Goal: Transaction & Acquisition: Book appointment/travel/reservation

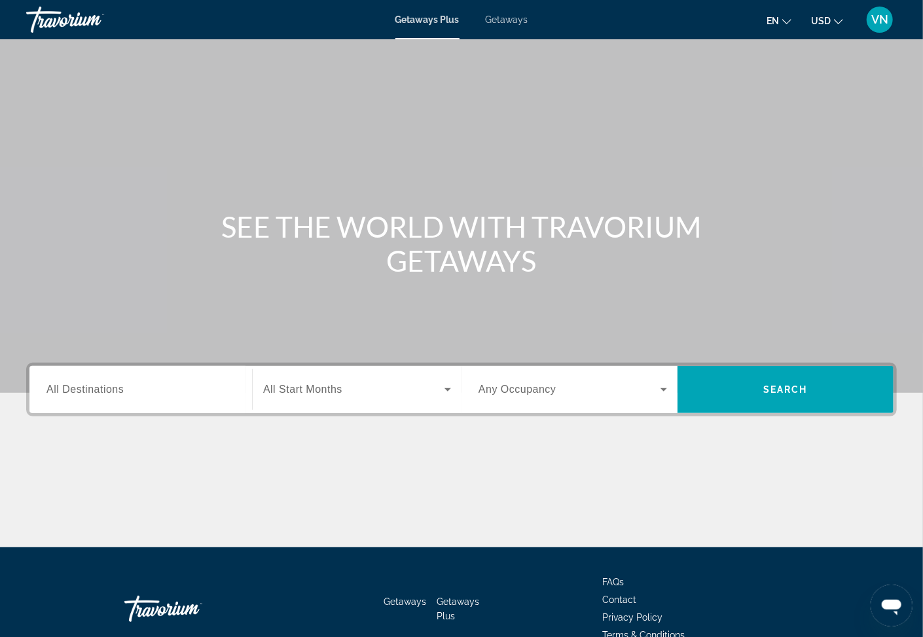
click at [107, 392] on span "All Destinations" at bounding box center [85, 389] width 77 height 11
click at [107, 392] on input "Destination All Destinations" at bounding box center [141, 390] width 189 height 16
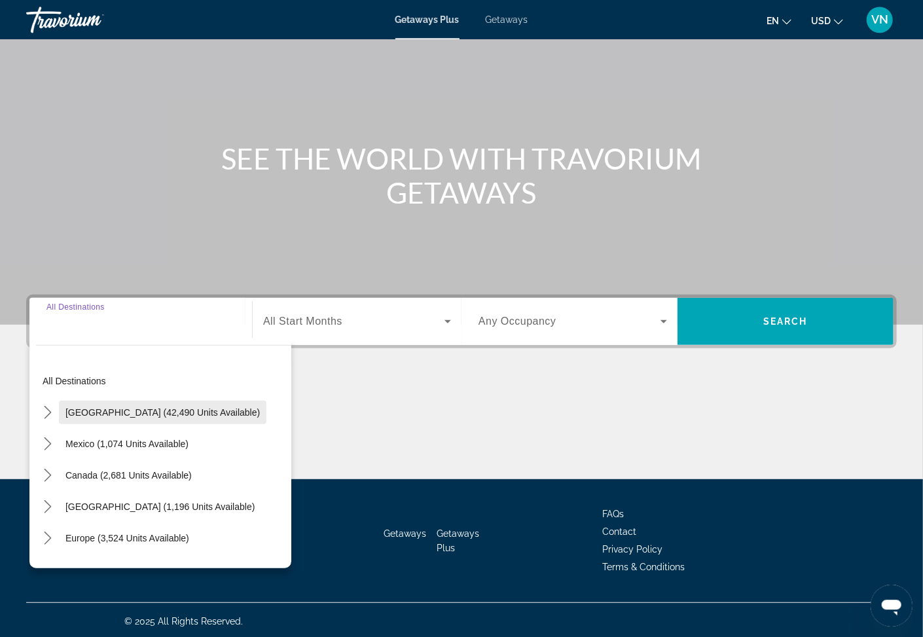
scroll to position [70, 0]
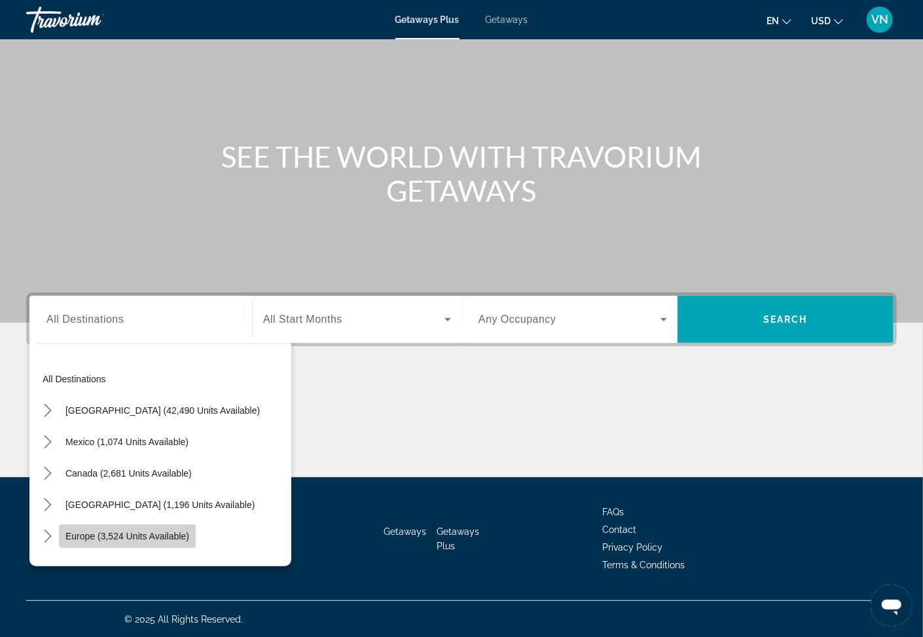
click at [86, 534] on span "Europe (3,524 units available)" at bounding box center [127, 536] width 124 height 10
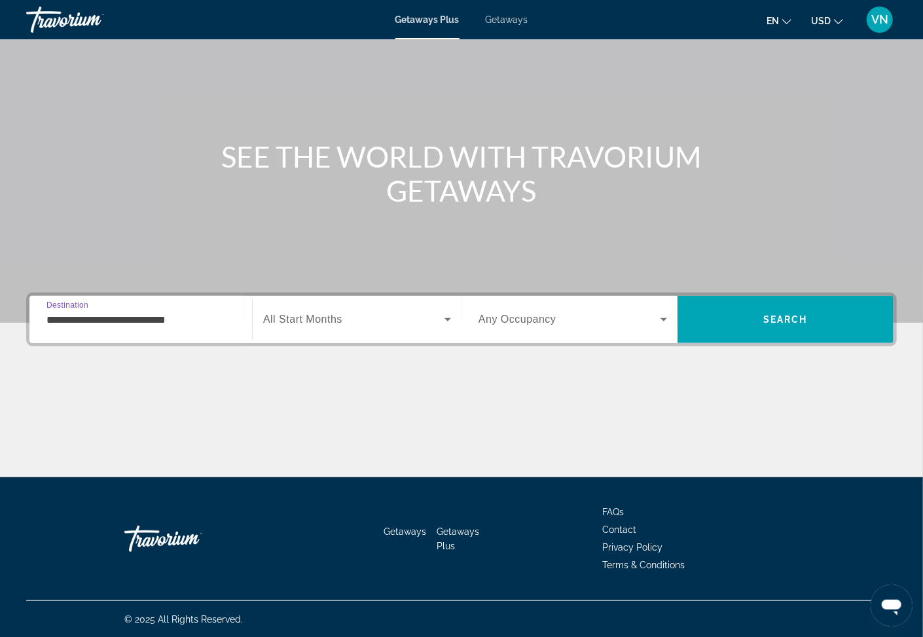
click at [449, 320] on icon "Search widget" at bounding box center [448, 319] width 7 height 3
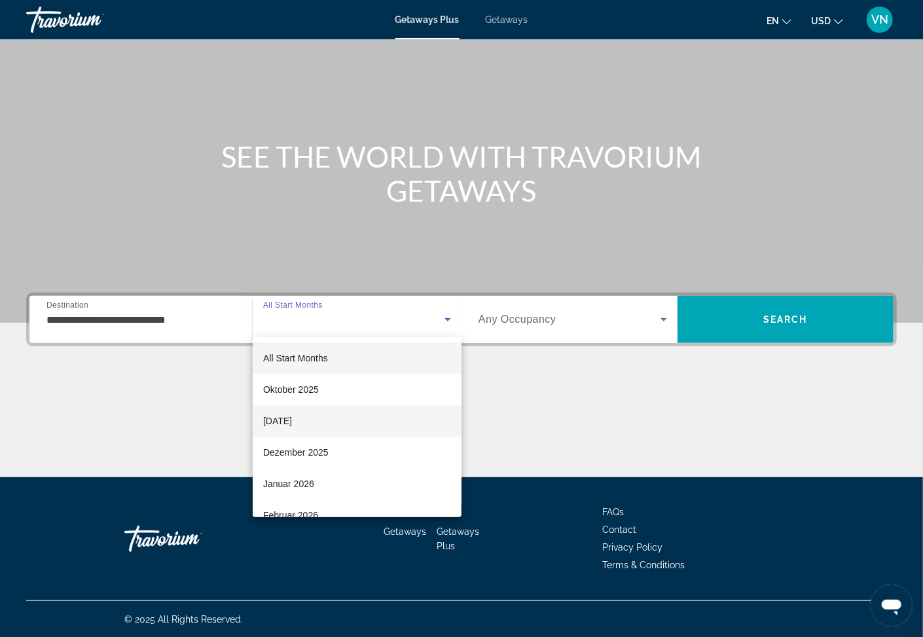
click at [292, 420] on span "November 2025" at bounding box center [277, 421] width 29 height 16
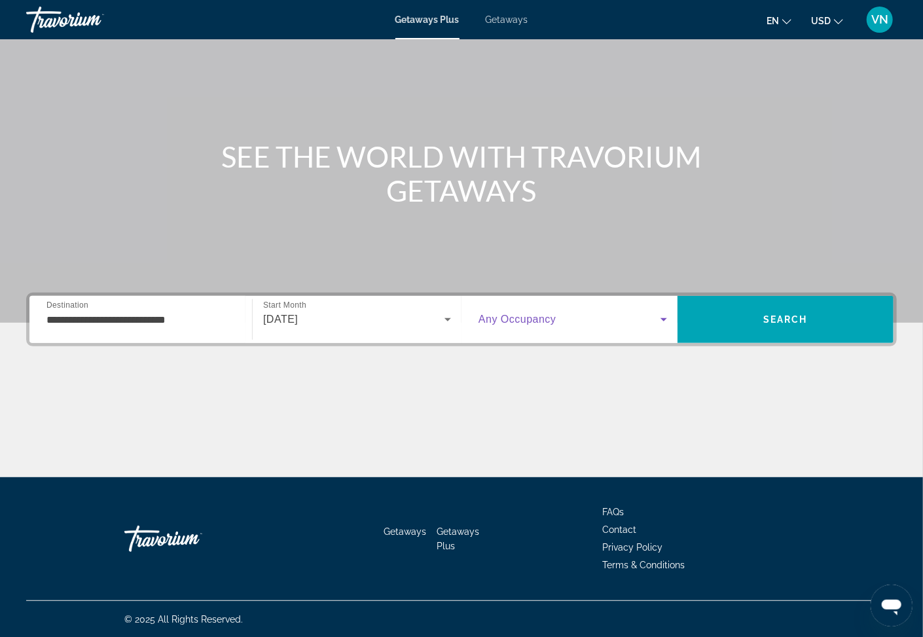
click at [664, 320] on icon "Search widget" at bounding box center [664, 319] width 7 height 3
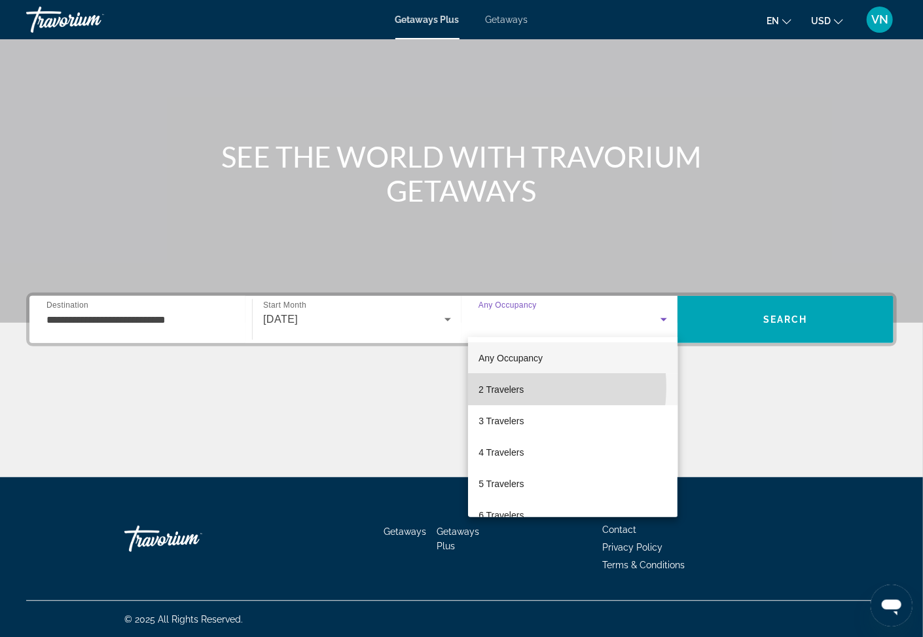
click at [504, 386] on span "2 Travelers" at bounding box center [501, 390] width 45 height 16
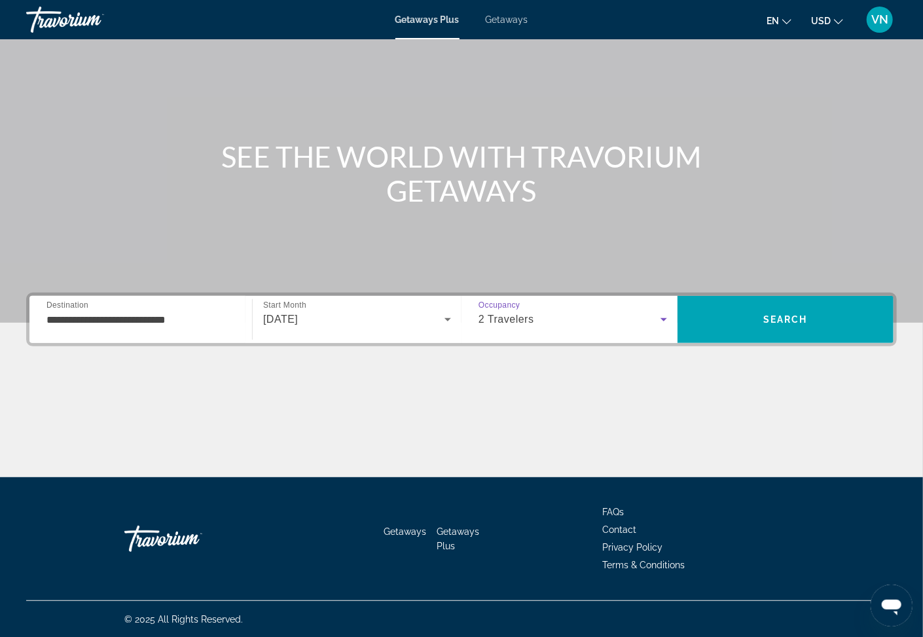
click at [133, 319] on input "**********" at bounding box center [141, 320] width 189 height 16
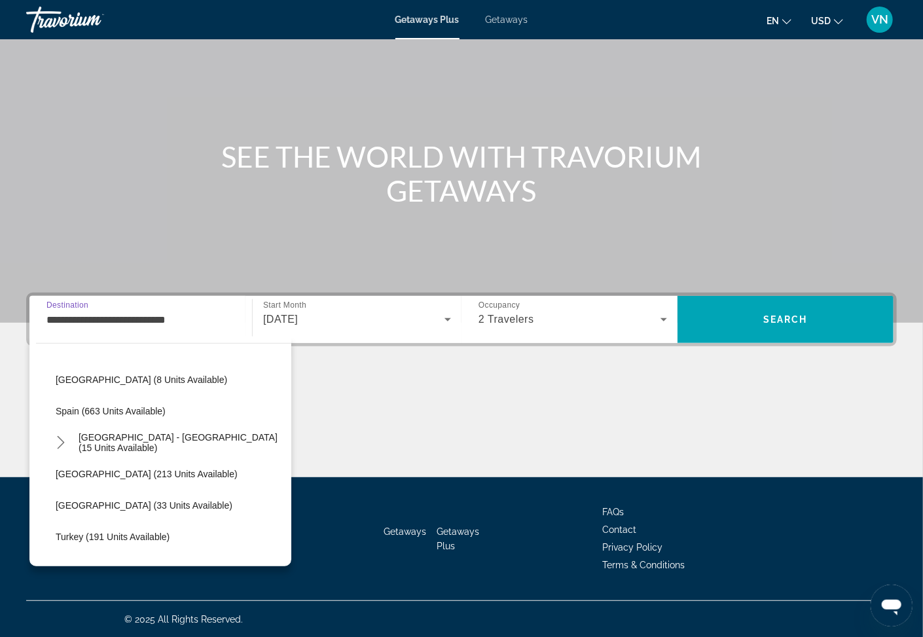
scroll to position [569, 0]
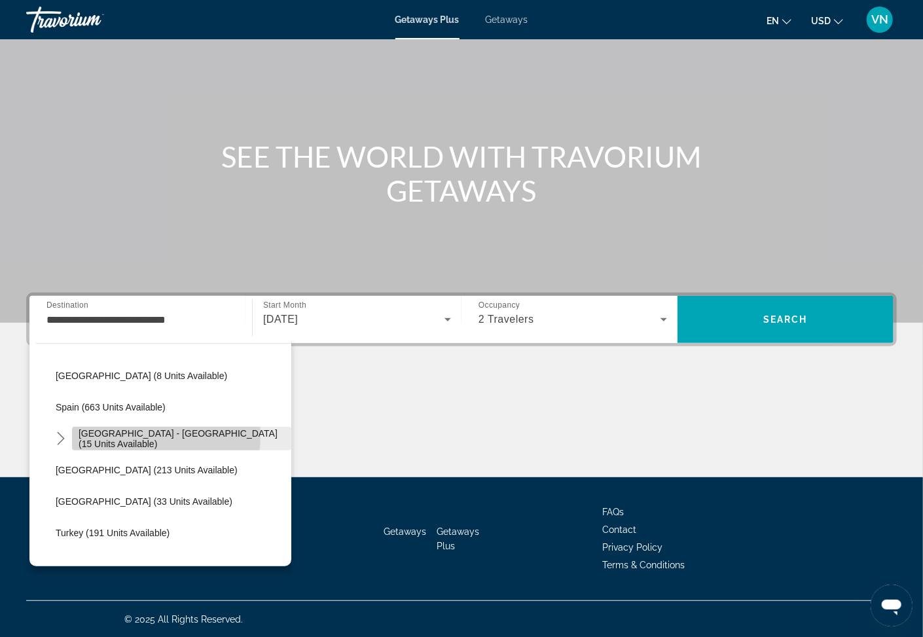
click at [129, 434] on span "Spain - Canary Islands (15 units available)" at bounding box center [182, 438] width 206 height 21
type input "**********"
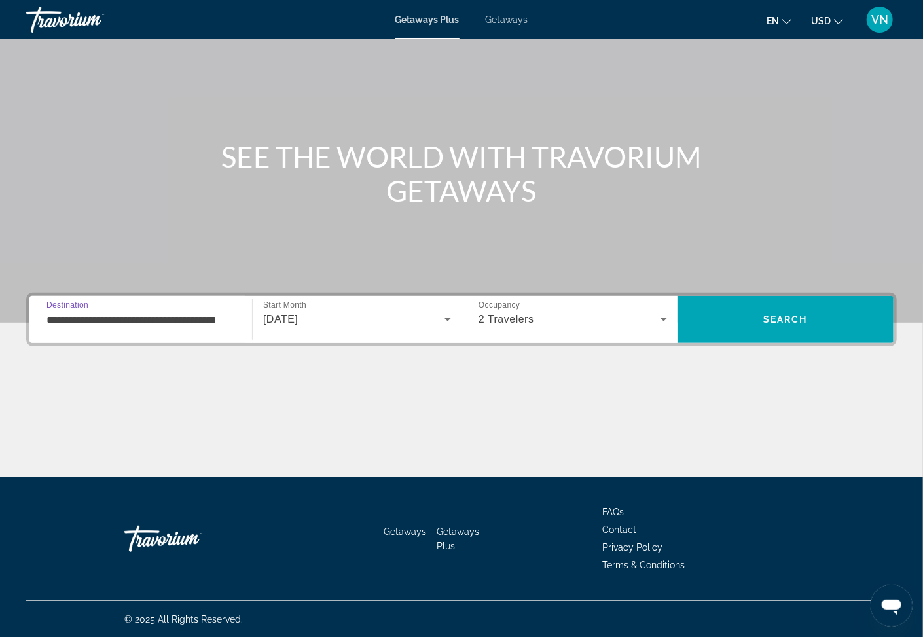
scroll to position [0, 22]
click at [741, 317] on span "Search" at bounding box center [786, 319] width 216 height 31
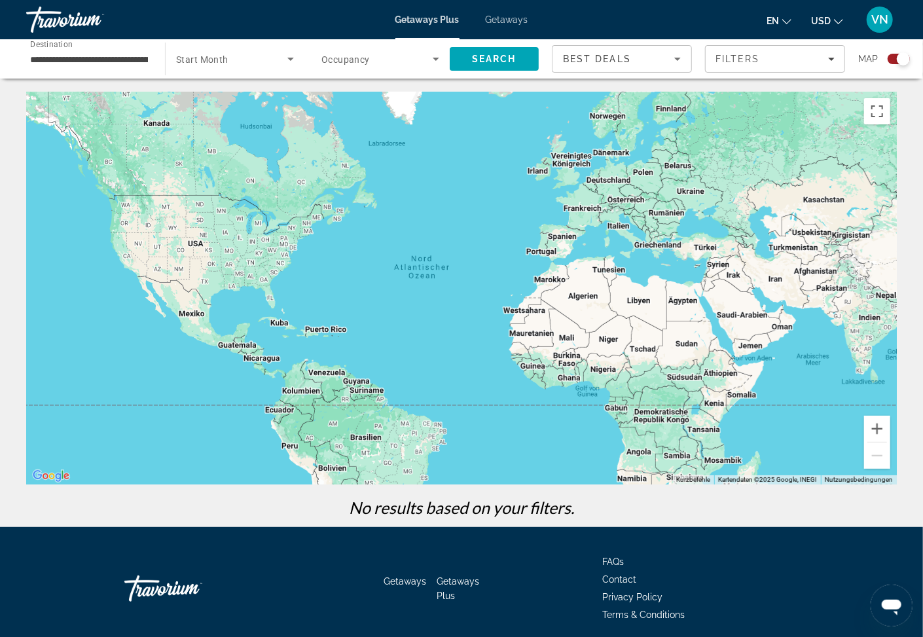
click at [505, 21] on span "Getaways" at bounding box center [507, 19] width 43 height 10
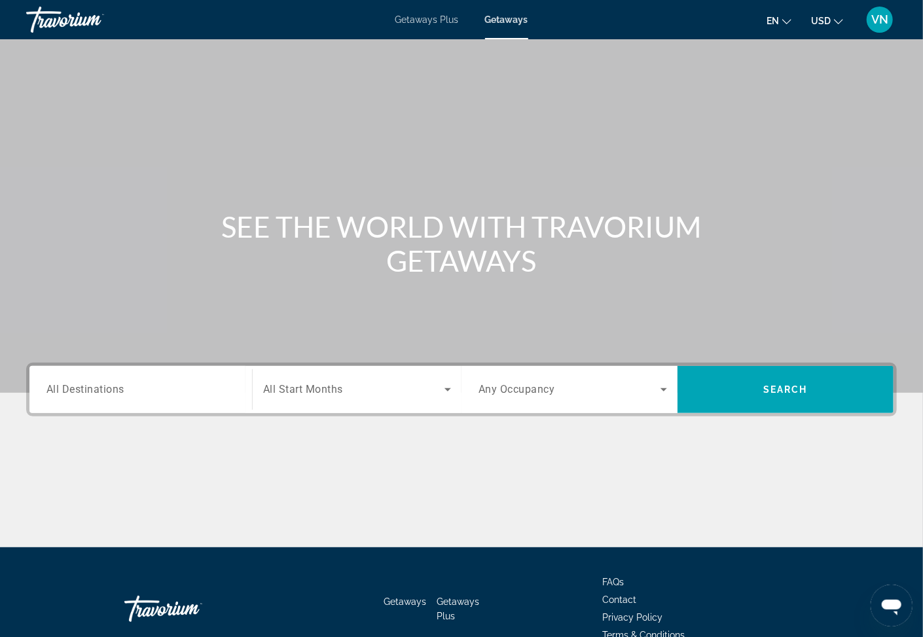
click at [93, 390] on span "All Destinations" at bounding box center [86, 389] width 78 height 12
click at [93, 390] on input "Destination All Destinations" at bounding box center [141, 390] width 189 height 16
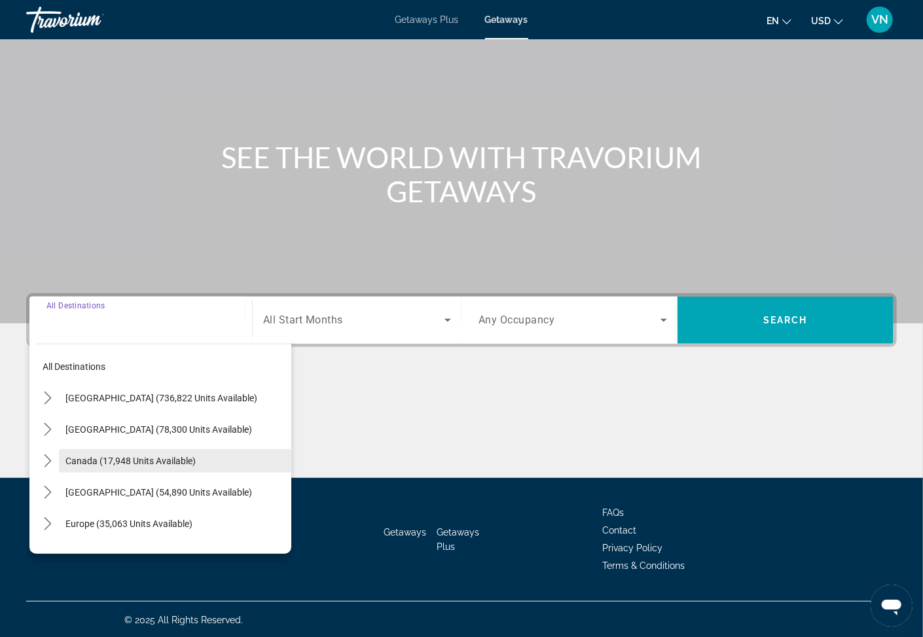
scroll to position [70, 0]
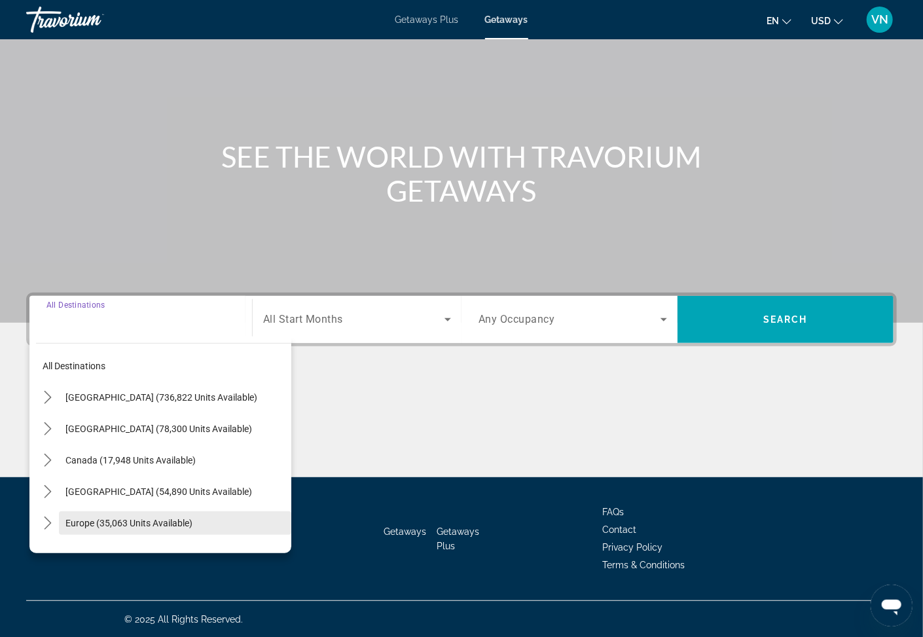
click at [86, 523] on span "Europe (35,063 units available)" at bounding box center [128, 523] width 127 height 10
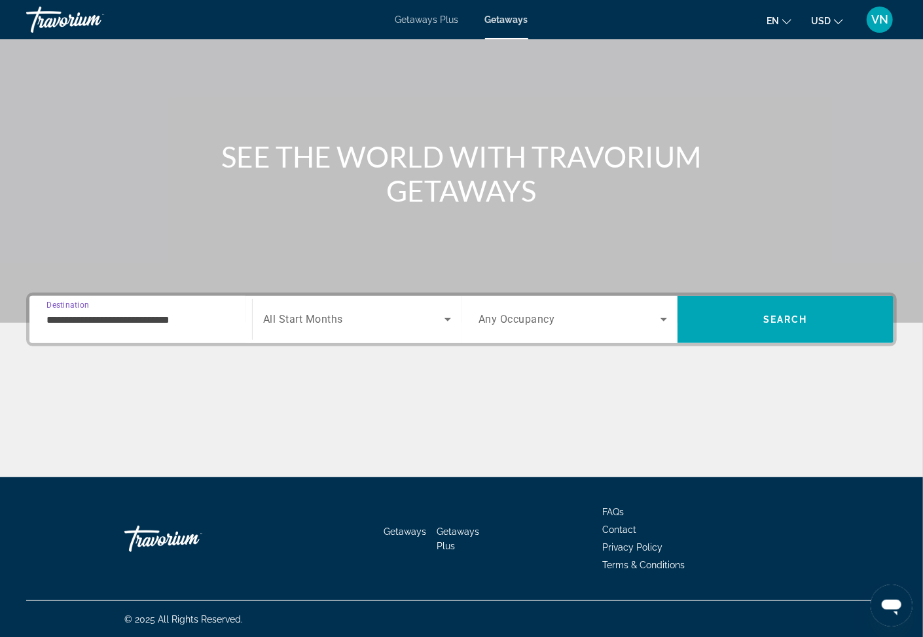
drag, startPoint x: 171, startPoint y: 318, endPoint x: 167, endPoint y: 333, distance: 15.6
click at [172, 319] on input "**********" at bounding box center [141, 320] width 189 height 16
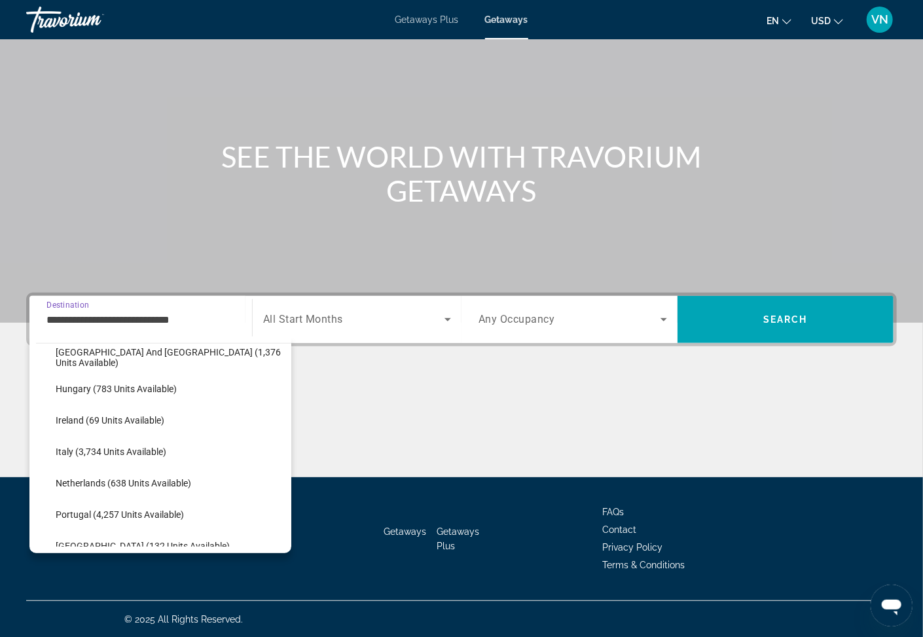
scroll to position [569, 0]
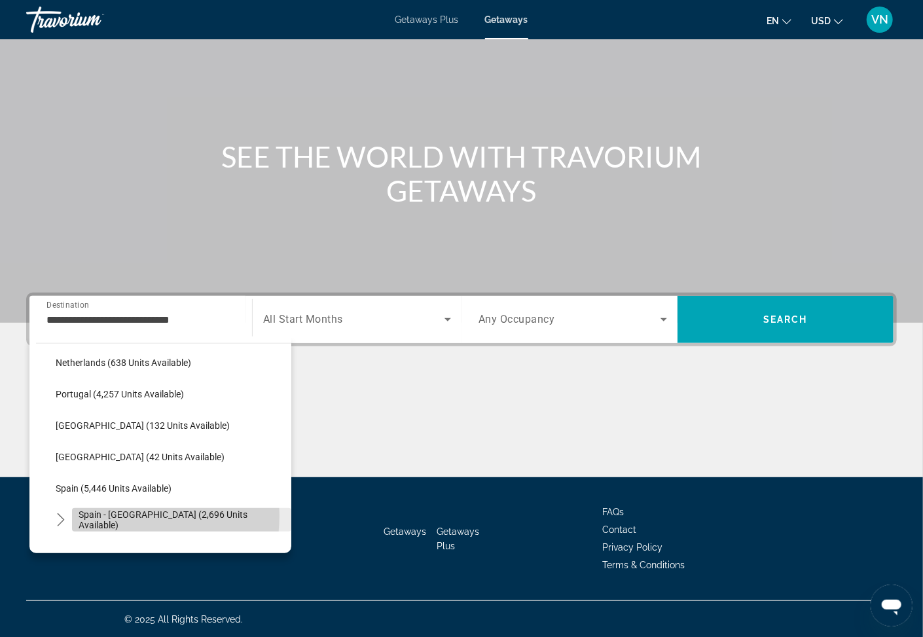
click at [119, 515] on span "Spain - Canary Islands (2,696 units available)" at bounding box center [182, 520] width 206 height 21
type input "**********"
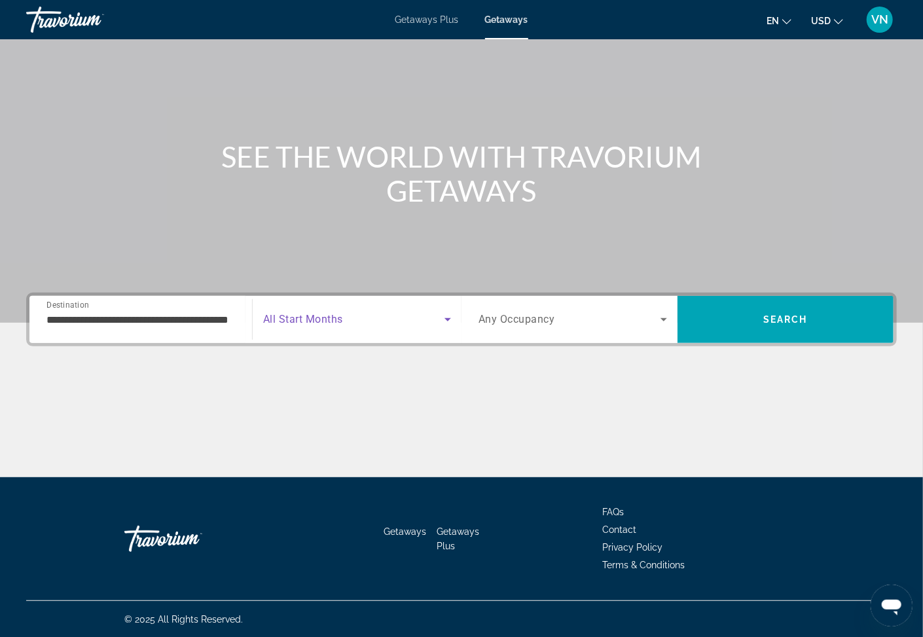
click at [450, 320] on icon "Search widget" at bounding box center [448, 320] width 16 height 16
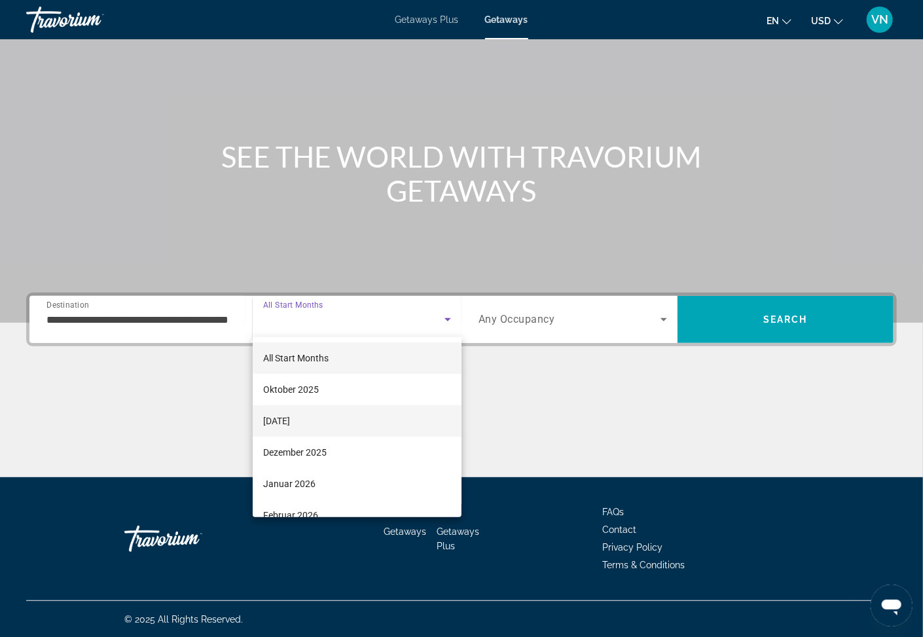
click at [290, 422] on span "November 2025" at bounding box center [276, 421] width 27 height 16
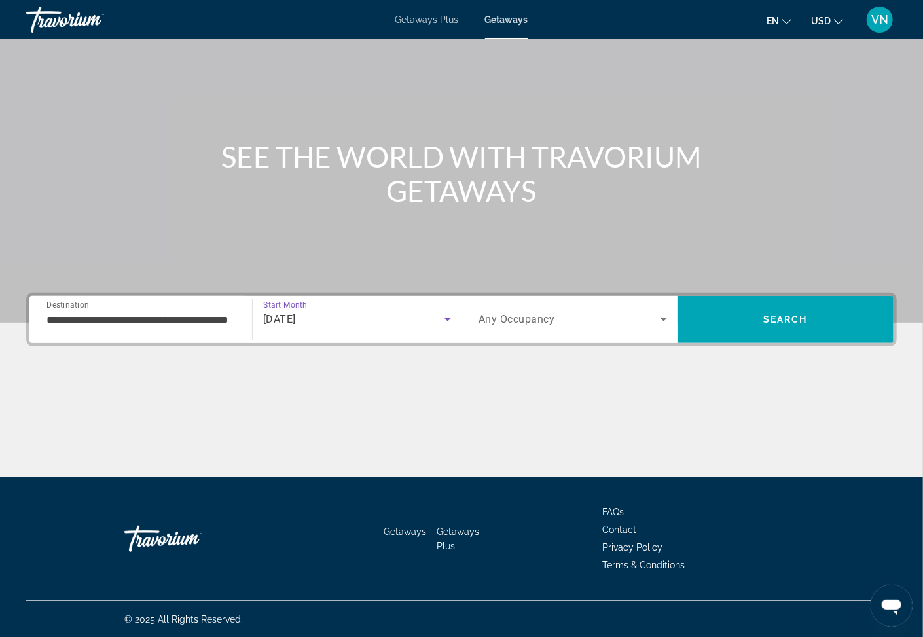
click at [665, 318] on icon "Search widget" at bounding box center [664, 319] width 7 height 3
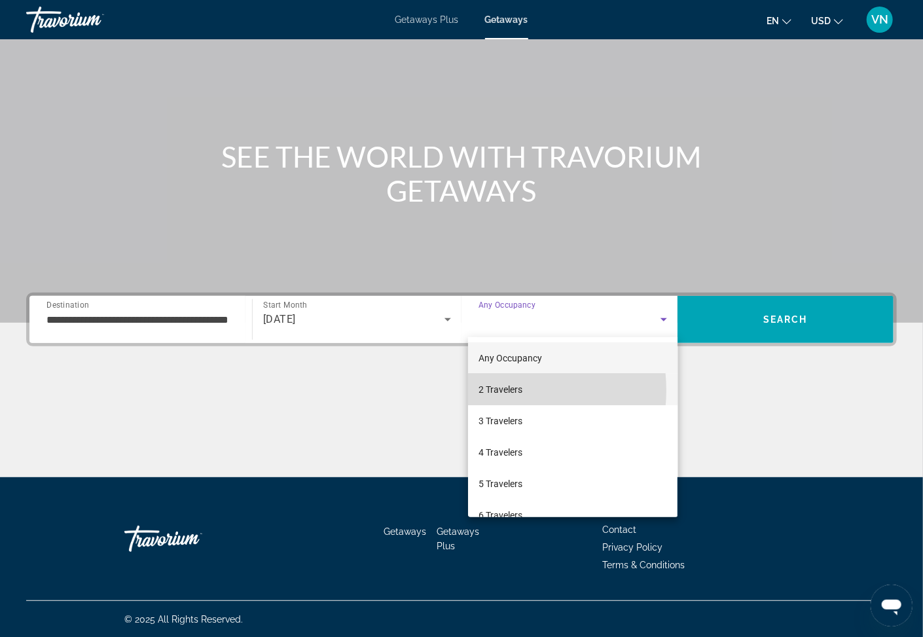
click at [502, 390] on span "2 Travelers" at bounding box center [501, 390] width 44 height 16
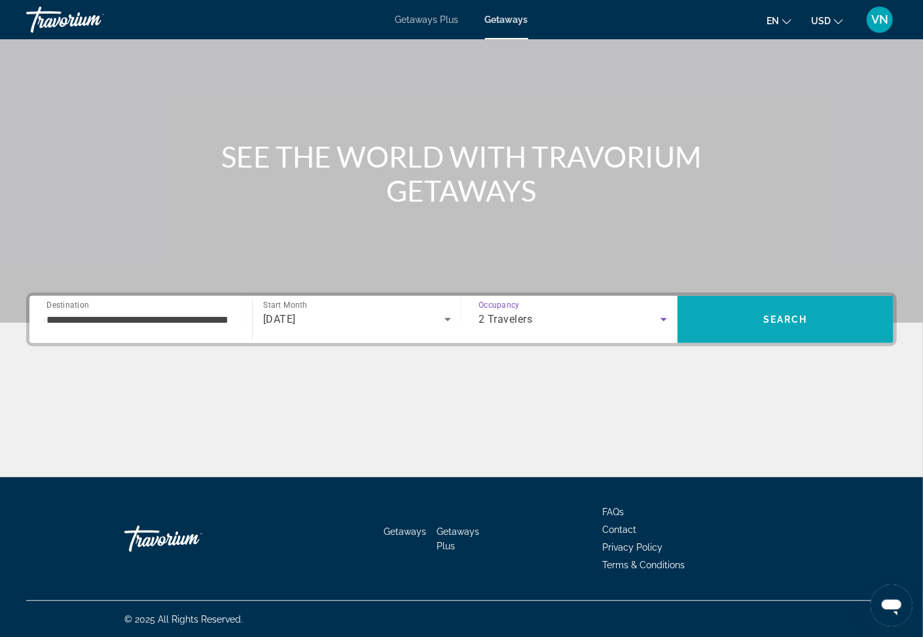
click at [736, 322] on span "Search" at bounding box center [786, 319] width 216 height 31
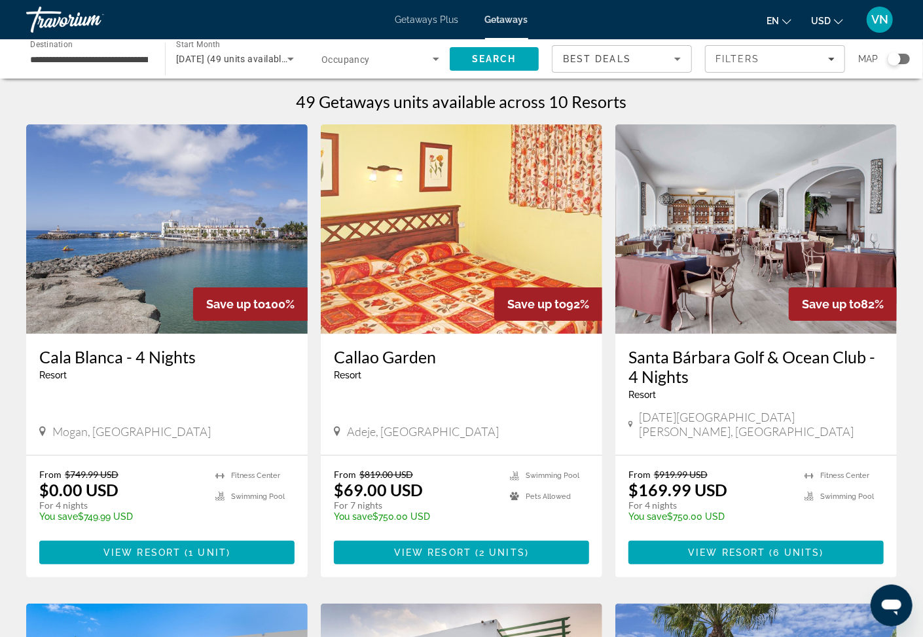
click at [403, 357] on h3 "Callao Garden" at bounding box center [461, 357] width 255 height 20
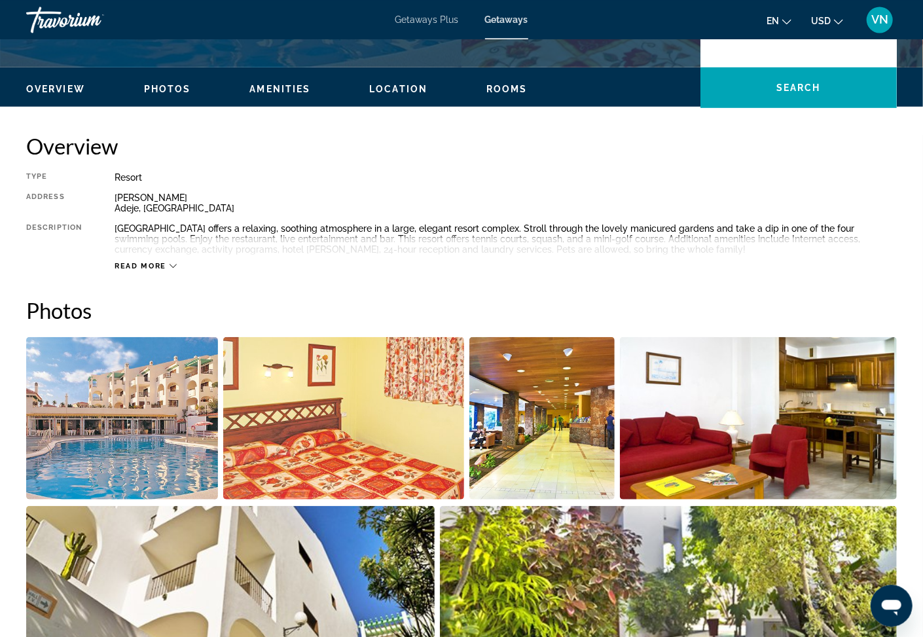
scroll to position [296, 0]
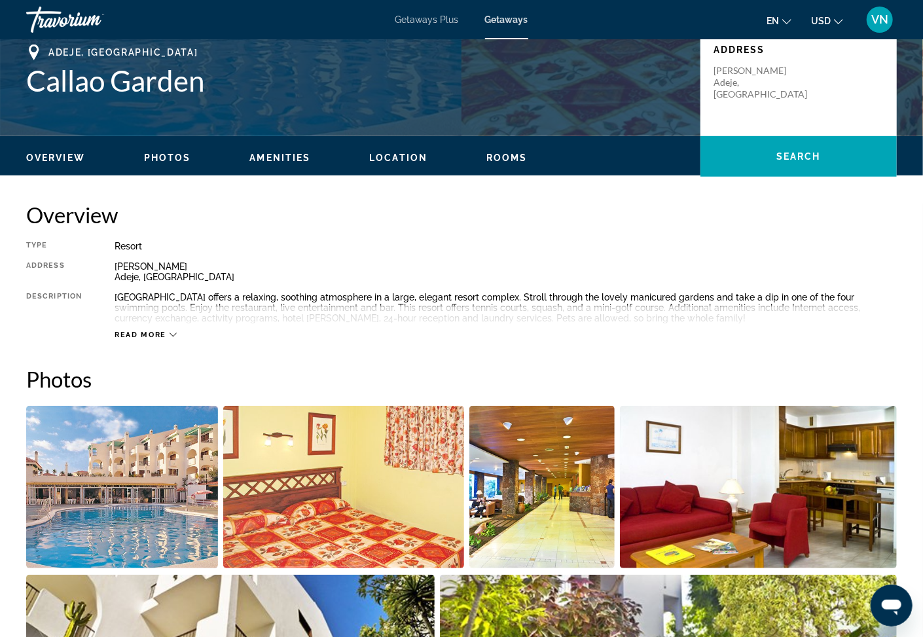
click at [146, 517] on img "Open full-screen image slider" at bounding box center [122, 487] width 192 height 162
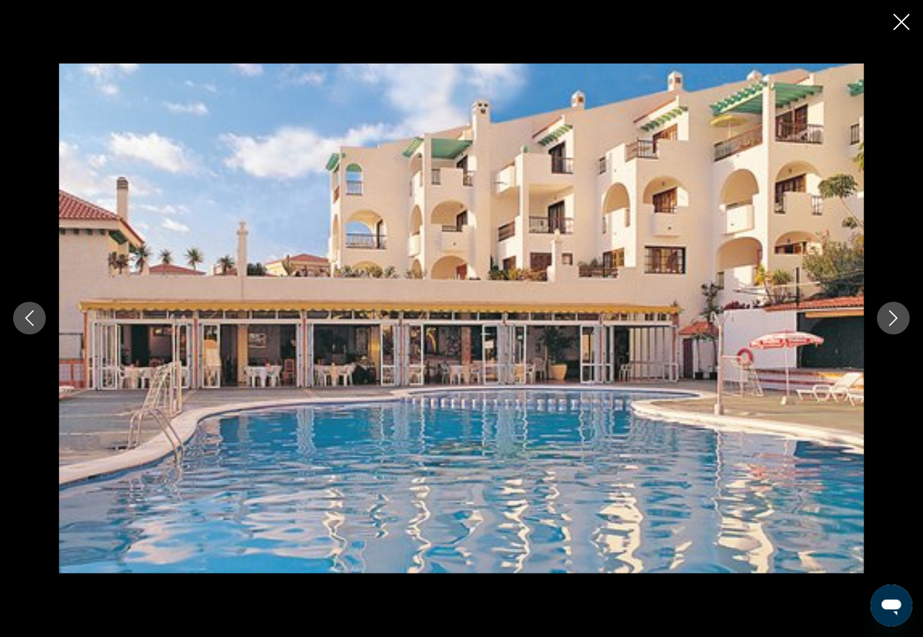
click at [883, 317] on button "Next image" at bounding box center [894, 318] width 33 height 33
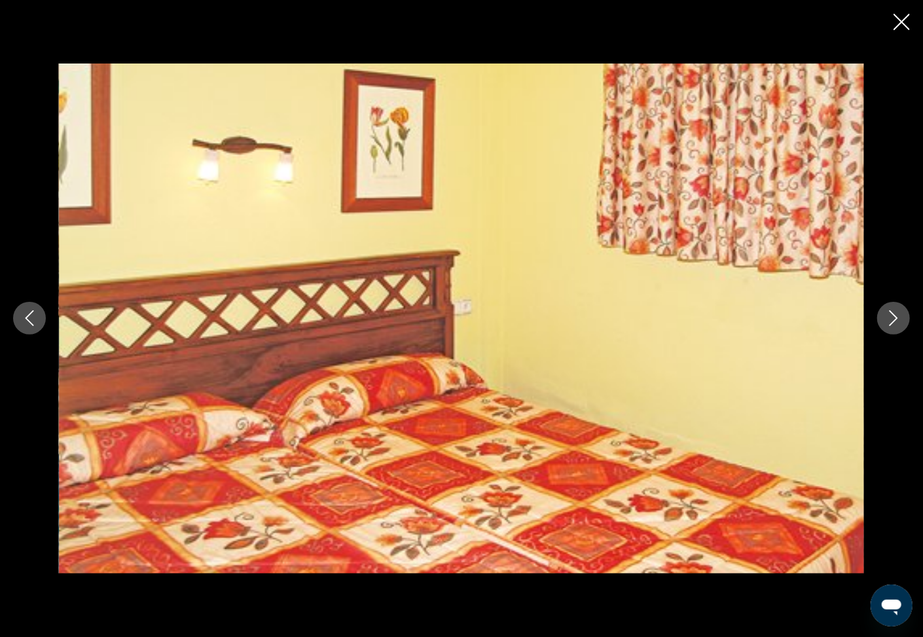
click at [883, 315] on button "Next image" at bounding box center [894, 318] width 33 height 33
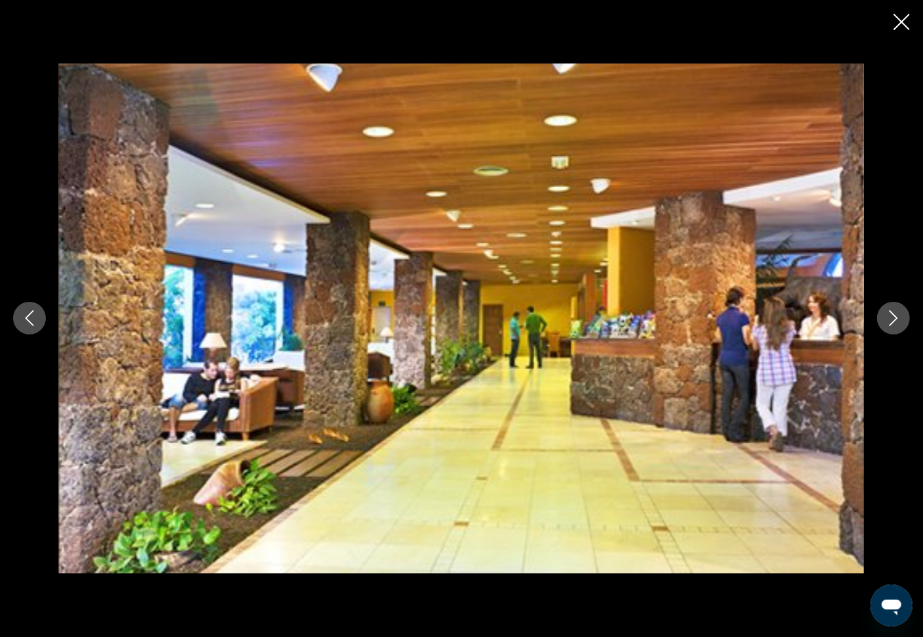
click at [885, 317] on button "Next image" at bounding box center [894, 318] width 33 height 33
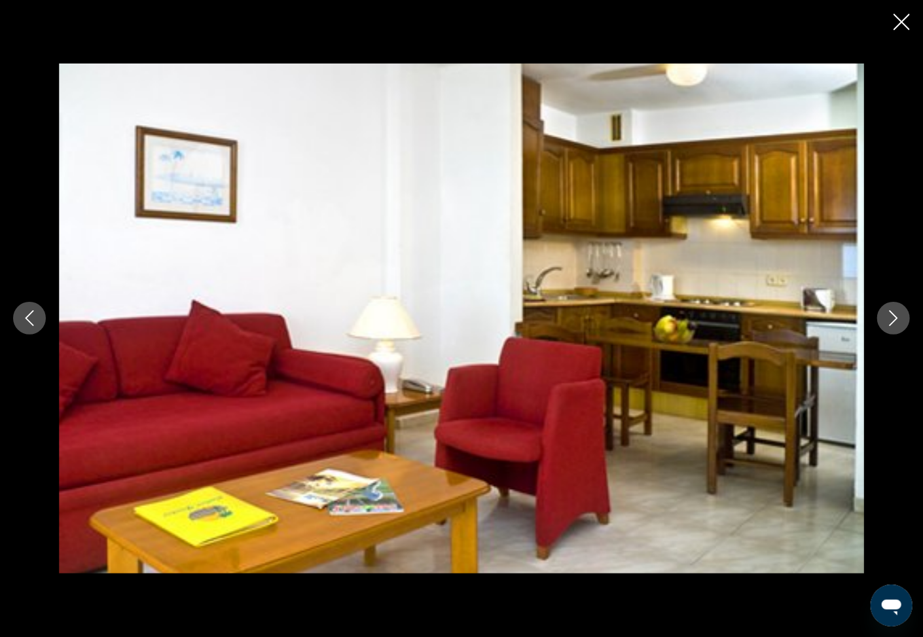
click at [885, 317] on button "Next image" at bounding box center [894, 318] width 33 height 33
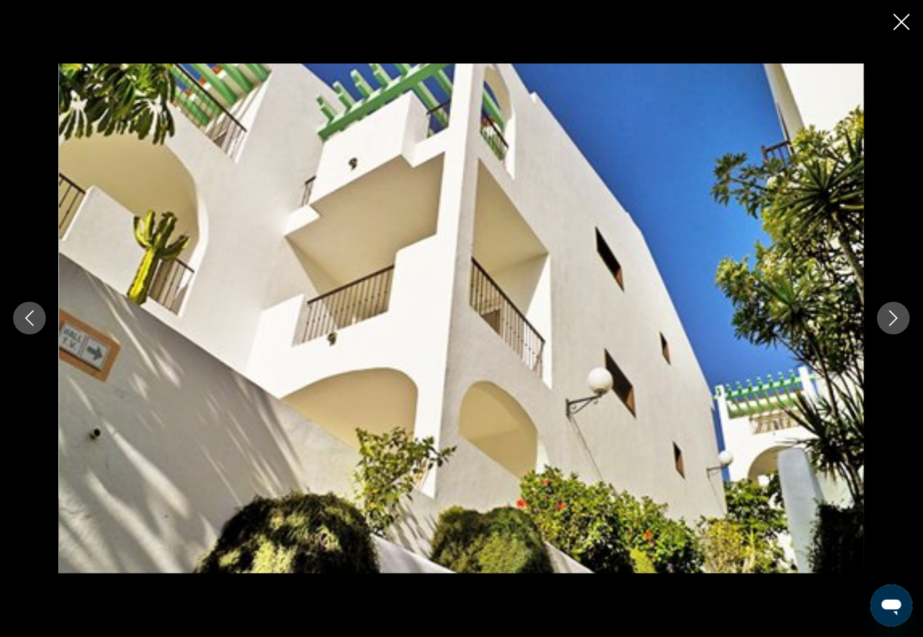
click at [892, 319] on icon "Next image" at bounding box center [894, 318] width 16 height 16
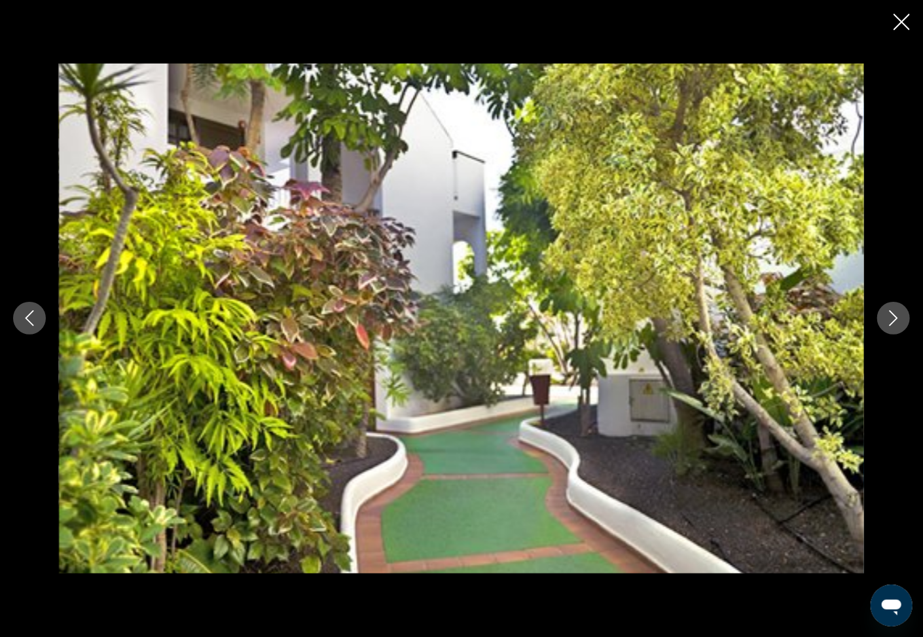
click at [892, 319] on icon "Next image" at bounding box center [894, 318] width 16 height 16
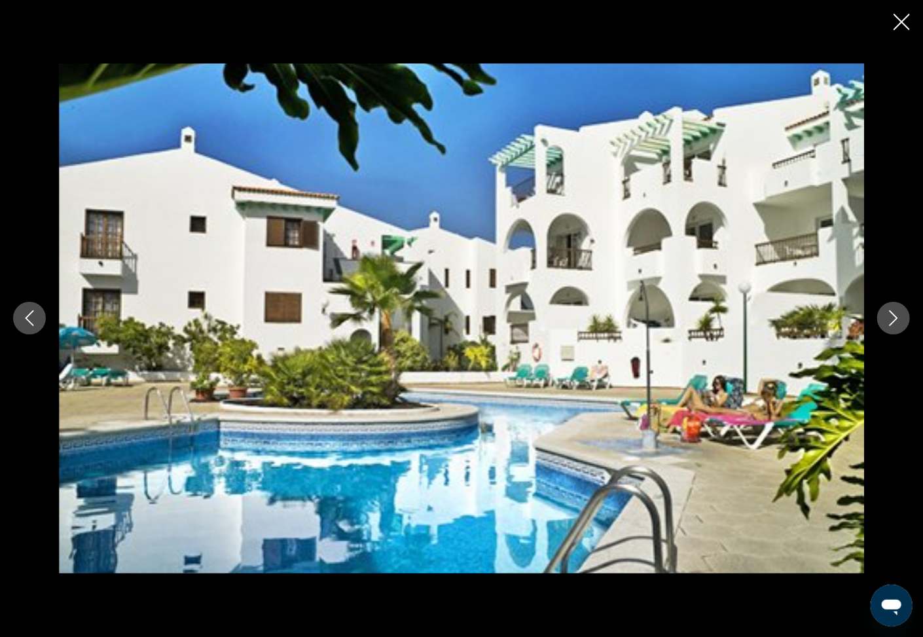
click at [892, 319] on icon "Next image" at bounding box center [894, 318] width 16 height 16
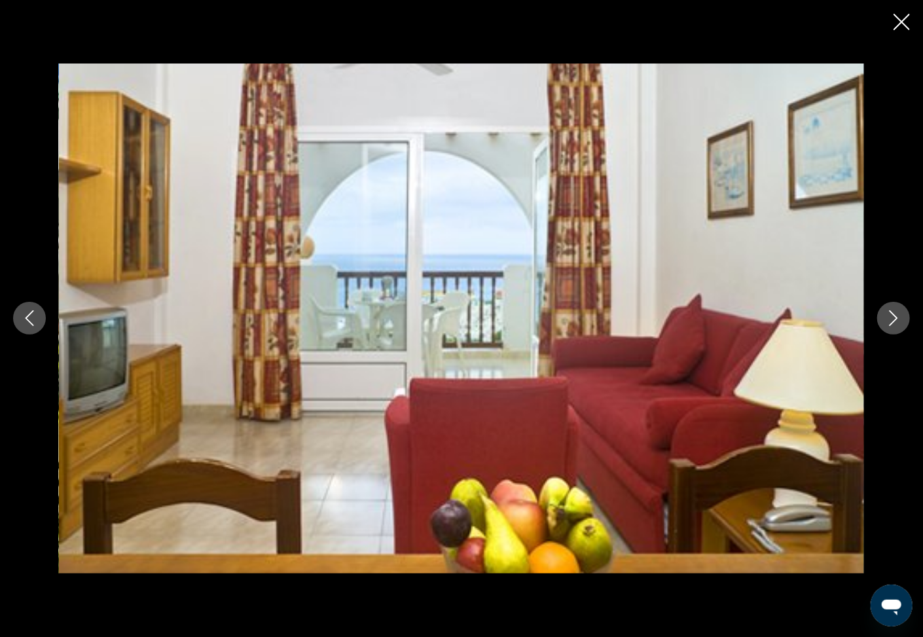
click at [892, 319] on icon "Next image" at bounding box center [894, 318] width 16 height 16
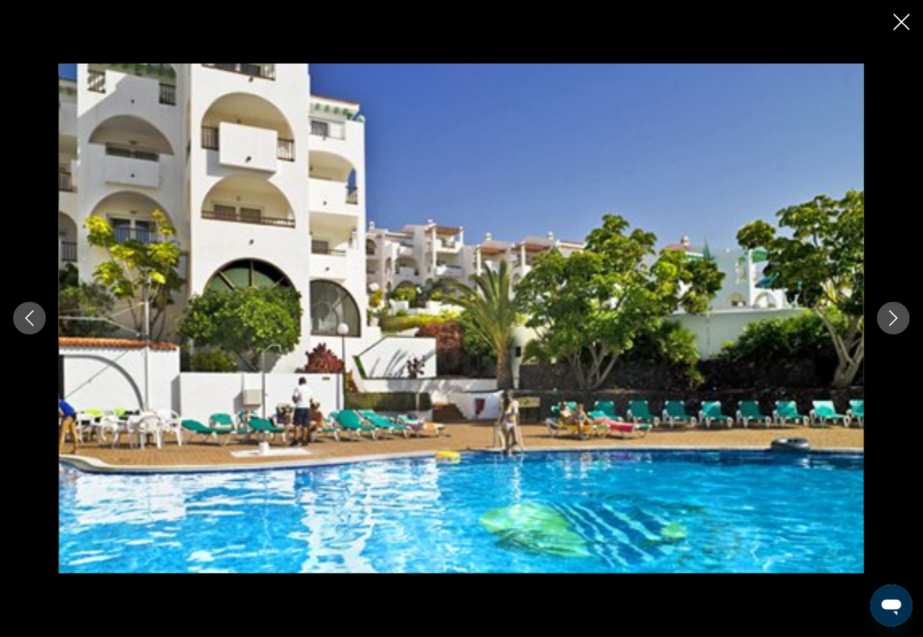
click at [892, 319] on icon "Next image" at bounding box center [894, 318] width 16 height 16
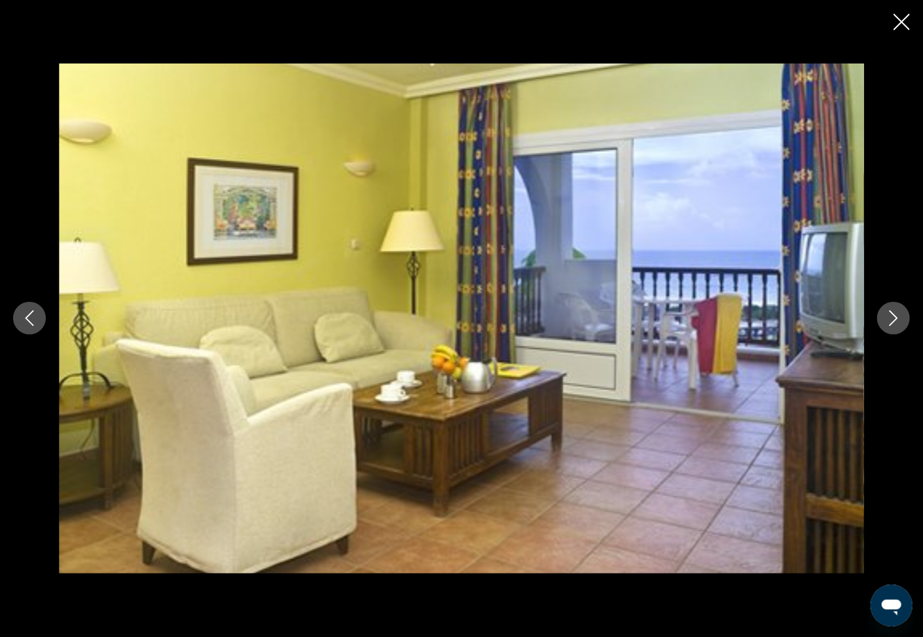
click at [892, 319] on icon "Next image" at bounding box center [894, 318] width 16 height 16
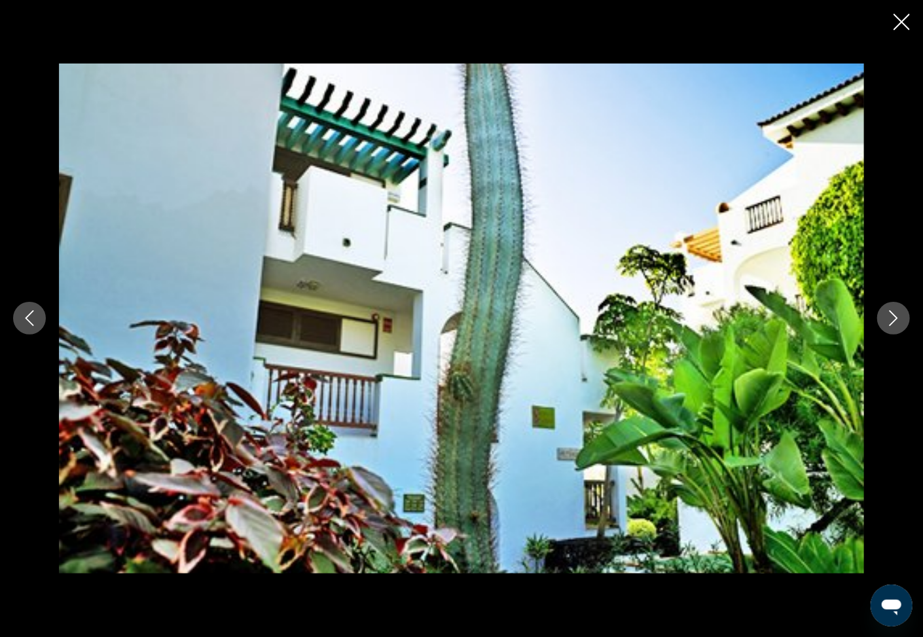
click at [892, 318] on icon "Next image" at bounding box center [894, 318] width 16 height 16
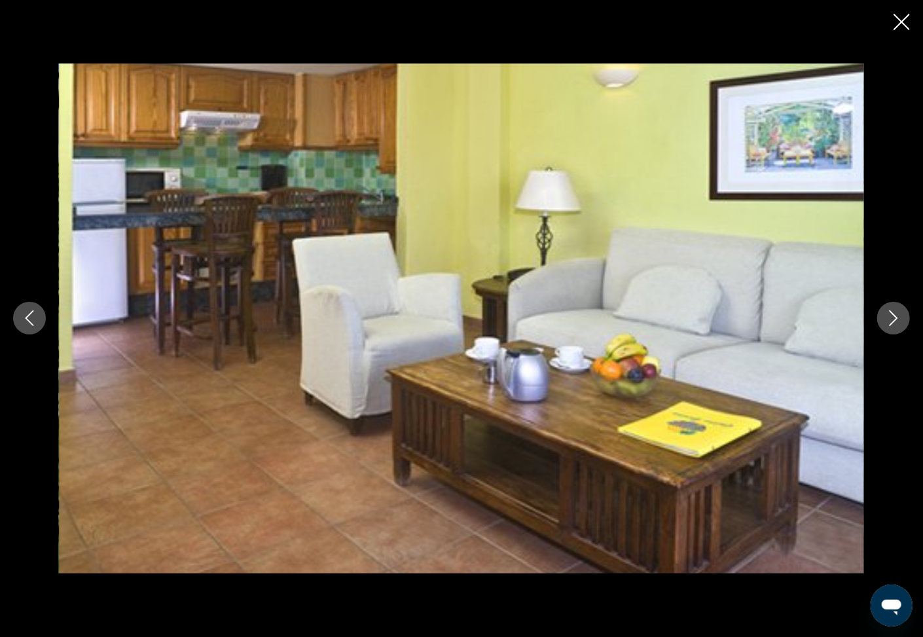
click at [892, 318] on icon "Next image" at bounding box center [894, 318] width 16 height 16
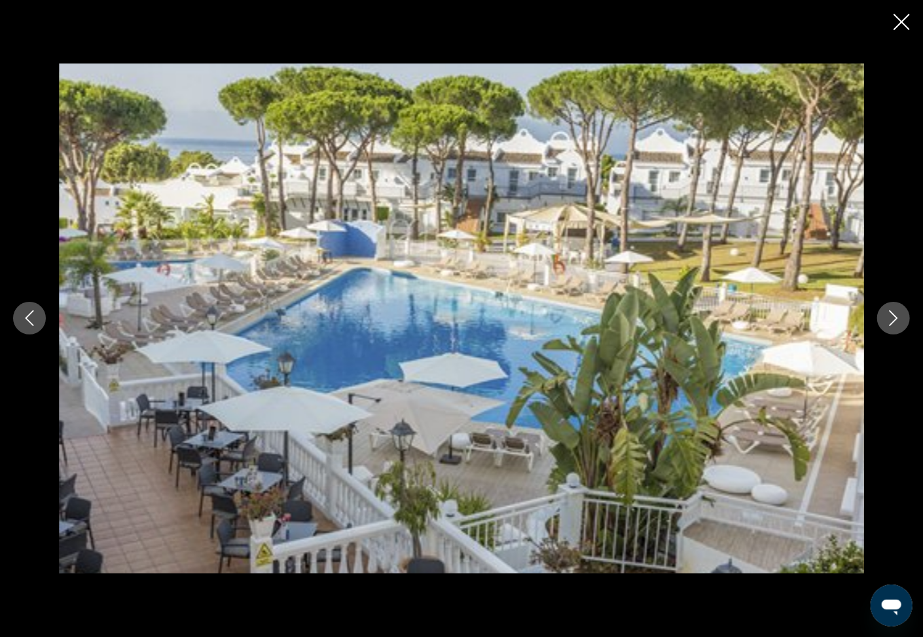
click at [892, 318] on icon "Next image" at bounding box center [894, 318] width 16 height 16
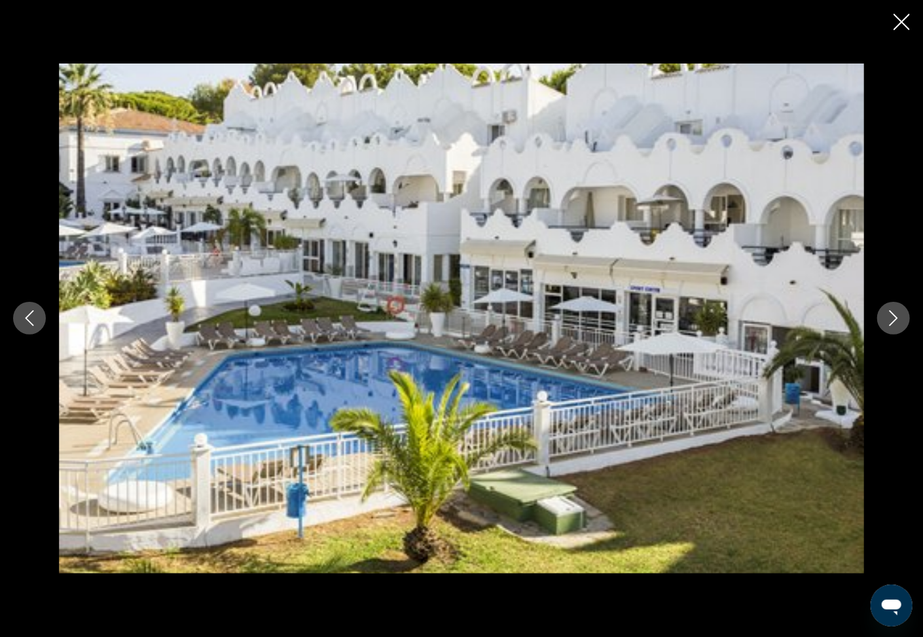
click at [892, 317] on icon "Next image" at bounding box center [894, 318] width 16 height 16
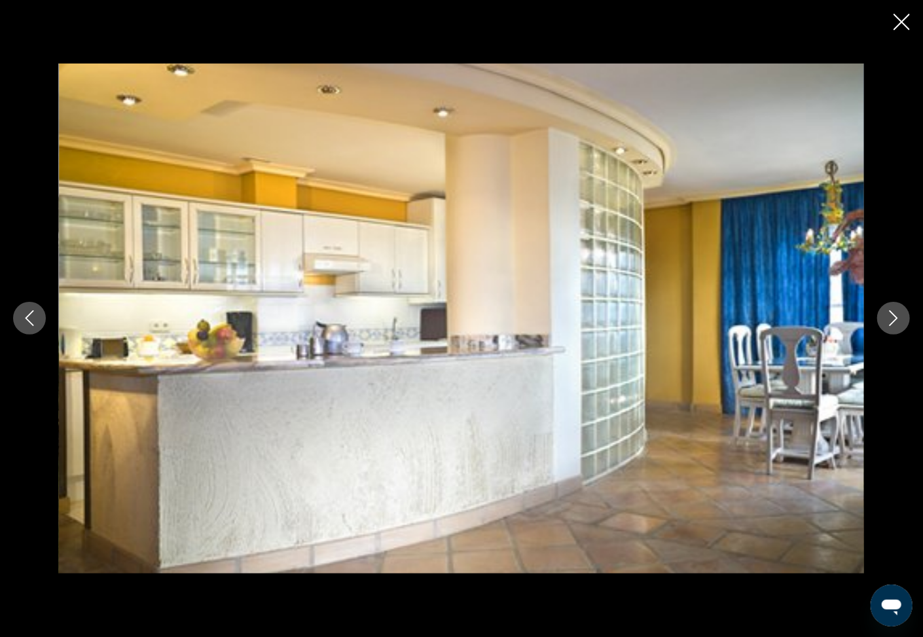
click at [892, 317] on icon "Next image" at bounding box center [894, 318] width 16 height 16
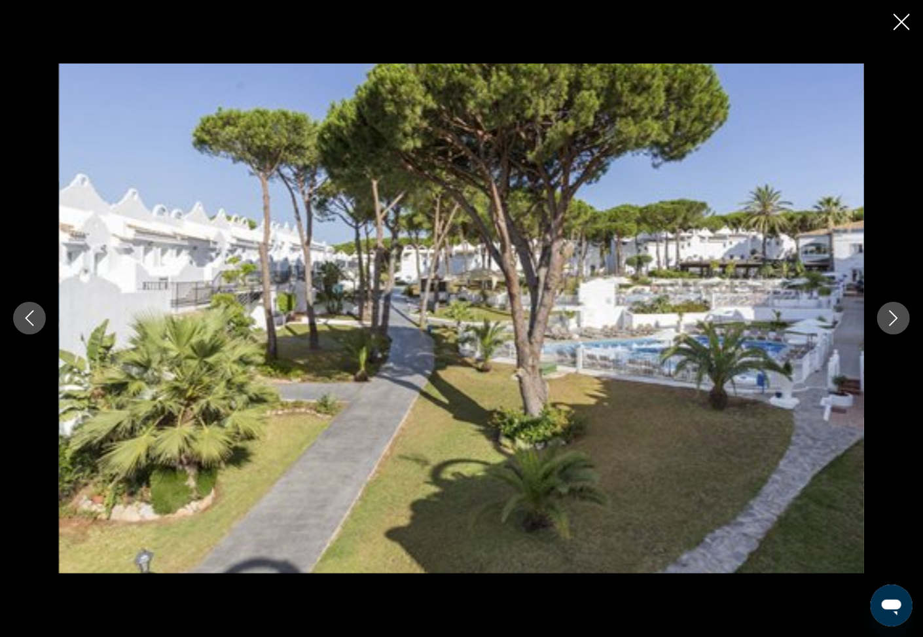
click at [892, 317] on icon "Next image" at bounding box center [894, 318] width 16 height 16
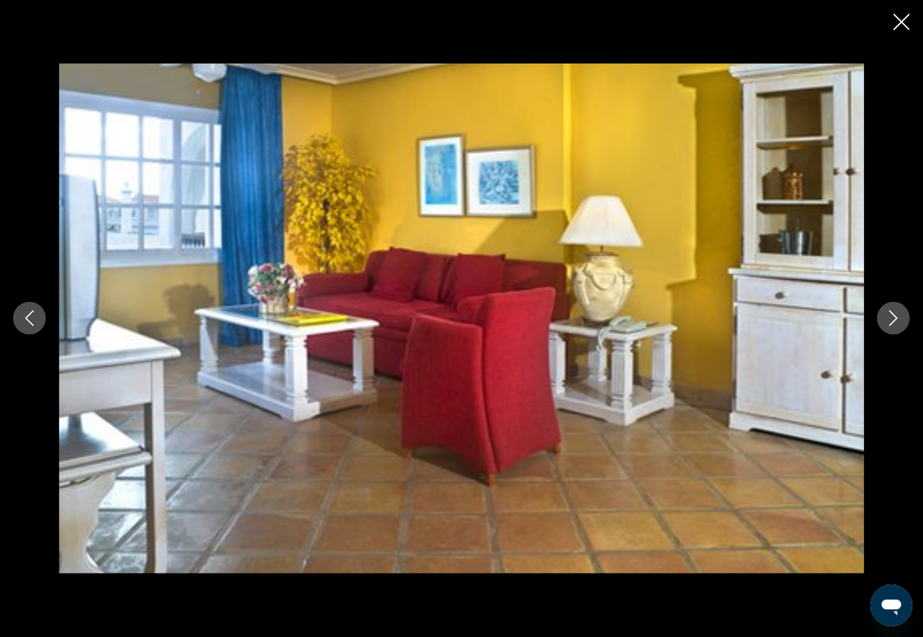
click at [892, 317] on icon "Next image" at bounding box center [894, 318] width 16 height 16
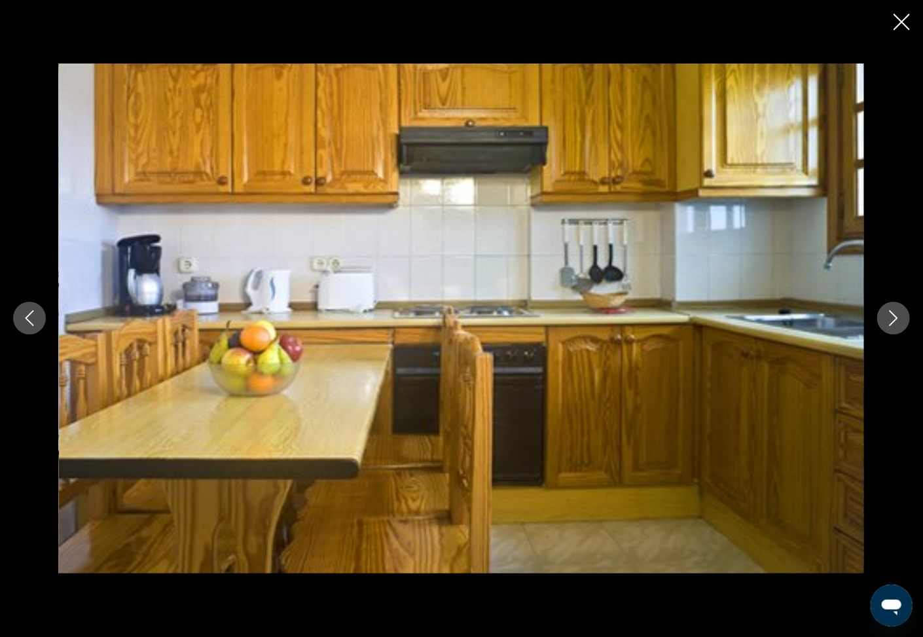
click at [892, 317] on icon "Next image" at bounding box center [894, 318] width 16 height 16
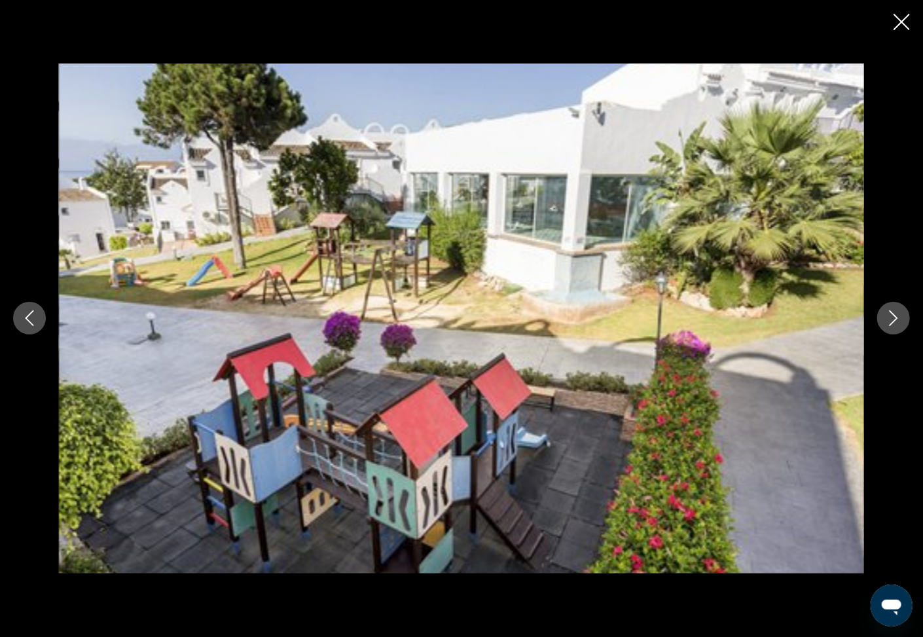
click at [892, 317] on icon "Next image" at bounding box center [894, 318] width 16 height 16
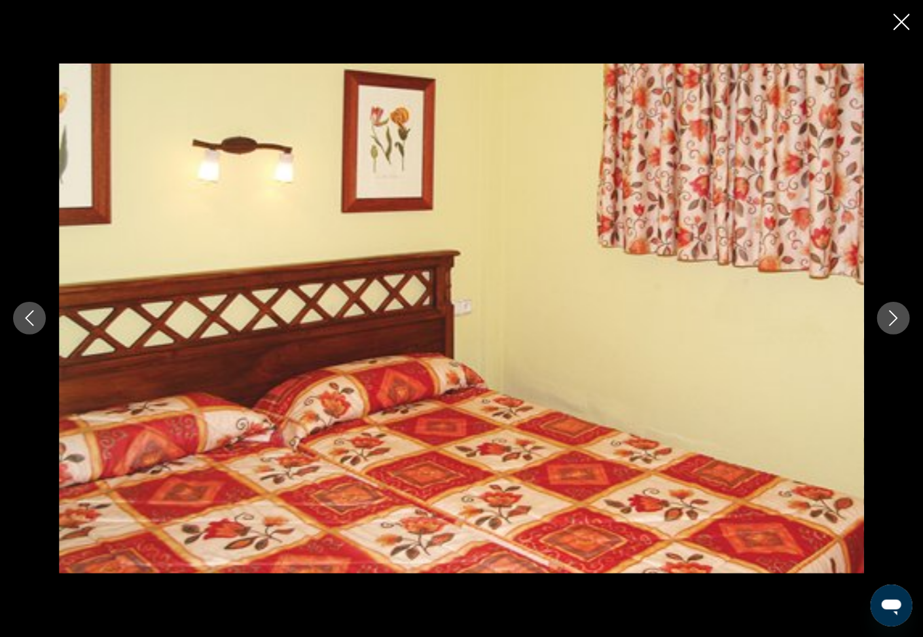
click at [892, 317] on icon "Next image" at bounding box center [894, 318] width 16 height 16
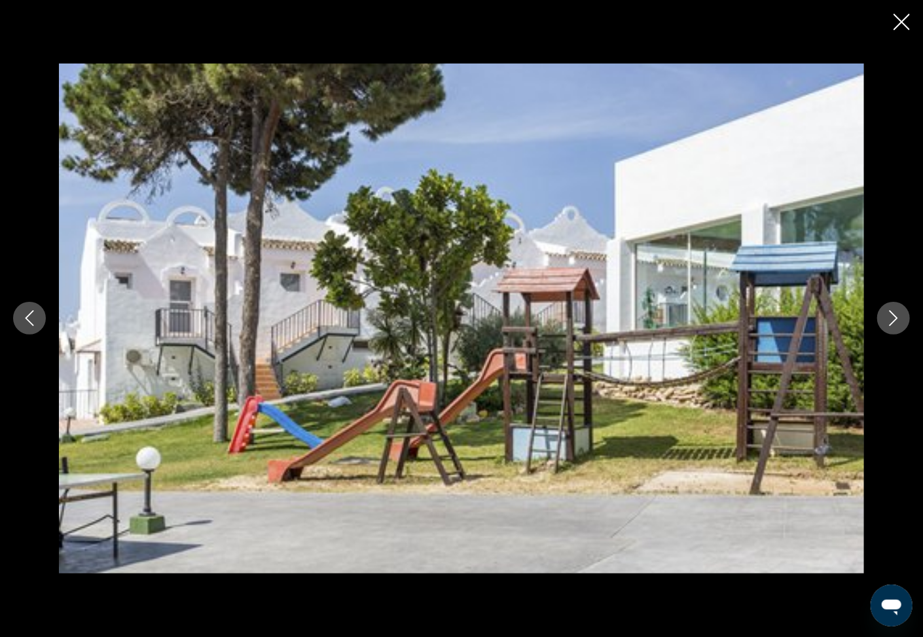
click at [892, 316] on icon "Next image" at bounding box center [894, 318] width 16 height 16
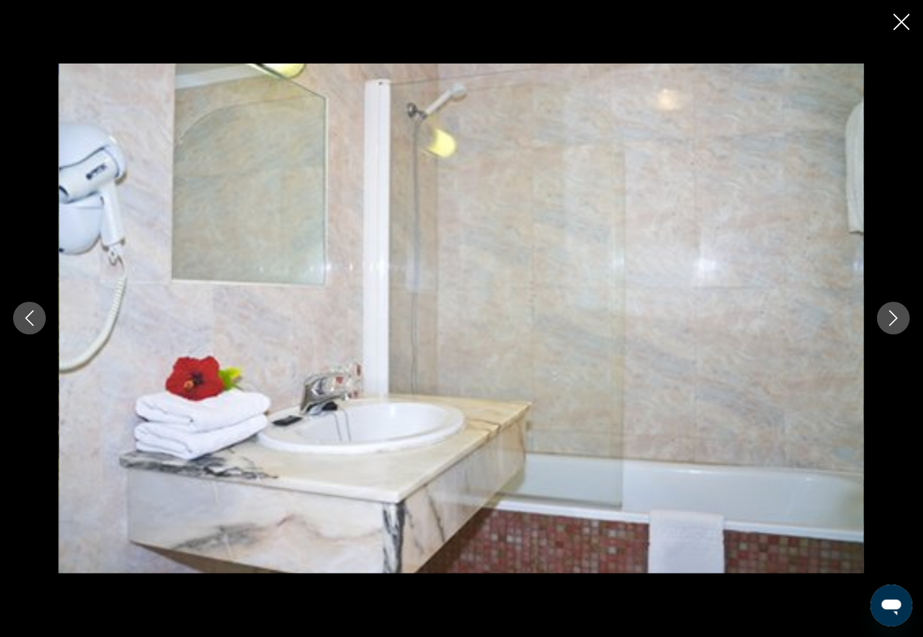
click at [892, 316] on icon "Next image" at bounding box center [894, 318] width 16 height 16
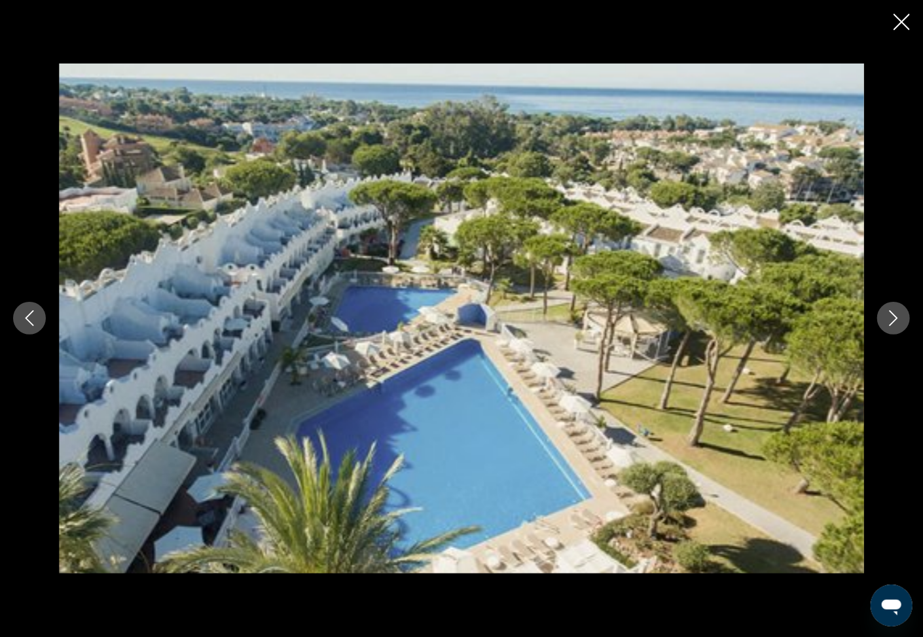
click at [892, 316] on icon "Next image" at bounding box center [894, 318] width 16 height 16
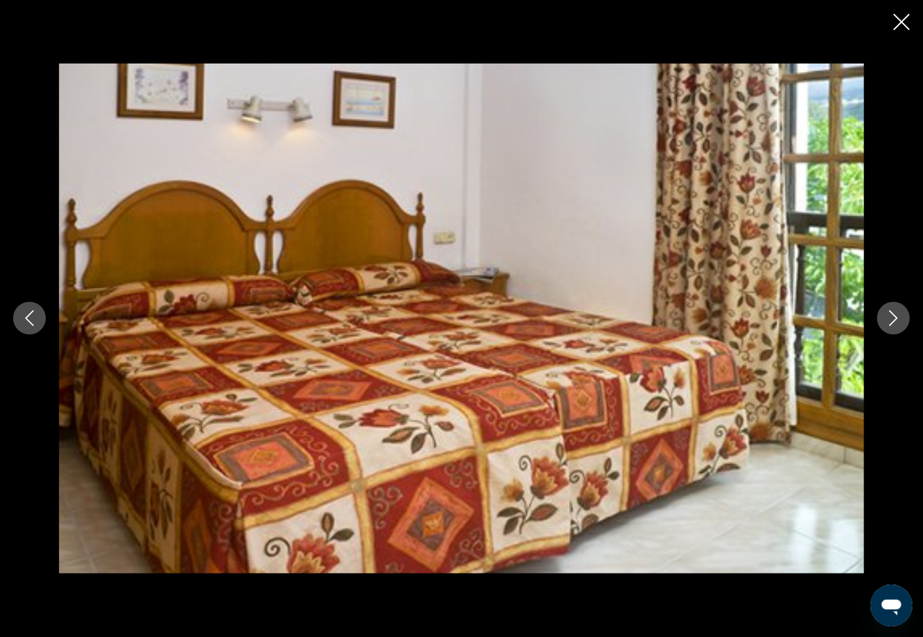
click at [892, 316] on icon "Next image" at bounding box center [894, 318] width 16 height 16
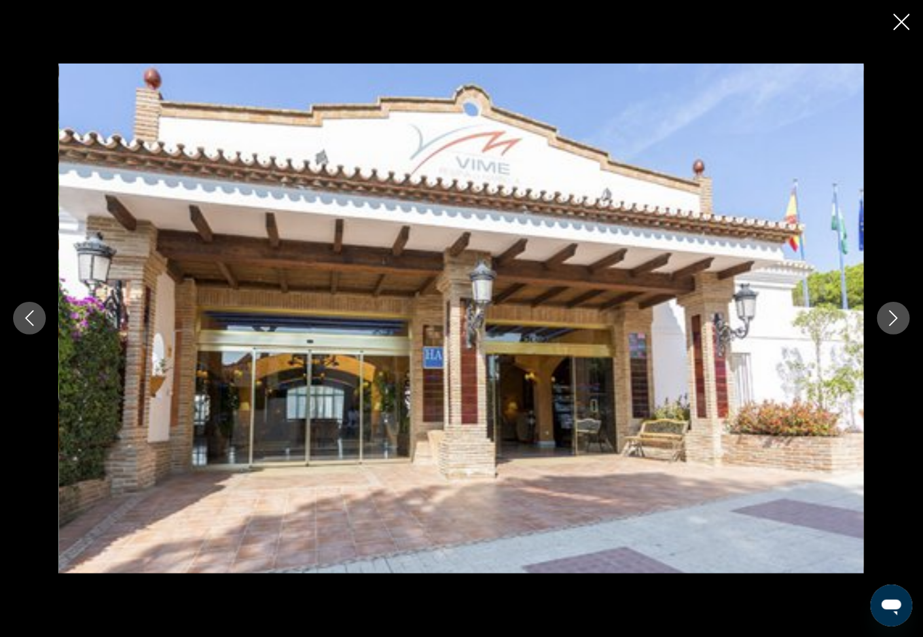
click at [892, 316] on icon "Next image" at bounding box center [894, 318] width 16 height 16
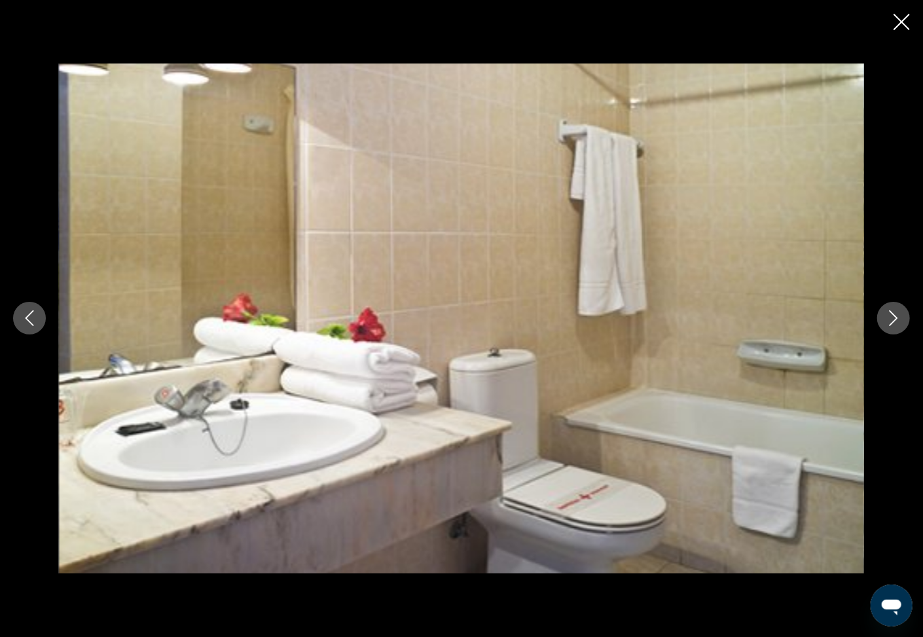
click at [892, 316] on icon "Next image" at bounding box center [894, 318] width 16 height 16
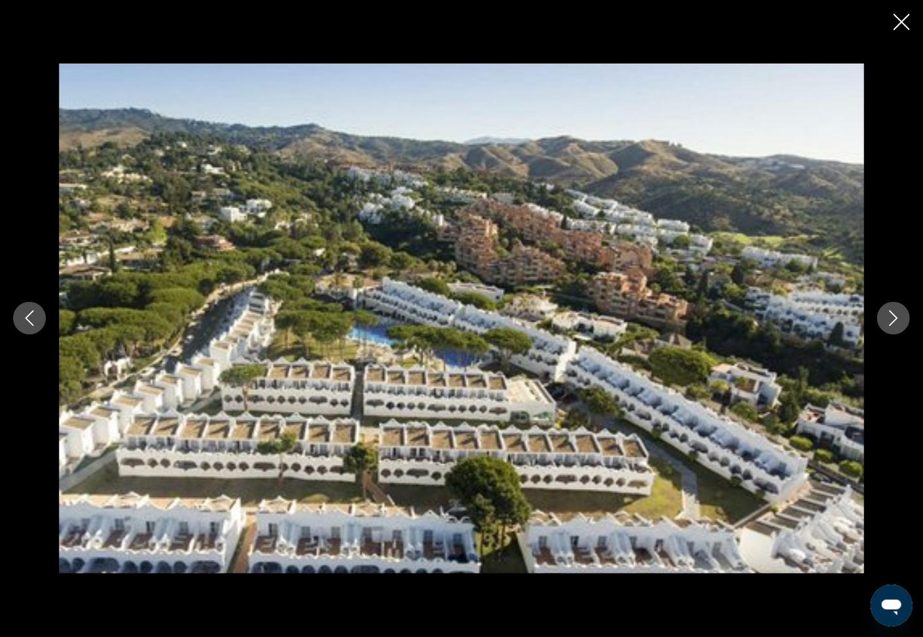
click at [892, 316] on icon "Next image" at bounding box center [894, 318] width 16 height 16
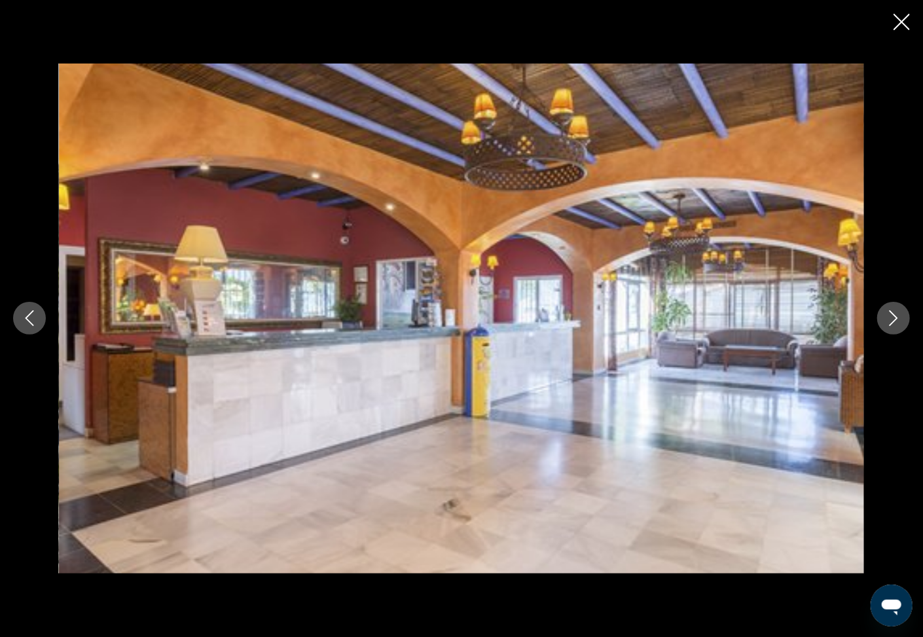
click at [892, 316] on icon "Next image" at bounding box center [894, 318] width 16 height 16
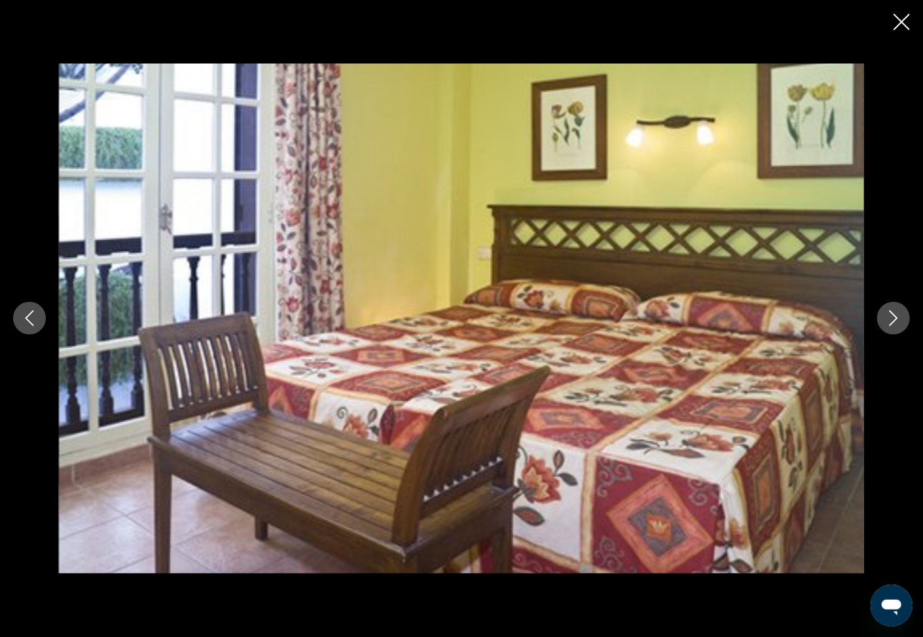
click at [892, 316] on icon "Next image" at bounding box center [894, 318] width 16 height 16
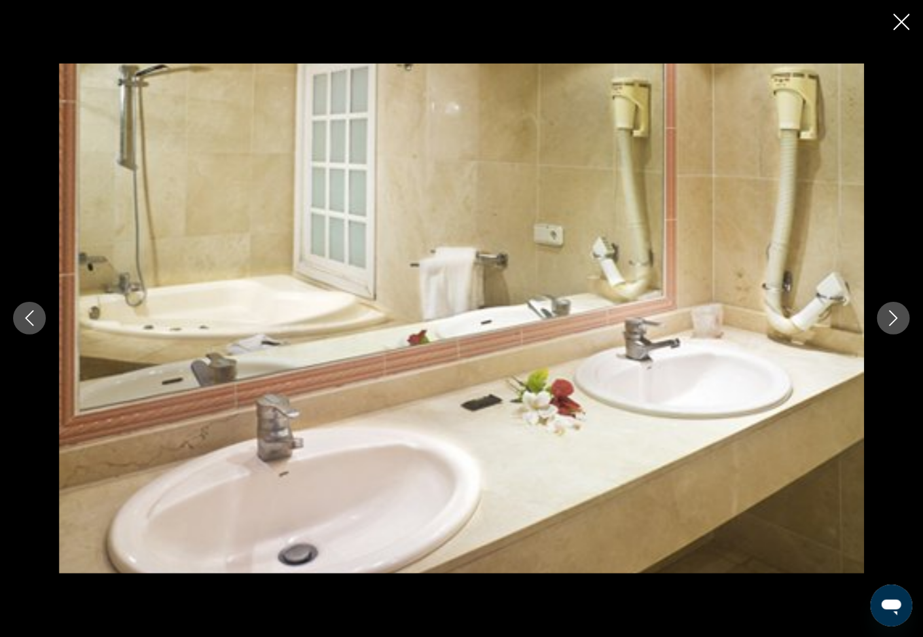
click at [892, 316] on icon "Next image" at bounding box center [894, 318] width 16 height 16
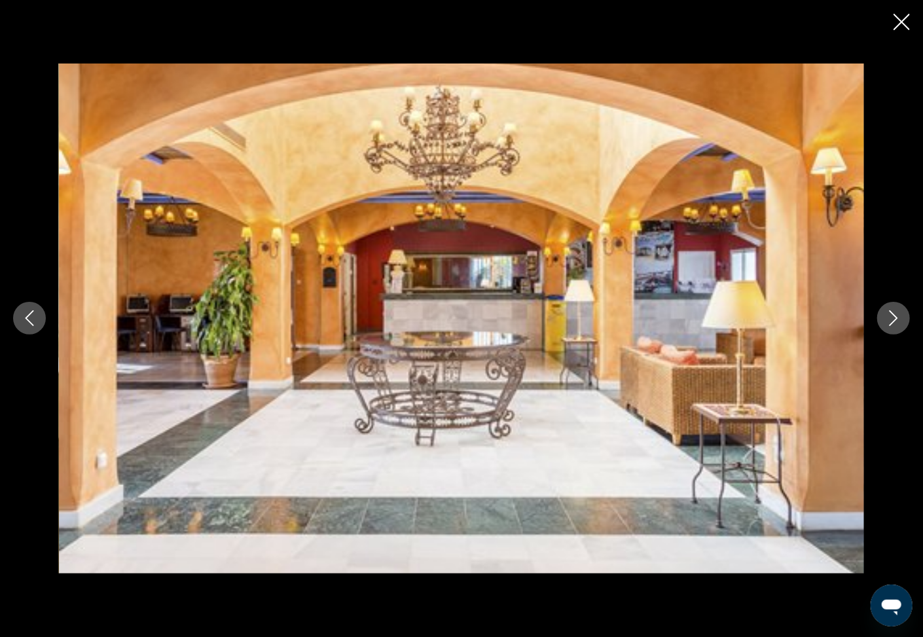
click at [892, 316] on icon "Next image" at bounding box center [894, 318] width 16 height 16
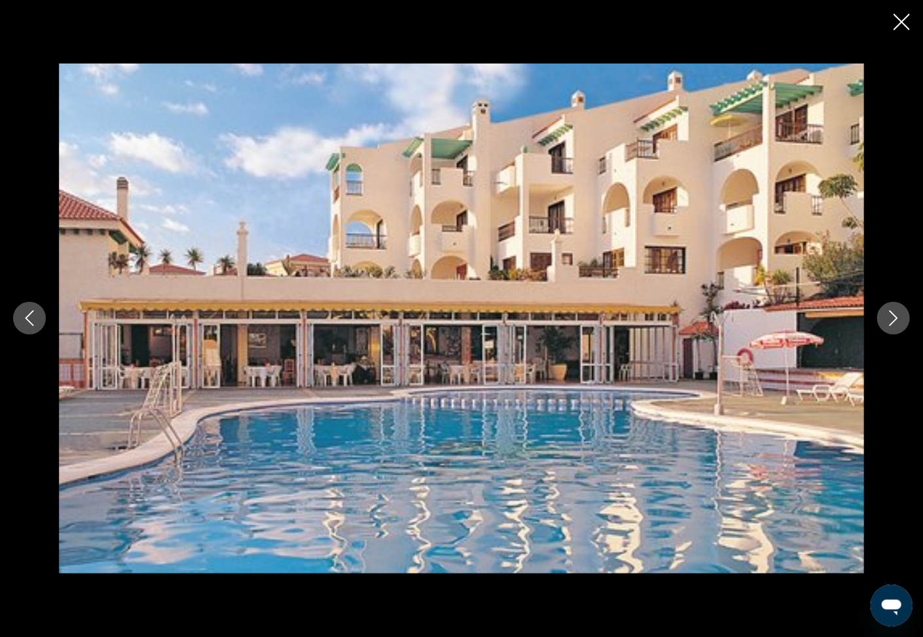
click at [892, 316] on icon "Next image" at bounding box center [894, 318] width 16 height 16
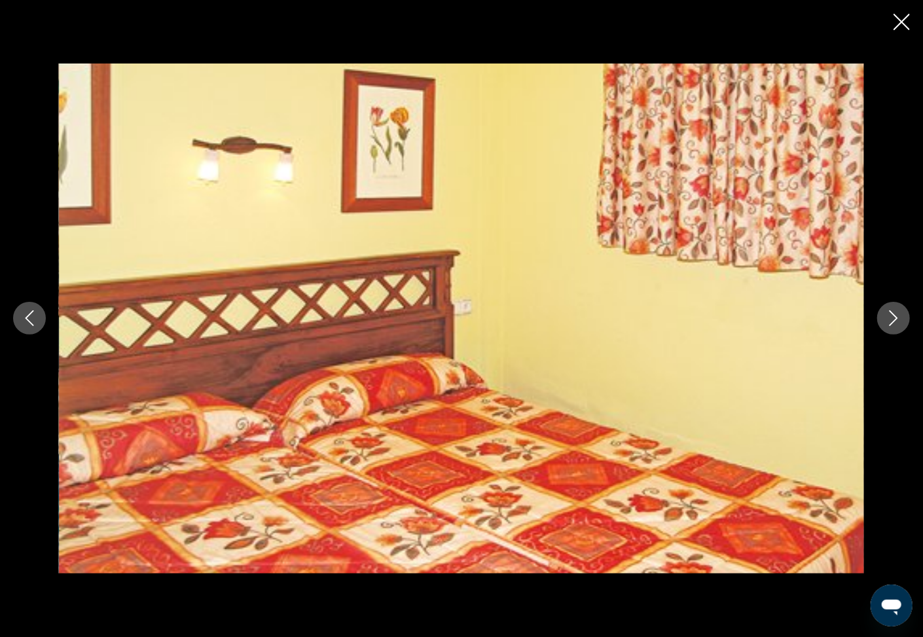
click at [892, 316] on icon "Next image" at bounding box center [894, 318] width 16 height 16
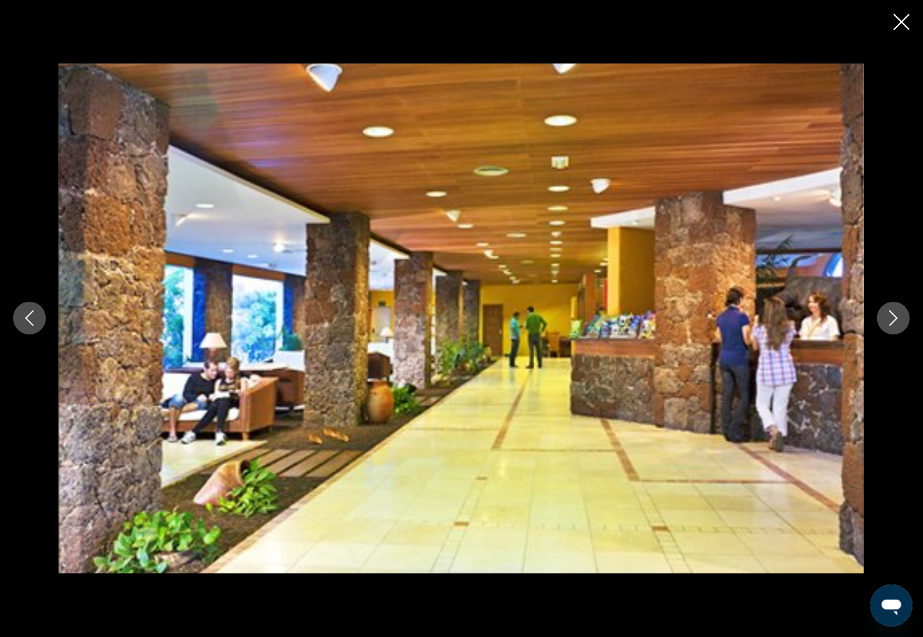
click at [891, 314] on icon "Next image" at bounding box center [894, 318] width 16 height 16
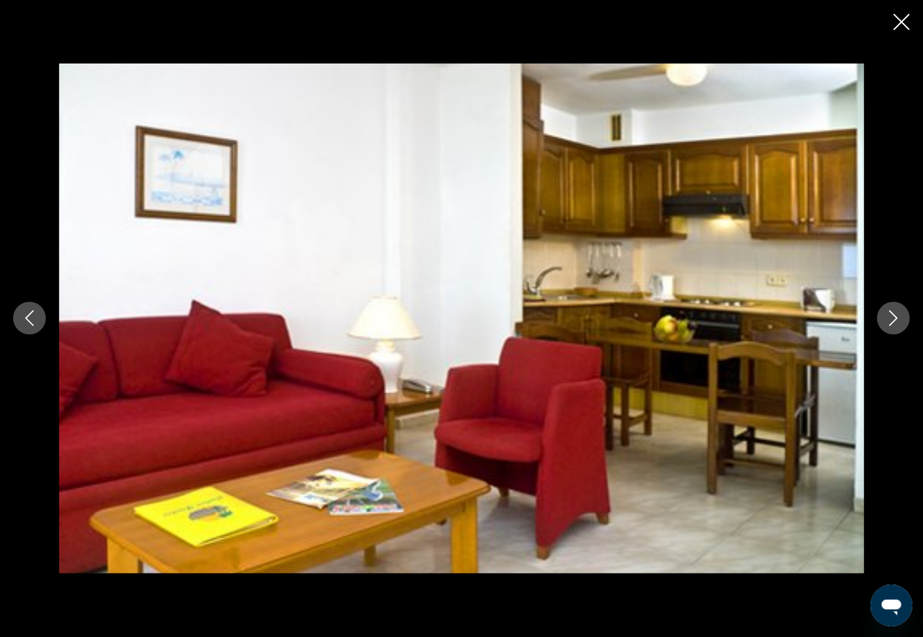
drag, startPoint x: 902, startPoint y: 22, endPoint x: 892, endPoint y: 54, distance: 32.9
click at [900, 31] on button "Close slideshow" at bounding box center [902, 23] width 16 height 20
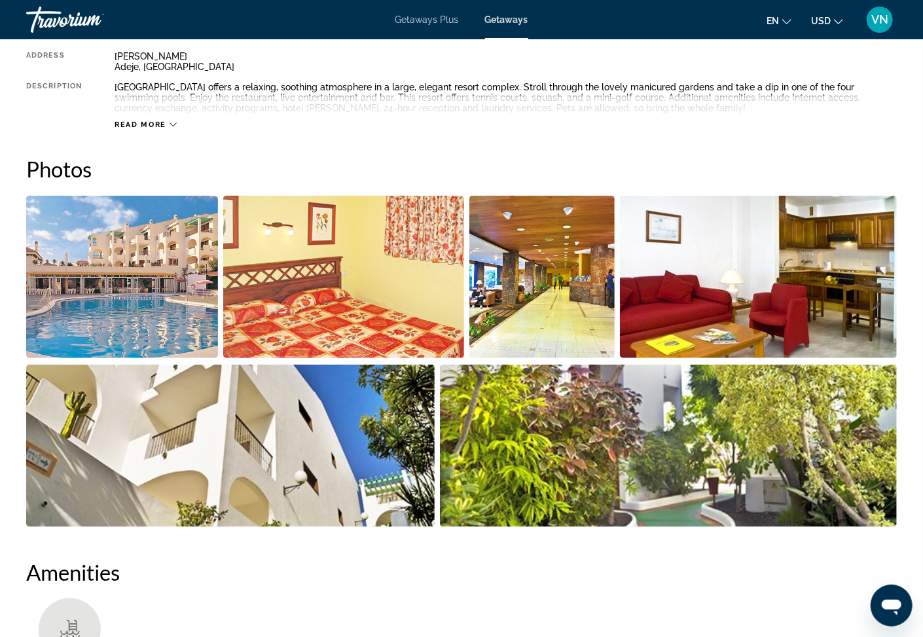
scroll to position [155, 0]
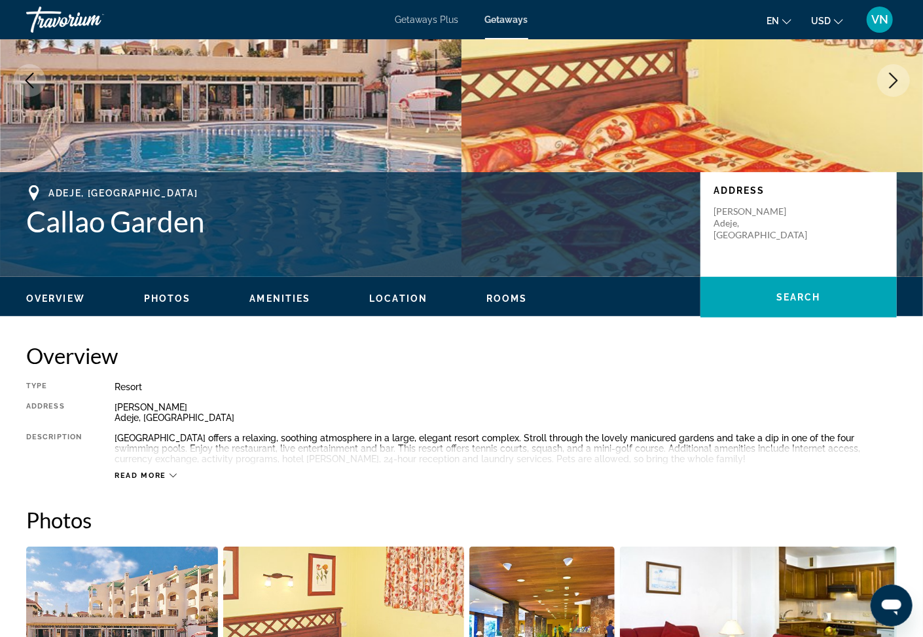
click at [130, 227] on h1 "Callao Garden" at bounding box center [356, 221] width 661 height 34
click at [509, 299] on span "Rooms" at bounding box center [507, 298] width 41 height 10
click at [286, 297] on span "Amenities" at bounding box center [280, 298] width 61 height 10
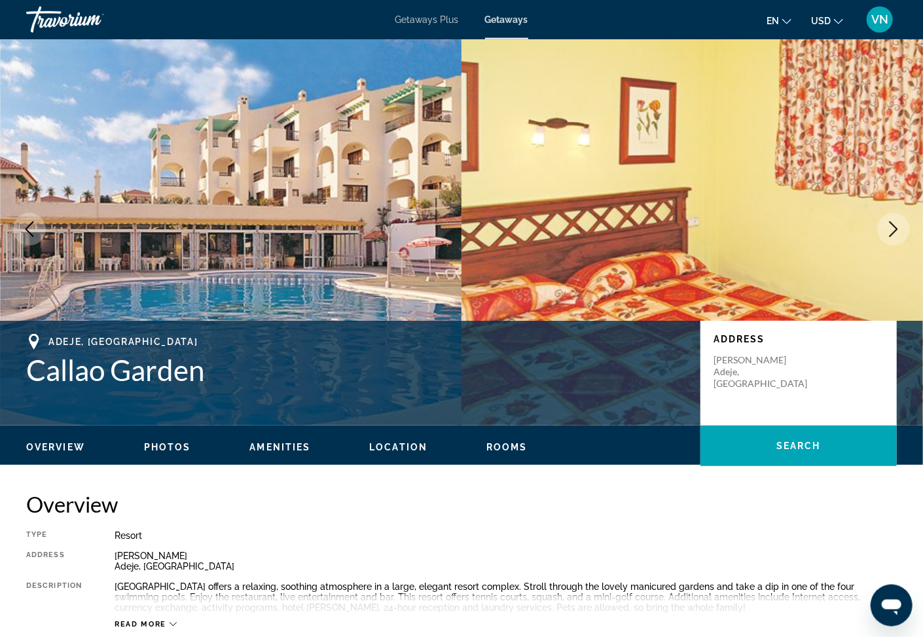
scroll to position [0, 0]
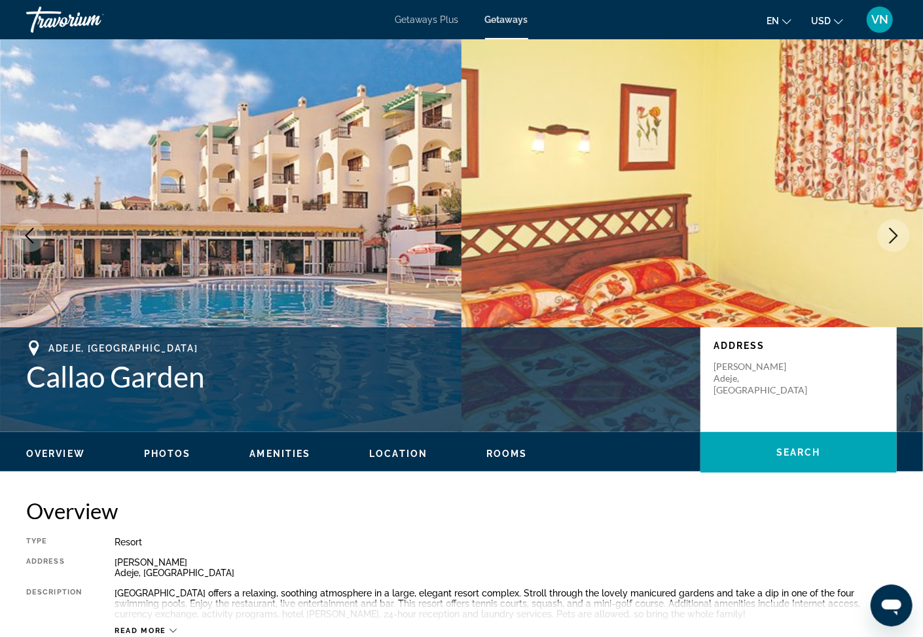
click at [497, 451] on span "Rooms" at bounding box center [507, 454] width 41 height 10
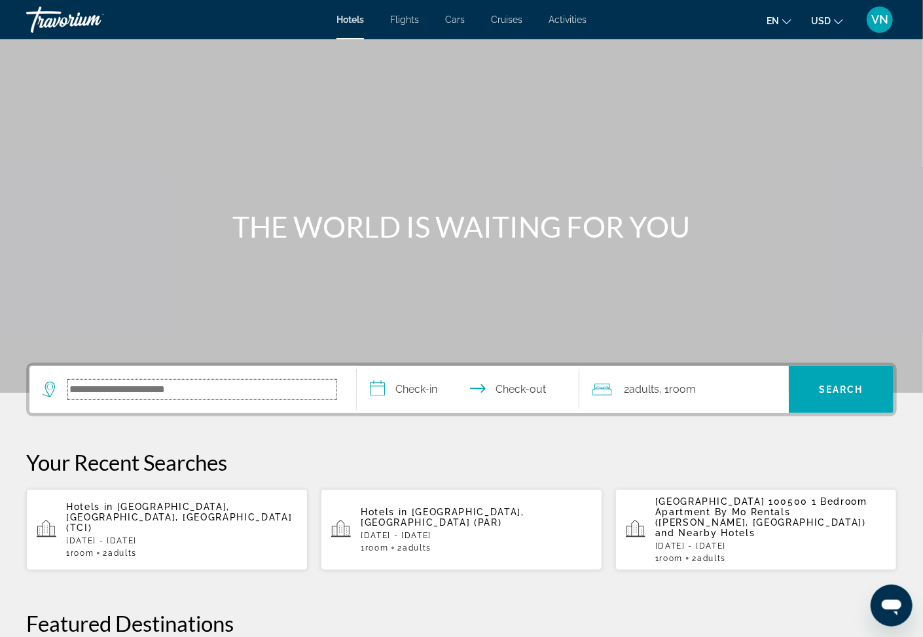
click at [133, 389] on input "Search hotel destination" at bounding box center [202, 390] width 269 height 20
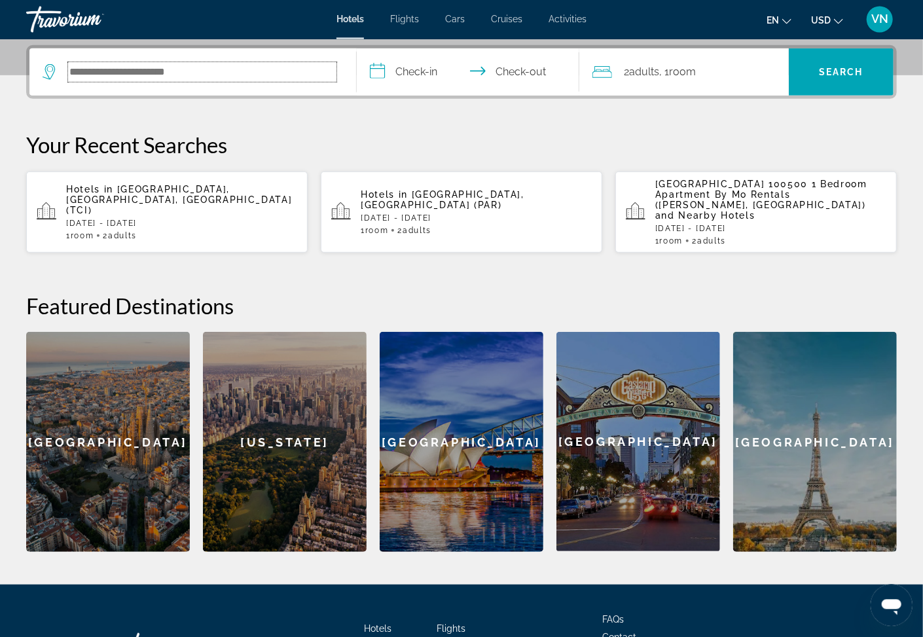
scroll to position [319, 0]
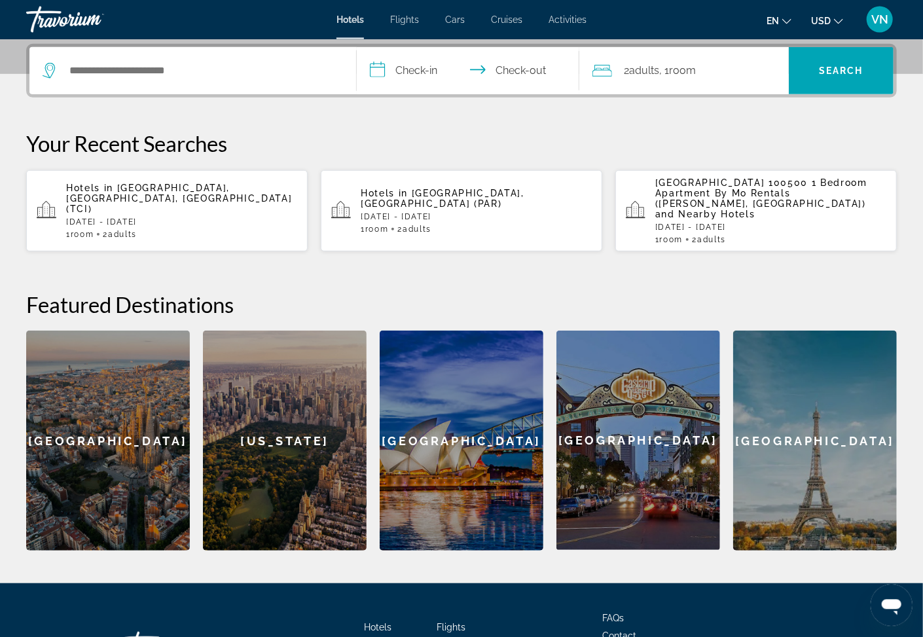
click at [219, 189] on span "[GEOGRAPHIC_DATA], [GEOGRAPHIC_DATA], [GEOGRAPHIC_DATA] (TCI)" at bounding box center [179, 198] width 226 height 31
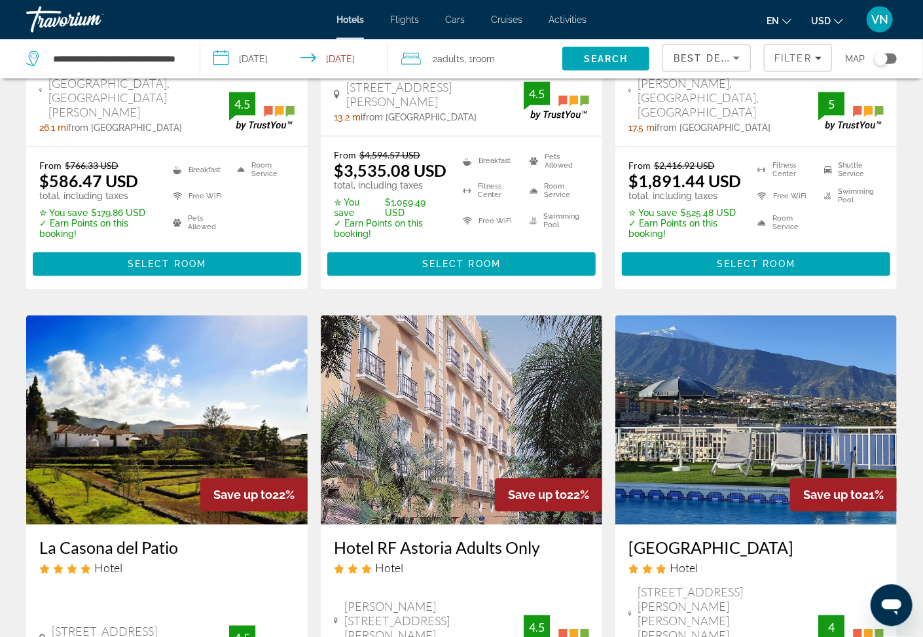
scroll to position [1614, 0]
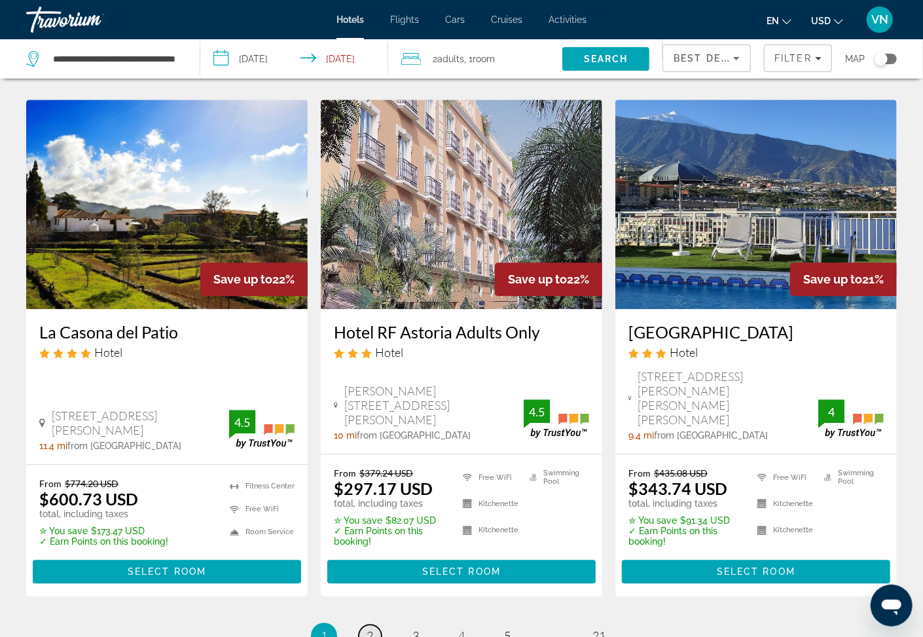
click at [369, 629] on span "2" at bounding box center [370, 636] width 7 height 14
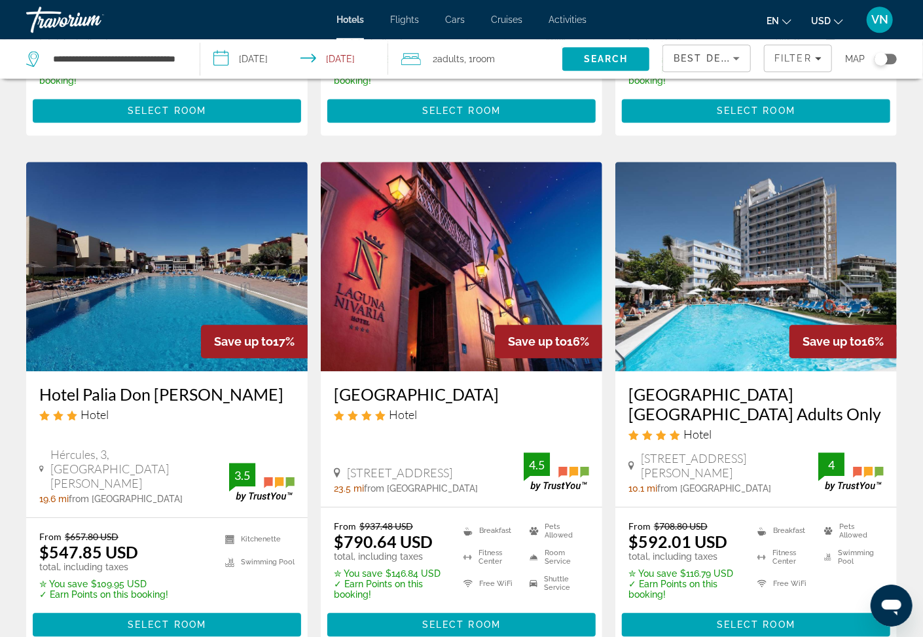
scroll to position [1698, 0]
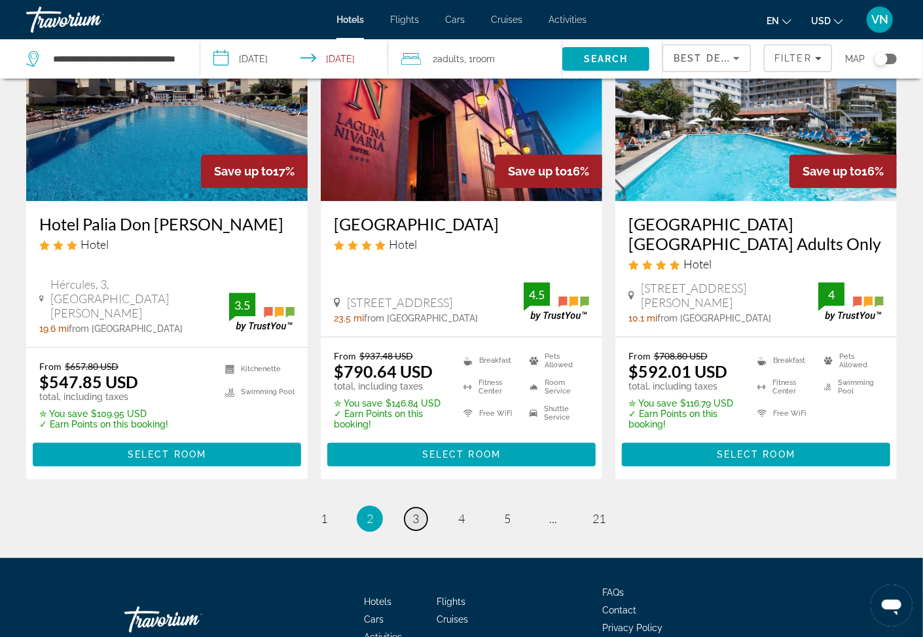
click at [415, 512] on span "3" at bounding box center [416, 519] width 7 height 14
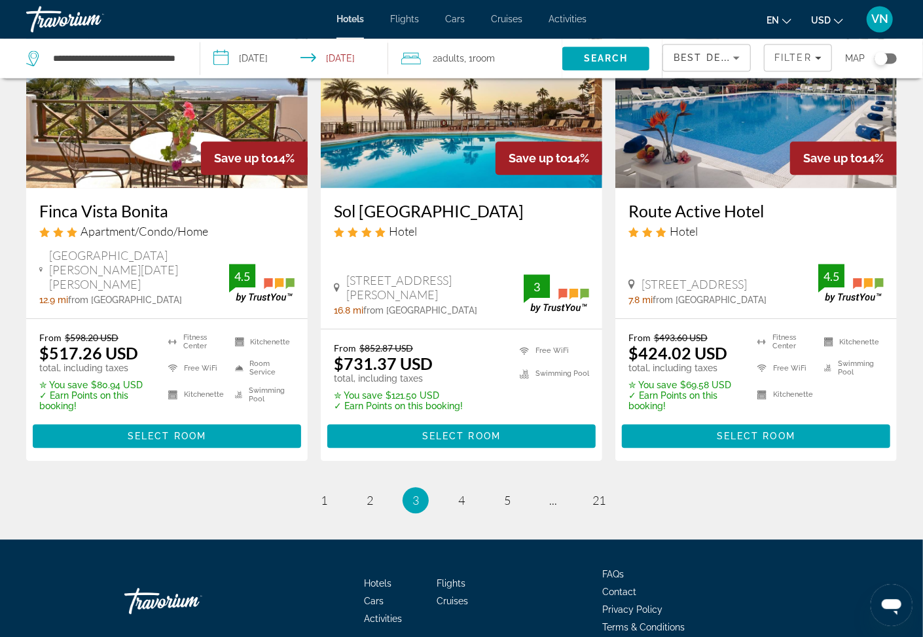
scroll to position [1677, 0]
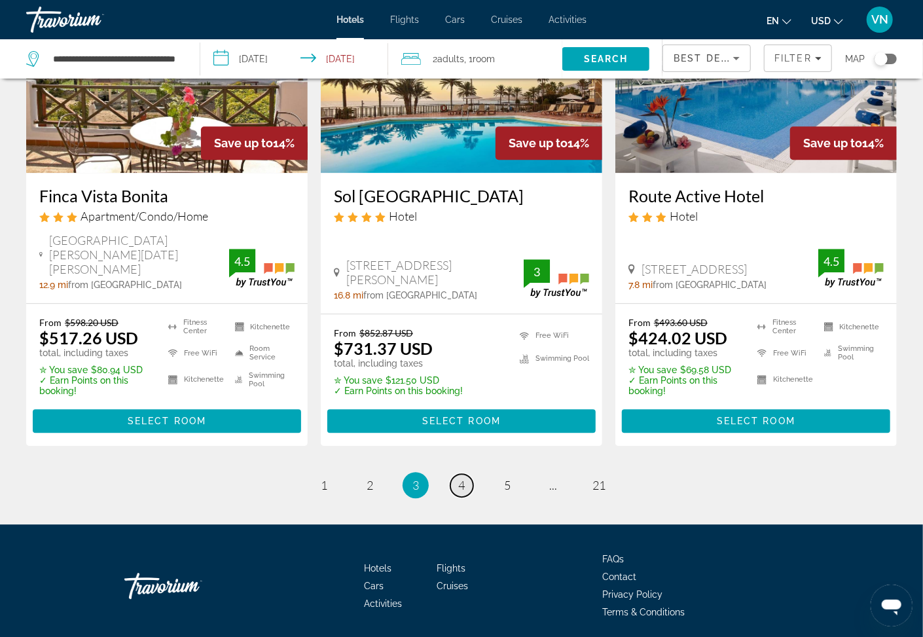
click at [466, 474] on link "page 4" at bounding box center [462, 485] width 23 height 23
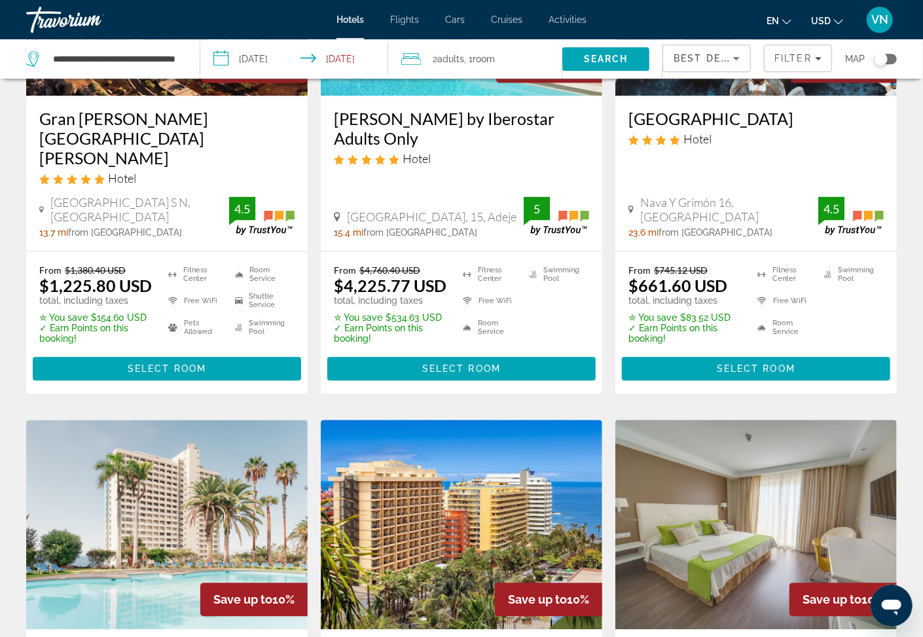
scroll to position [1684, 0]
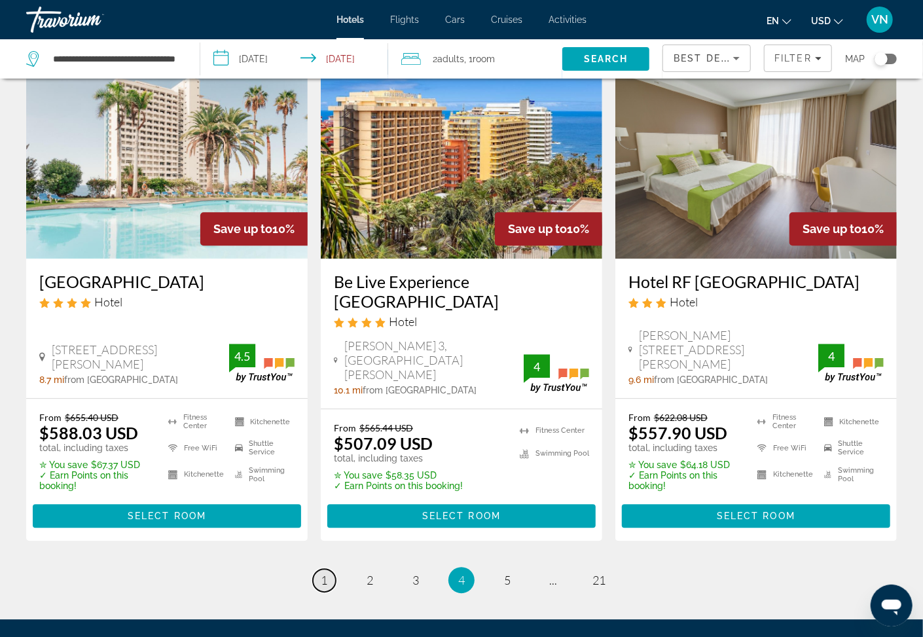
click at [324, 573] on span "1" at bounding box center [324, 580] width 7 height 14
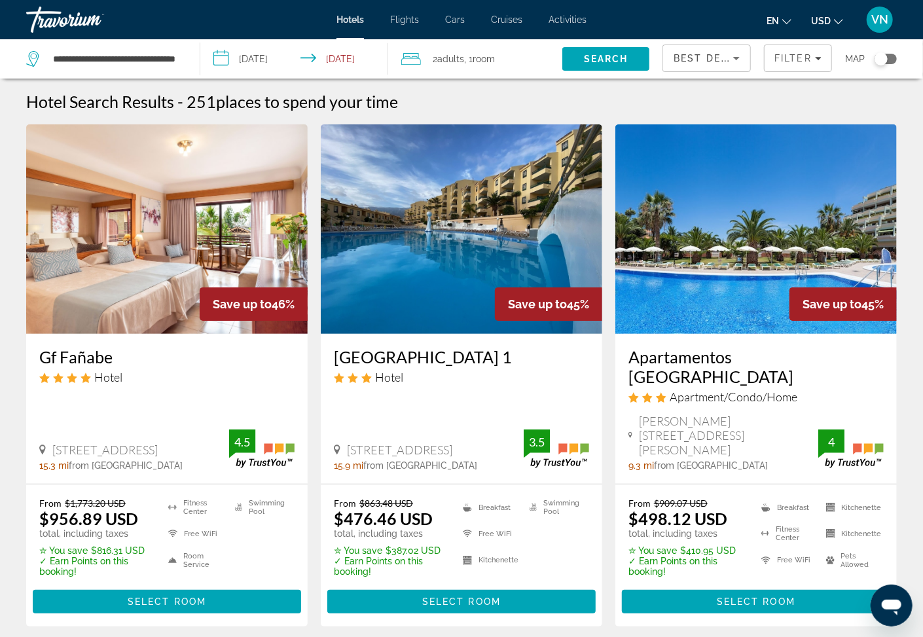
click at [217, 58] on input "**********" at bounding box center [296, 60] width 193 height 43
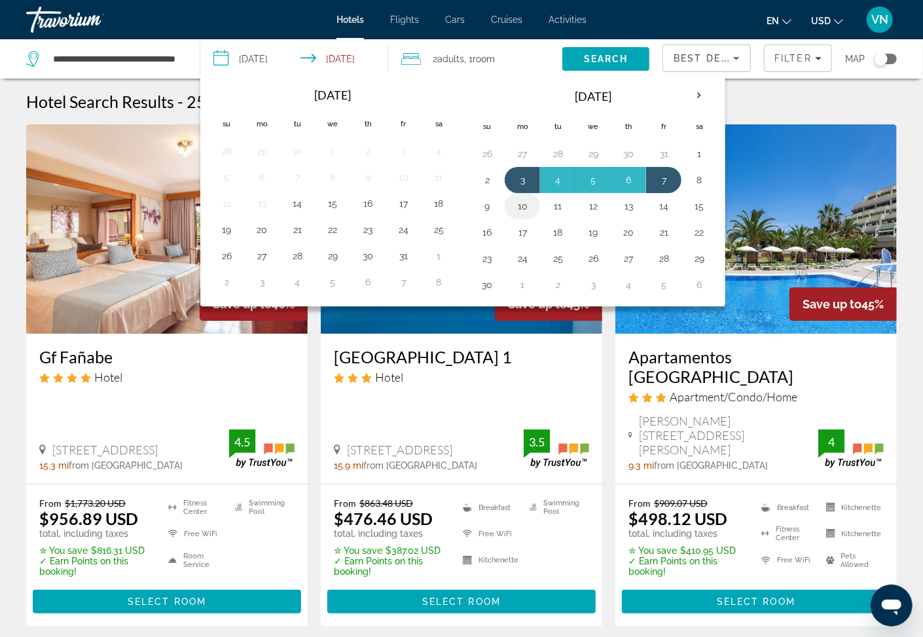
click at [519, 212] on button "10" at bounding box center [522, 206] width 21 height 18
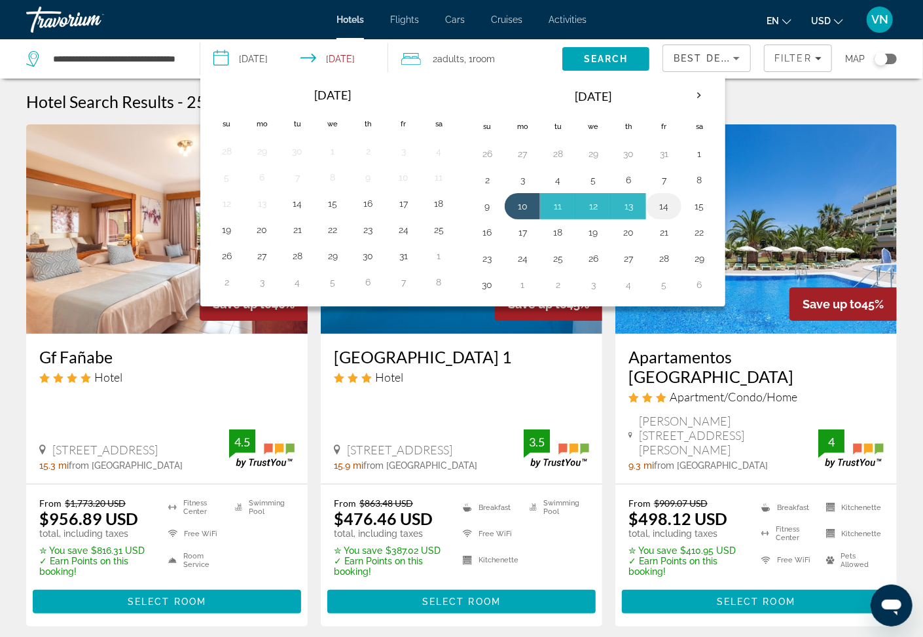
click at [669, 212] on button "14" at bounding box center [664, 206] width 21 height 18
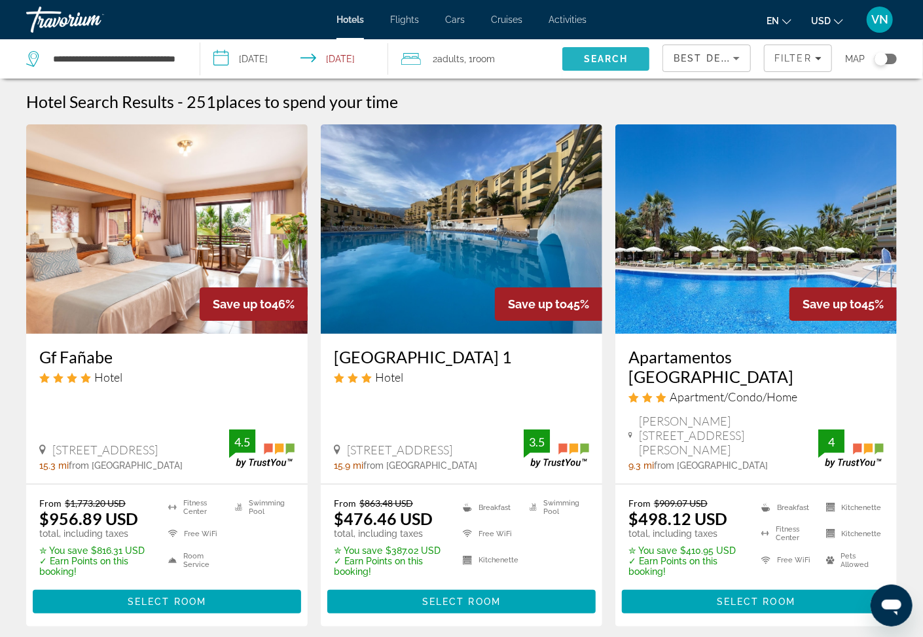
click at [601, 56] on span "Search" at bounding box center [606, 59] width 45 height 10
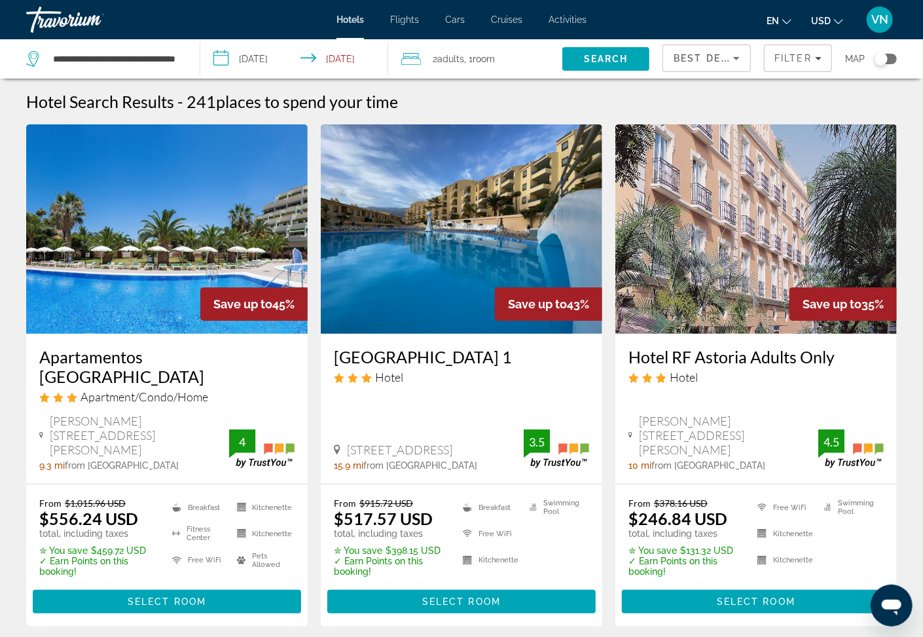
click at [219, 59] on input "**********" at bounding box center [296, 60] width 193 height 43
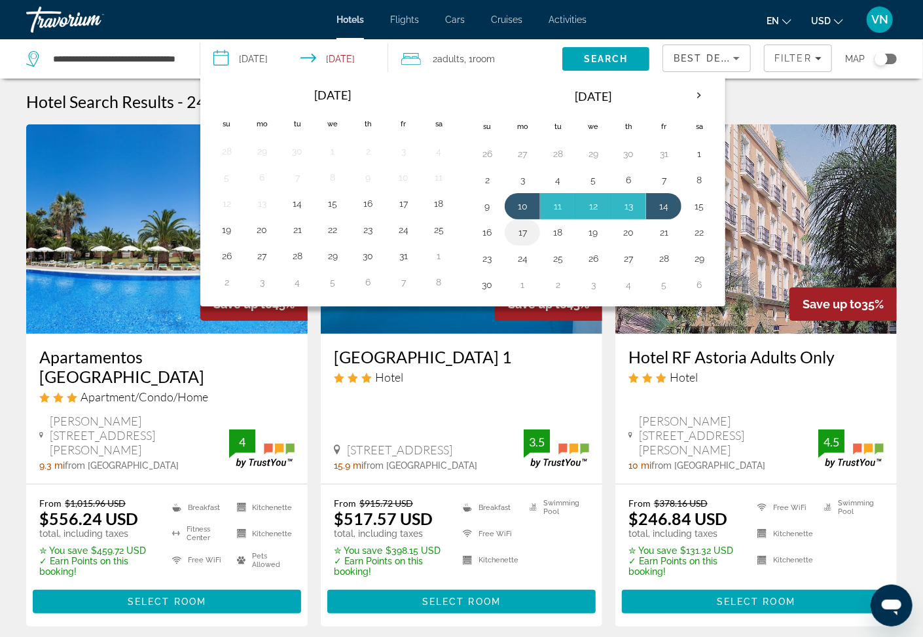
click at [523, 234] on button "17" at bounding box center [522, 232] width 21 height 18
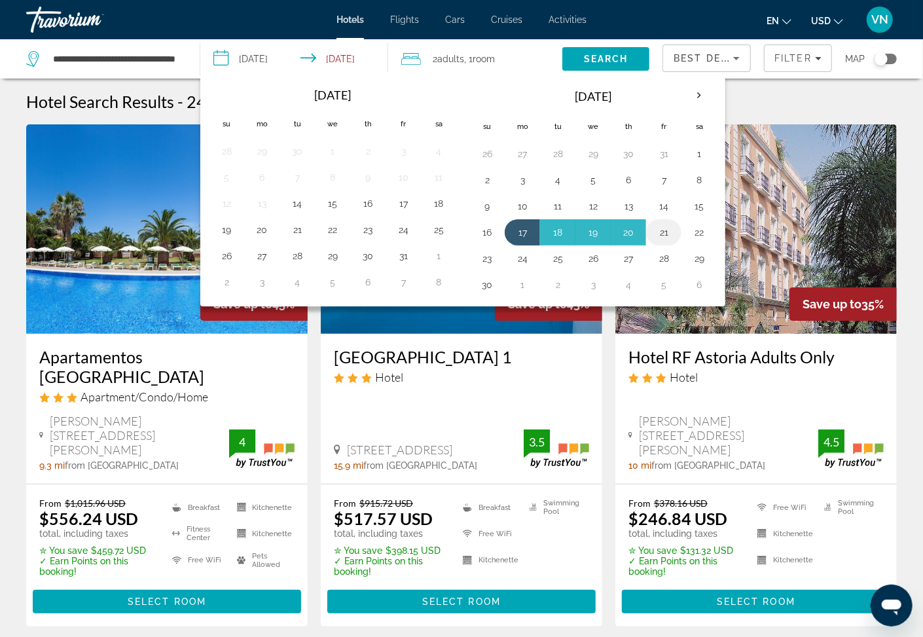
click at [665, 233] on button "21" at bounding box center [664, 232] width 21 height 18
type input "**********"
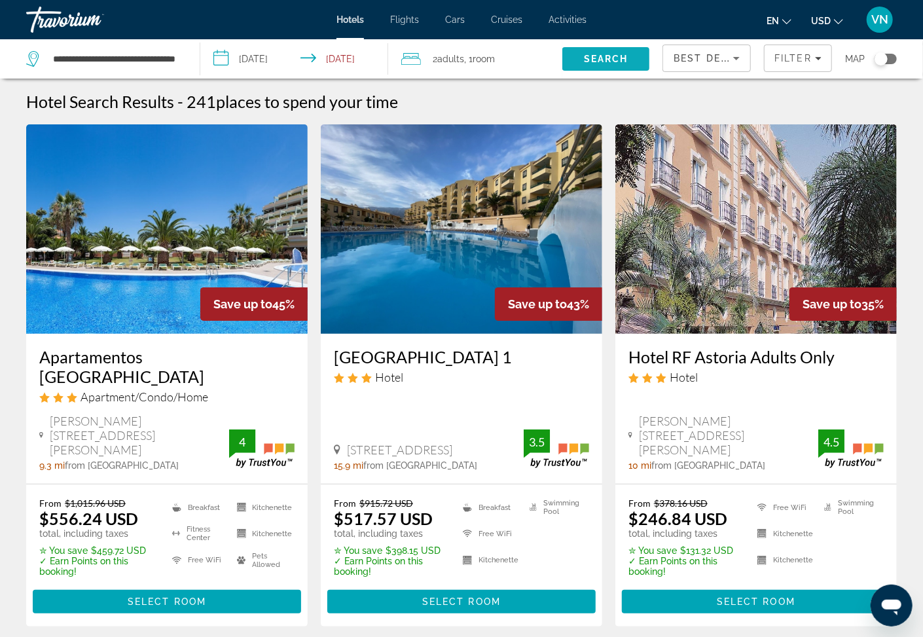
click at [574, 55] on span "Search" at bounding box center [606, 58] width 87 height 31
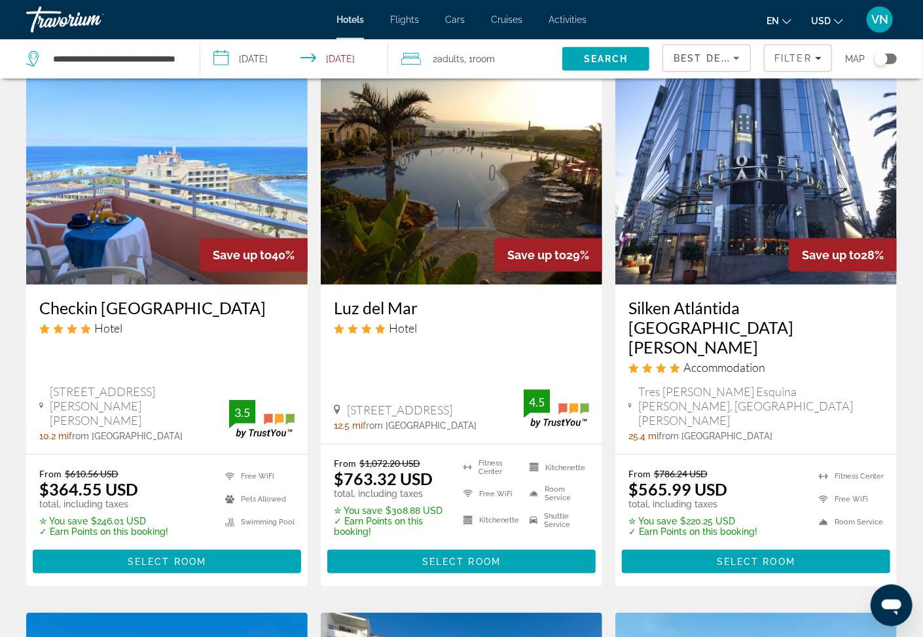
scroll to position [561, 0]
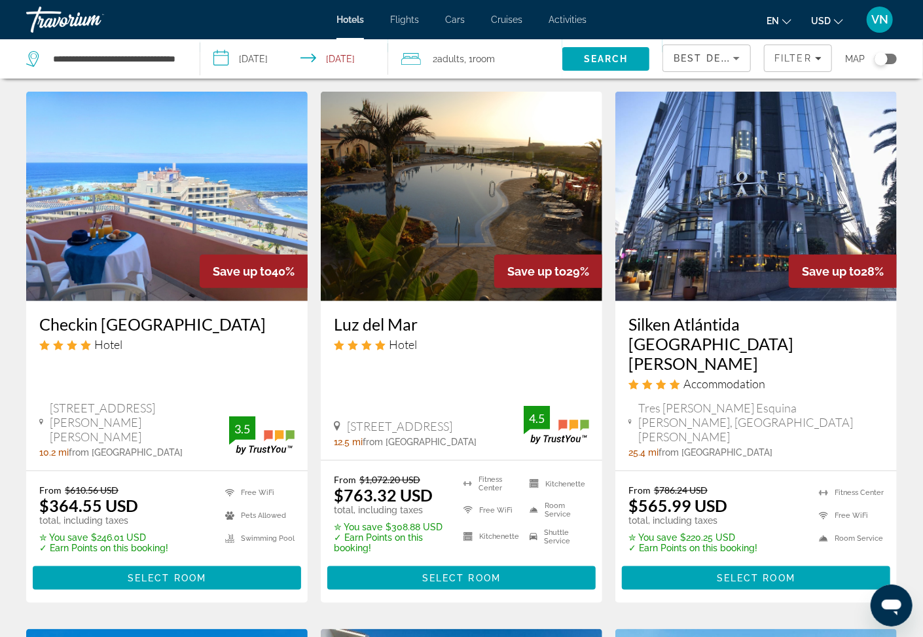
click at [108, 314] on h3 "Checkin [GEOGRAPHIC_DATA]" at bounding box center [166, 324] width 255 height 20
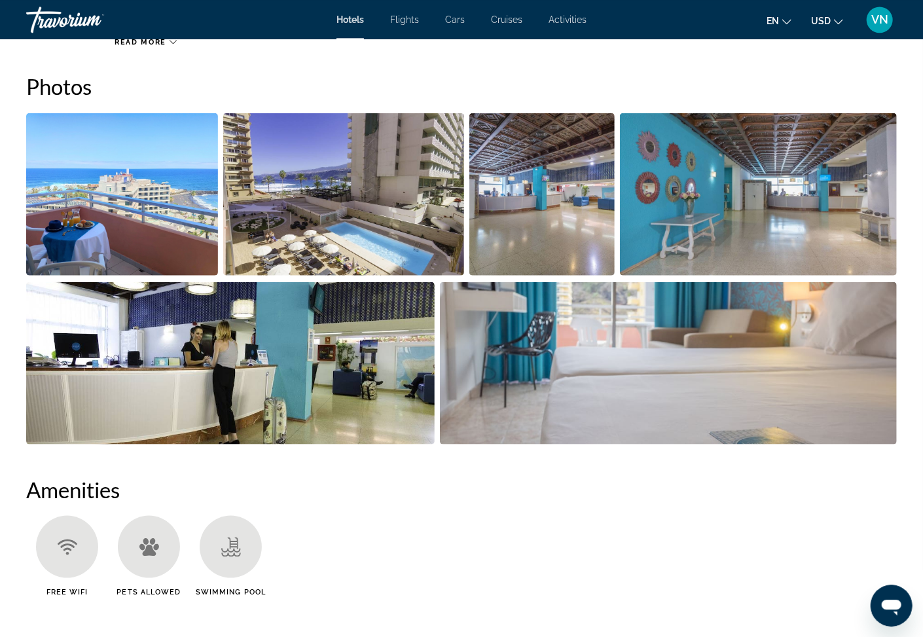
scroll to position [633, 0]
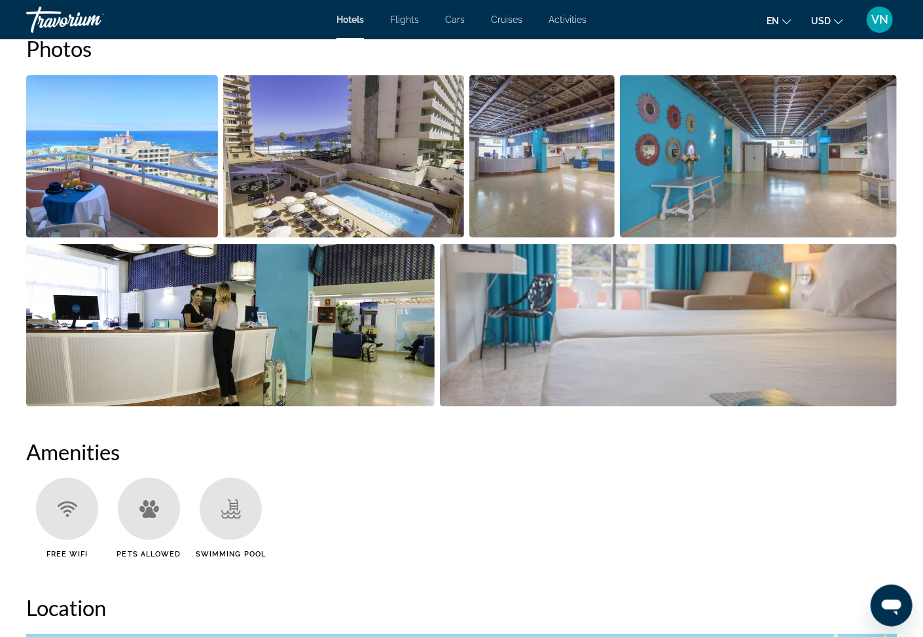
click at [138, 192] on img "Open full-screen image slider" at bounding box center [122, 156] width 192 height 162
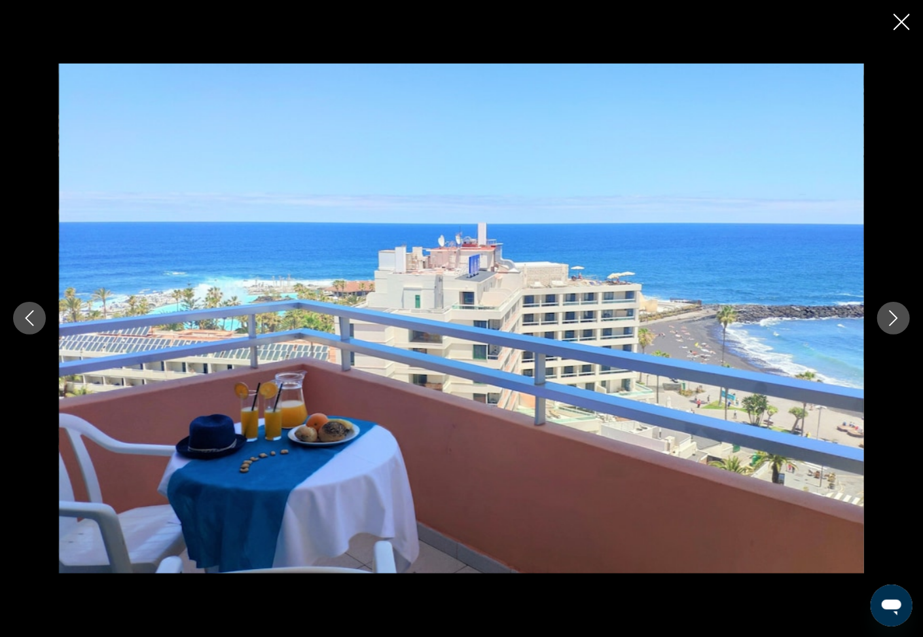
click at [891, 322] on icon "Next image" at bounding box center [894, 318] width 16 height 16
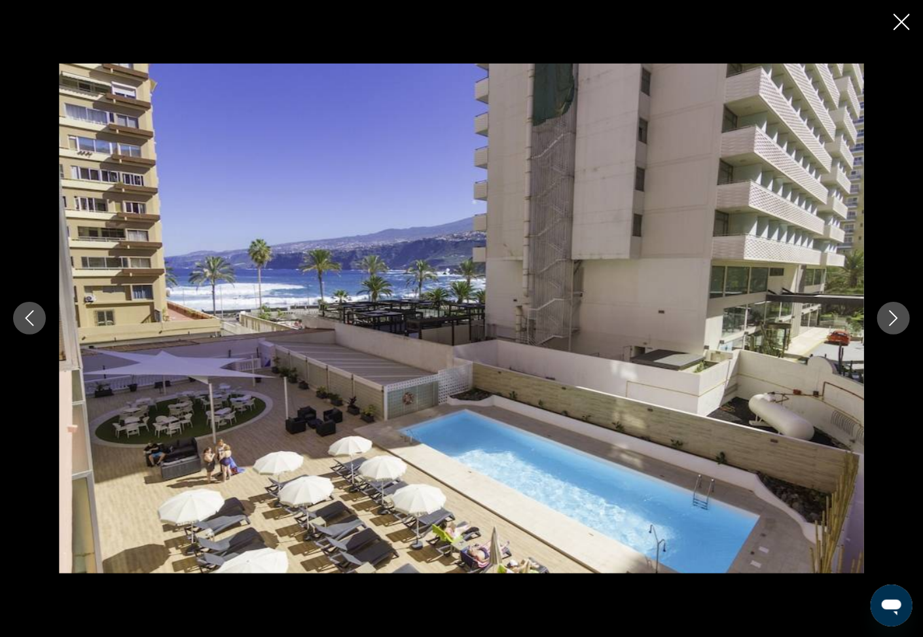
click at [891, 321] on icon "Next image" at bounding box center [894, 318] width 16 height 16
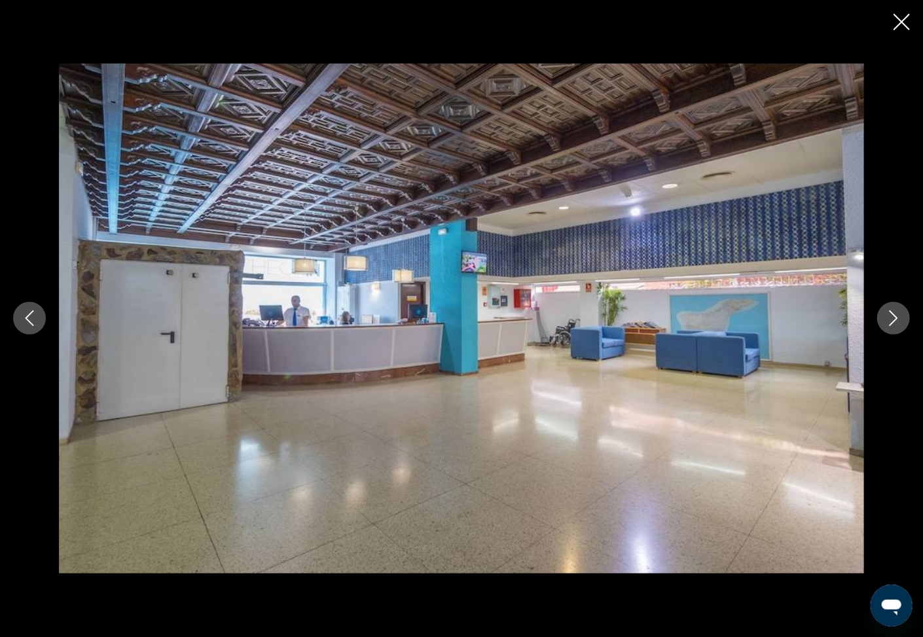
click at [891, 320] on icon "Next image" at bounding box center [894, 318] width 16 height 16
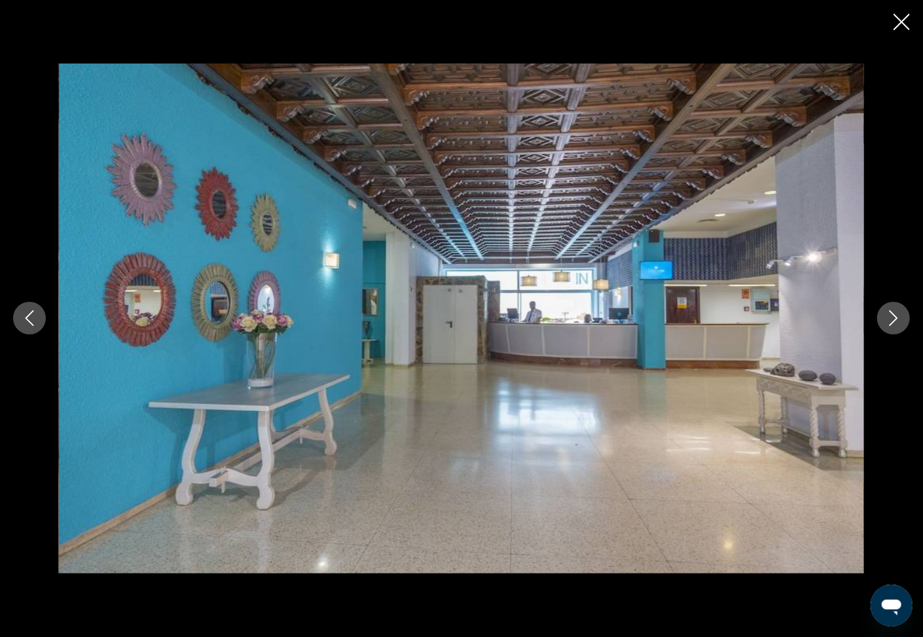
click at [891, 320] on icon "Next image" at bounding box center [894, 318] width 16 height 16
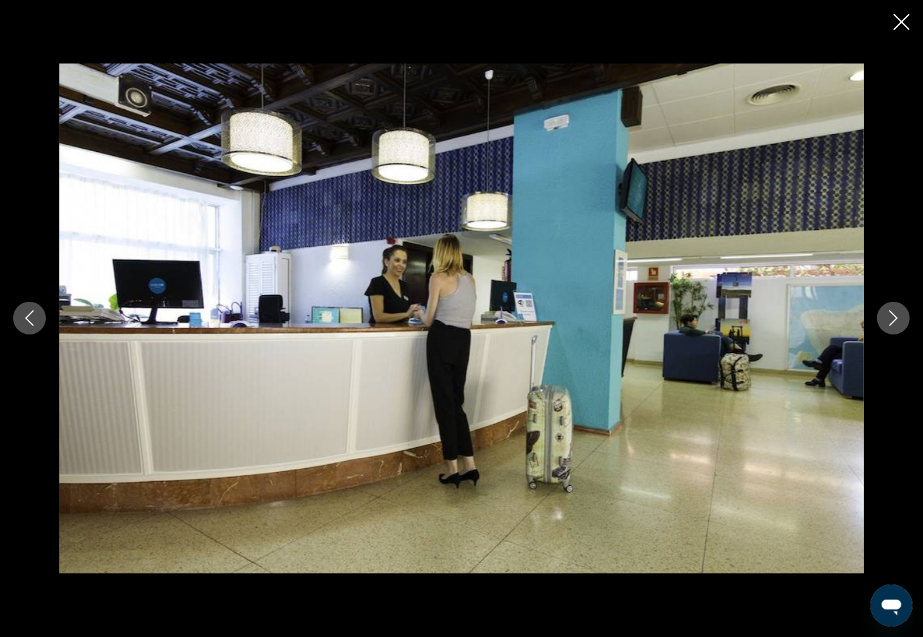
click at [891, 320] on icon "Next image" at bounding box center [894, 318] width 16 height 16
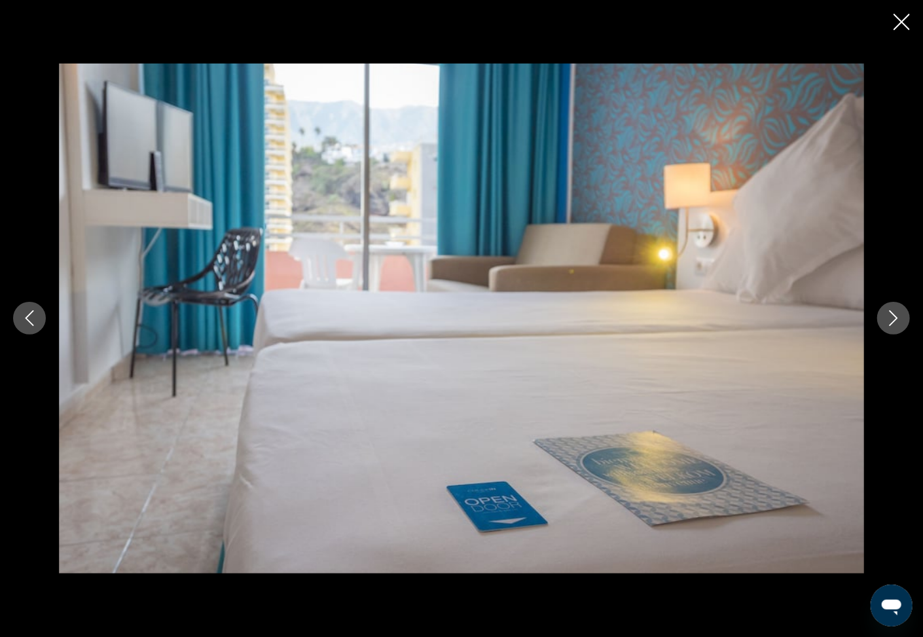
click at [891, 320] on icon "Next image" at bounding box center [894, 318] width 16 height 16
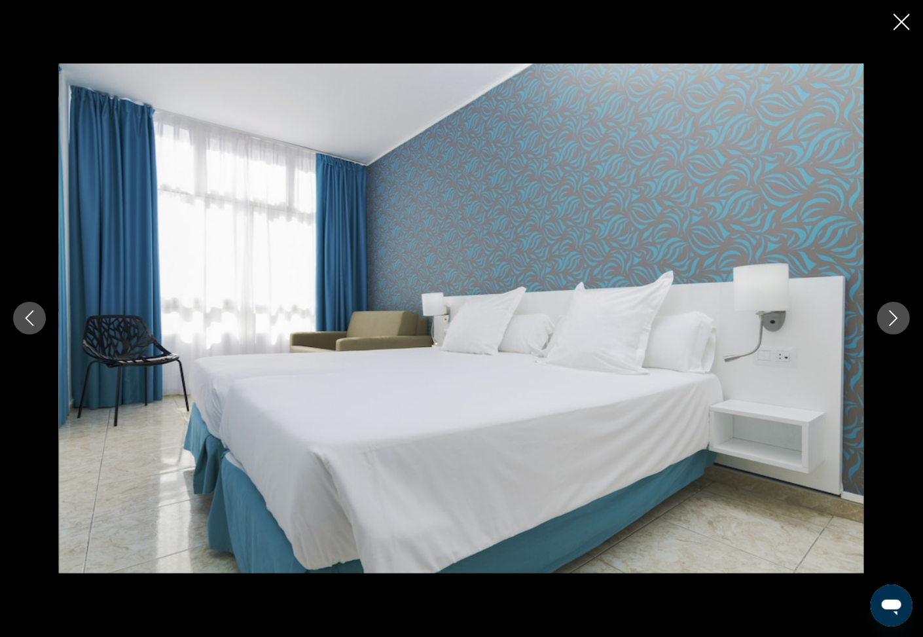
click at [891, 320] on icon "Next image" at bounding box center [894, 318] width 16 height 16
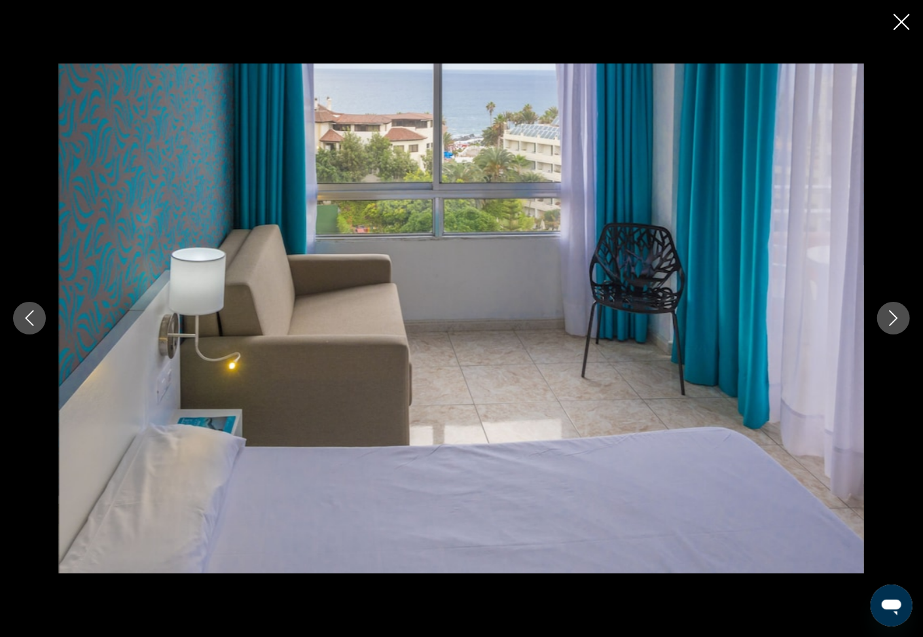
click at [891, 320] on icon "Next image" at bounding box center [894, 318] width 16 height 16
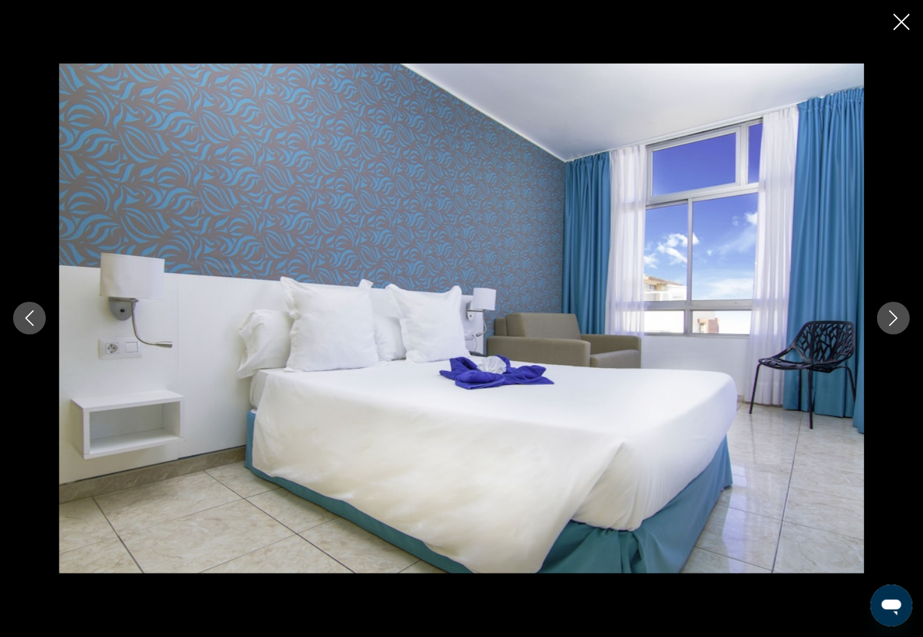
click at [891, 320] on icon "Next image" at bounding box center [894, 318] width 16 height 16
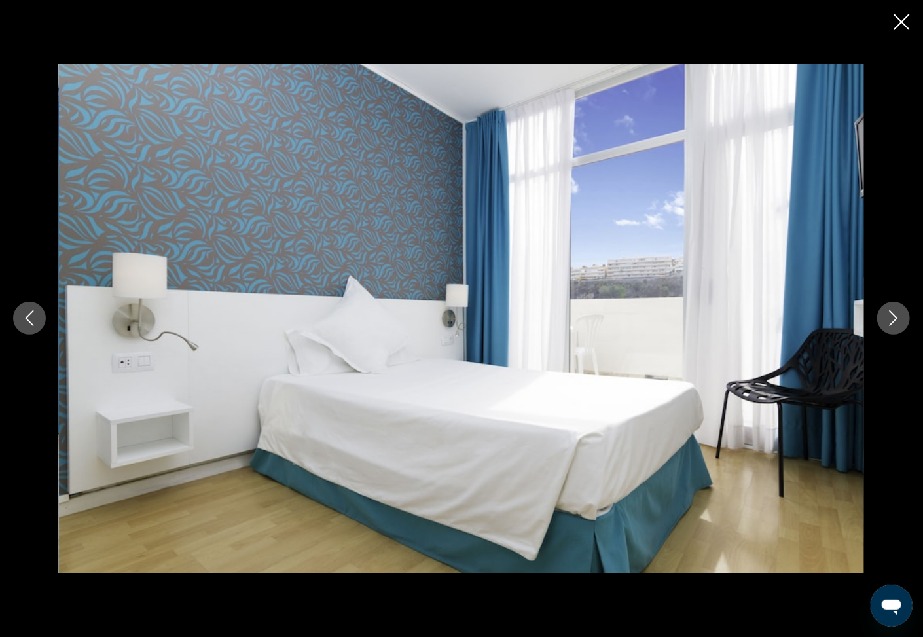
click at [891, 320] on icon "Next image" at bounding box center [894, 318] width 16 height 16
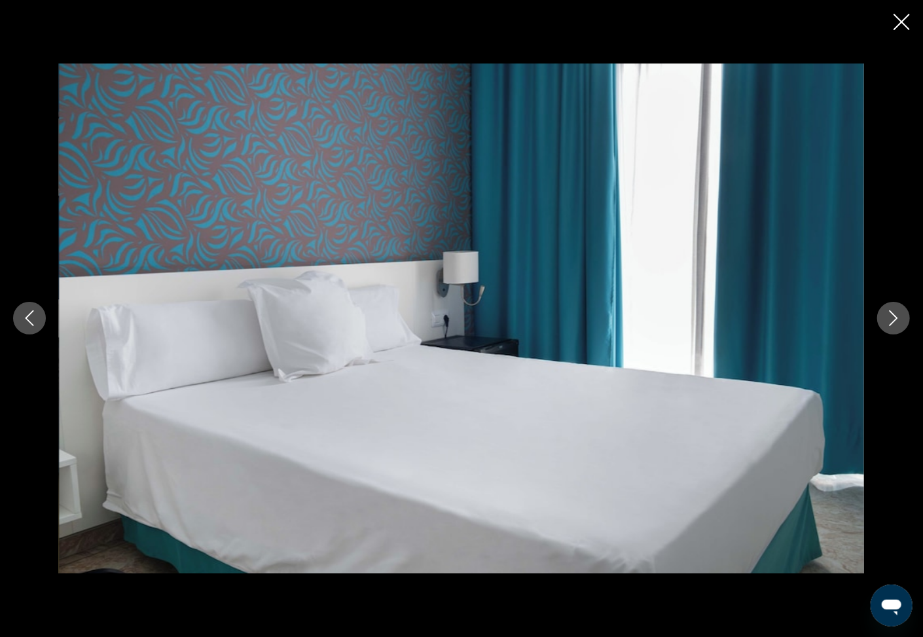
click at [891, 320] on icon "Next image" at bounding box center [894, 318] width 16 height 16
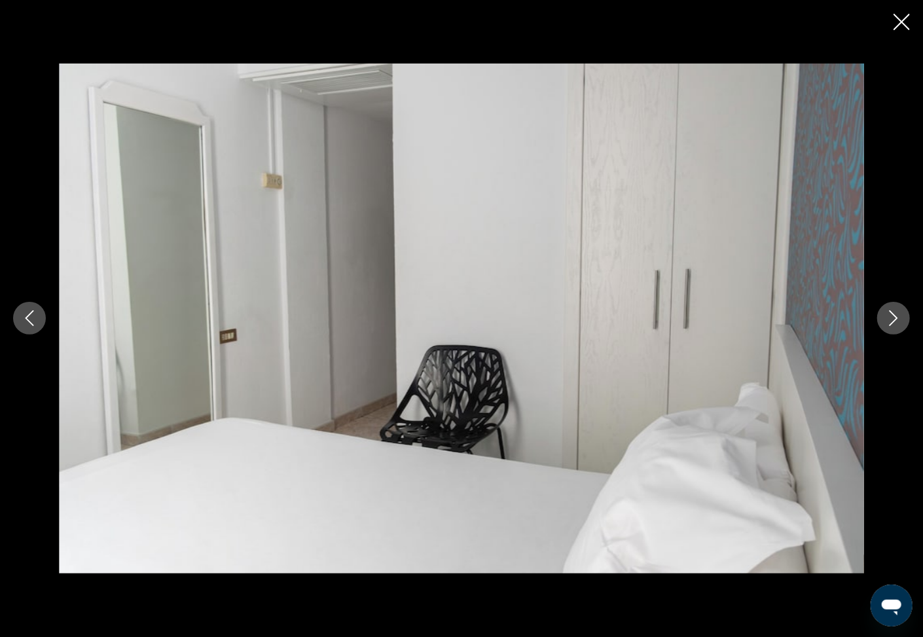
click at [908, 16] on icon "Close slideshow" at bounding box center [902, 22] width 16 height 16
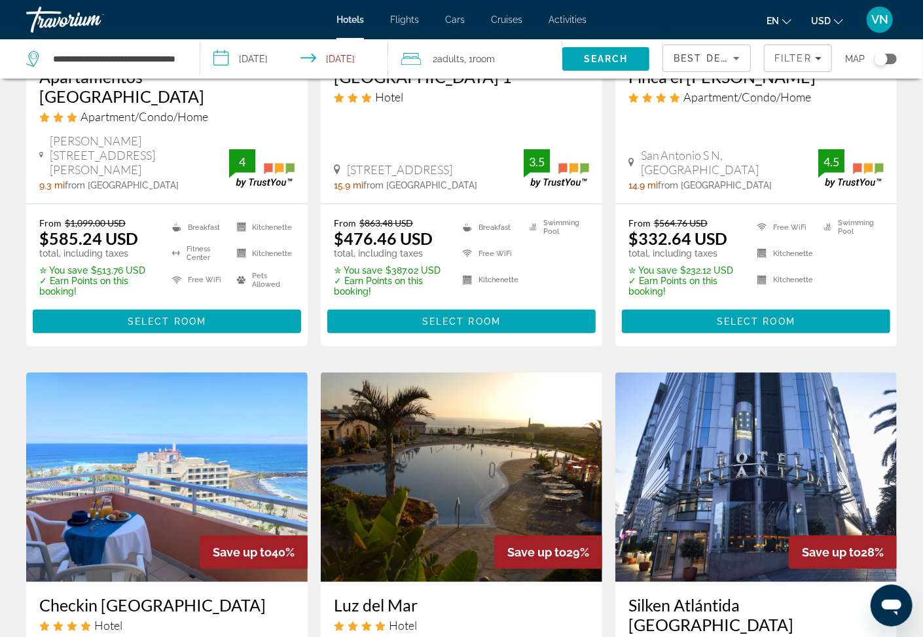
scroll to position [631, 0]
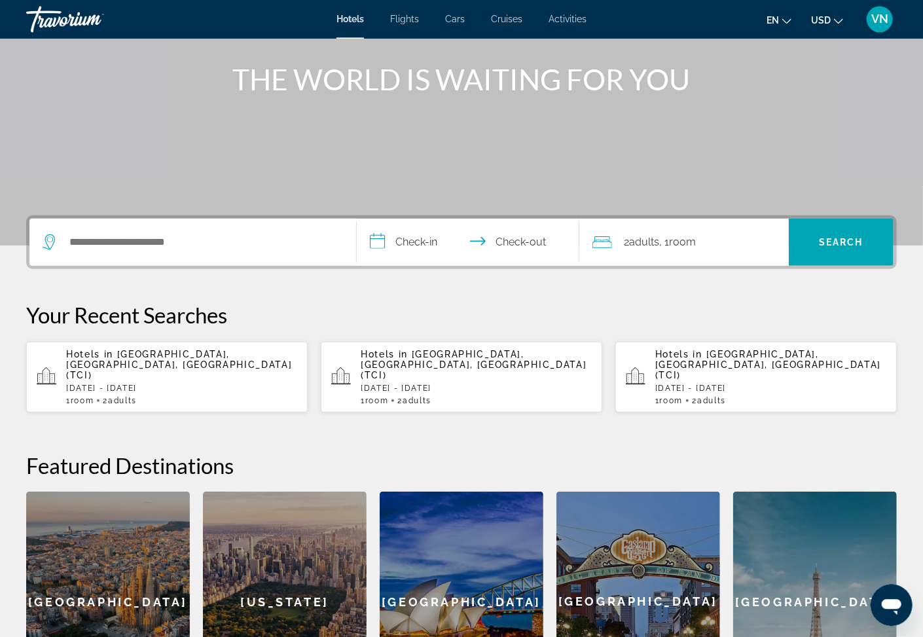
scroll to position [280, 0]
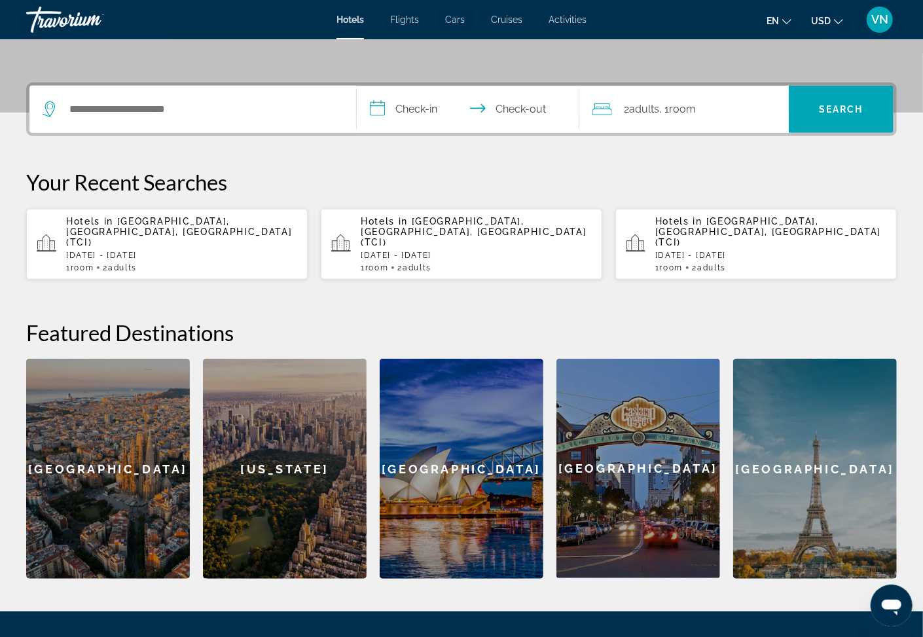
click at [405, 218] on span "Hotels in" at bounding box center [384, 221] width 47 height 10
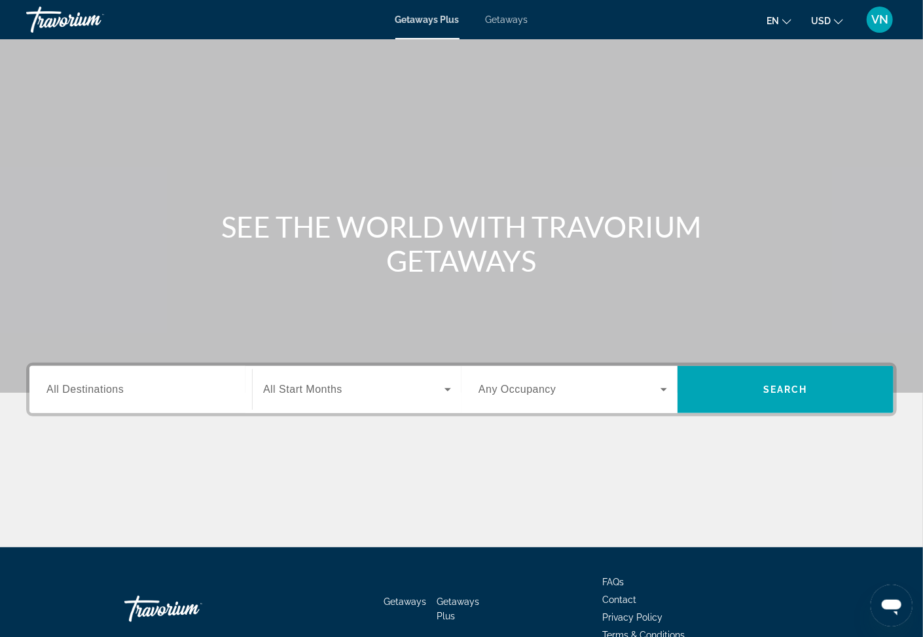
click at [88, 384] on span "All Destinations" at bounding box center [85, 389] width 77 height 11
click at [88, 384] on input "Destination All Destinations" at bounding box center [141, 390] width 189 height 16
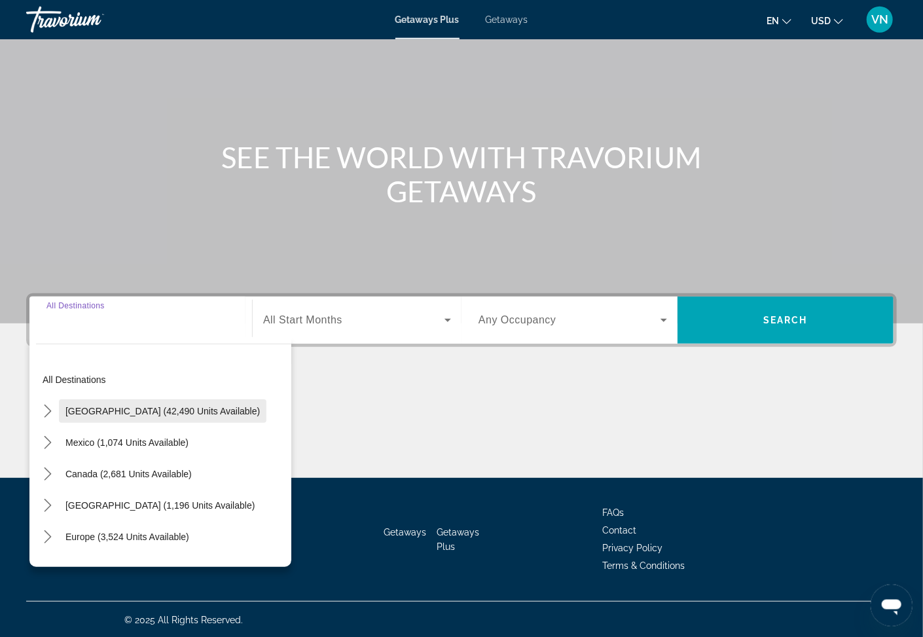
scroll to position [70, 0]
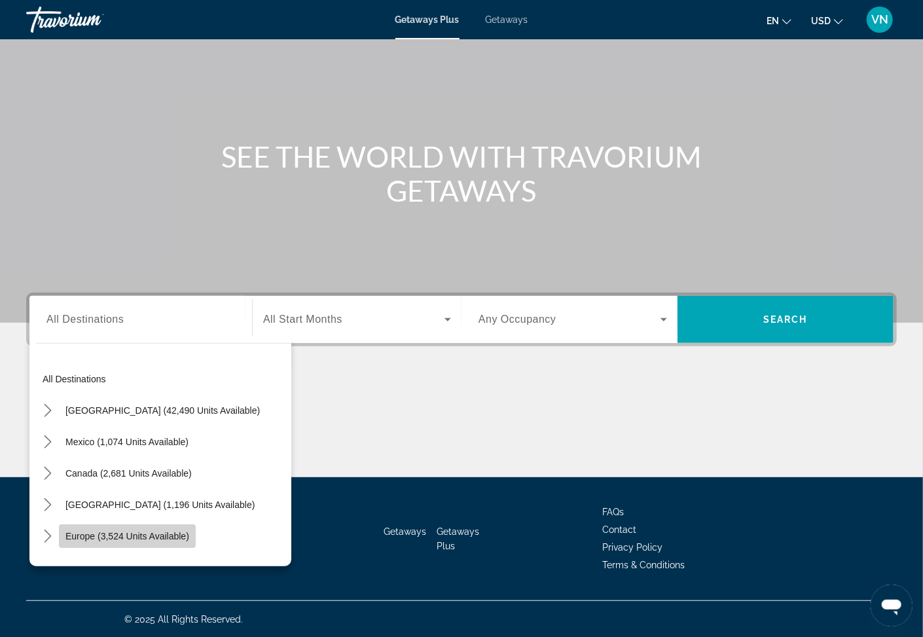
click at [68, 536] on span "Europe (3,524 units available)" at bounding box center [127, 536] width 124 height 10
type input "**********"
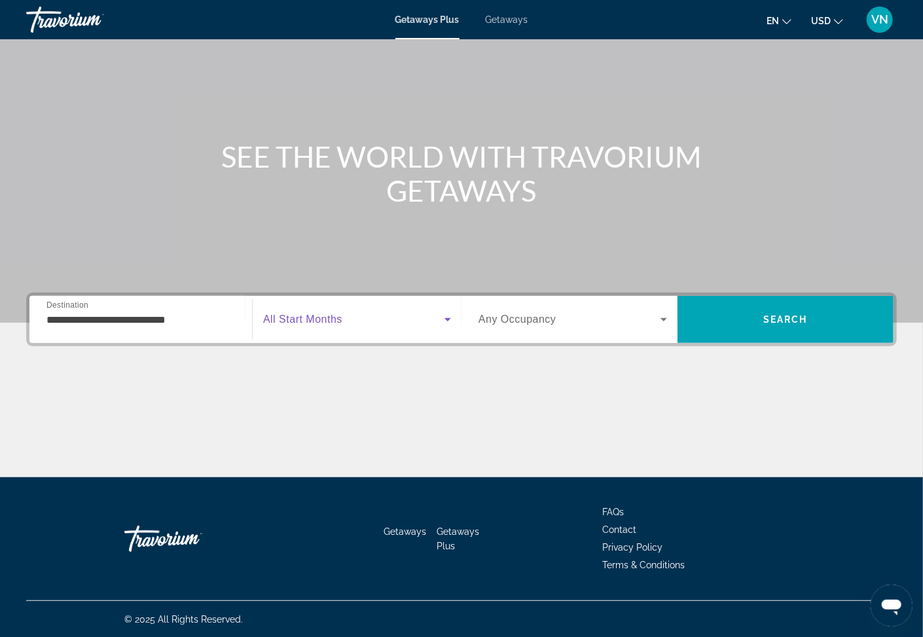
click at [449, 318] on icon "Search widget" at bounding box center [448, 319] width 7 height 3
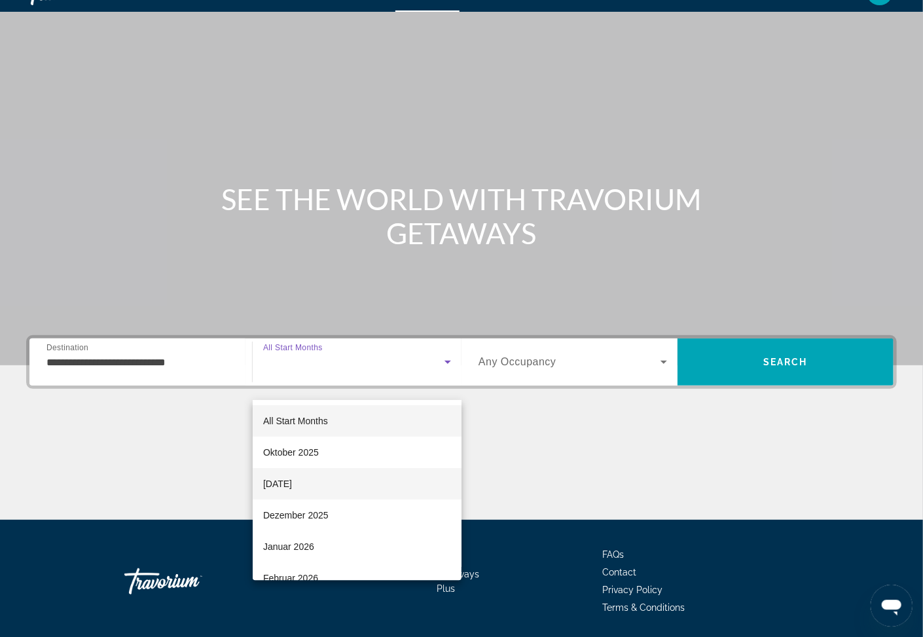
scroll to position [0, 0]
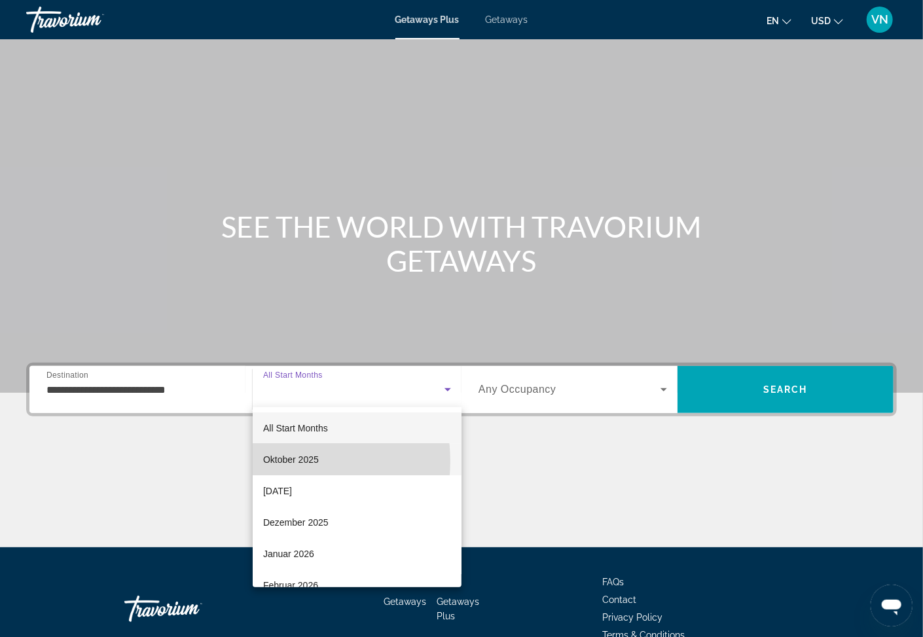
click at [288, 461] on span "Oktober 2025" at bounding box center [291, 460] width 56 height 16
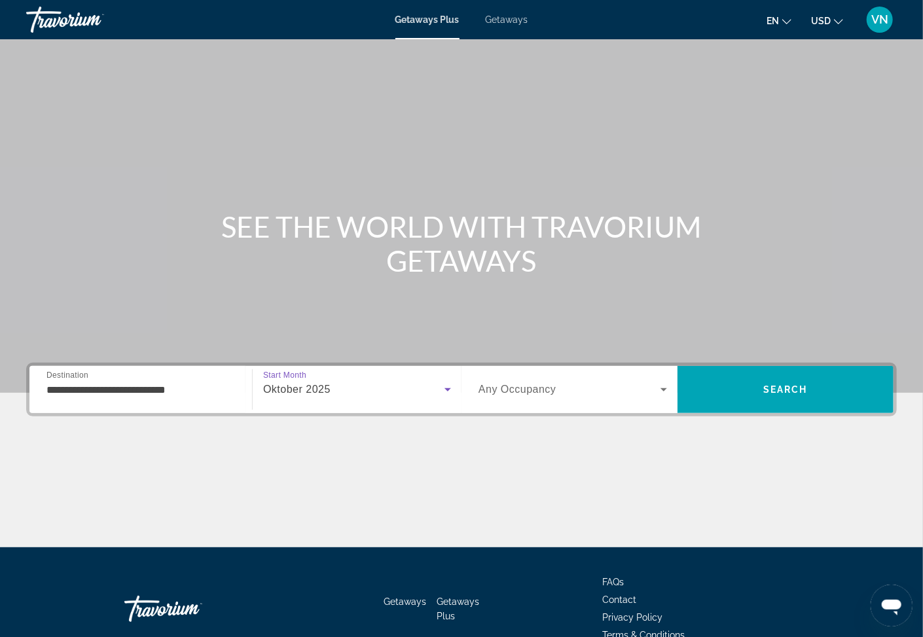
click at [656, 391] on span "Search widget" at bounding box center [570, 390] width 182 height 16
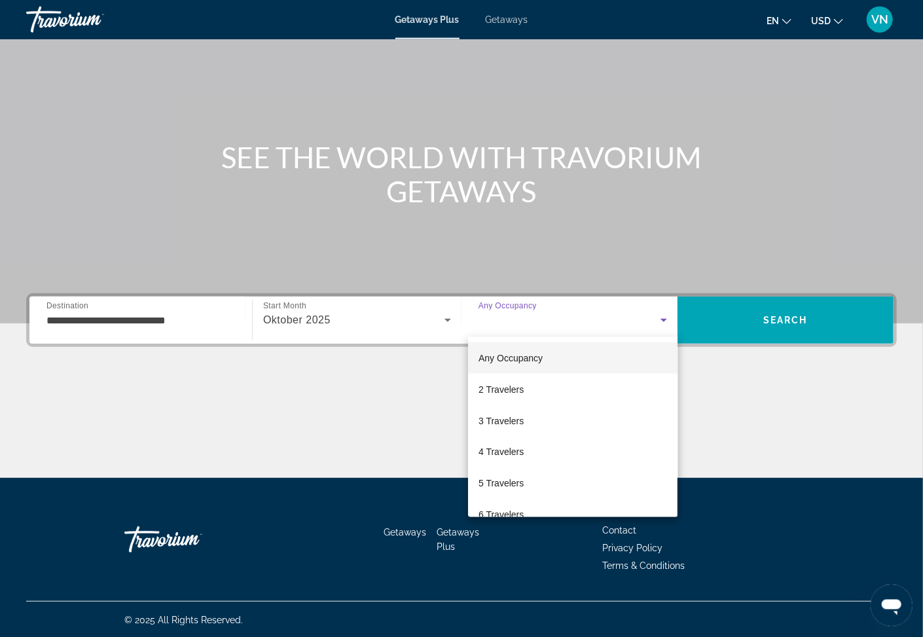
scroll to position [70, 0]
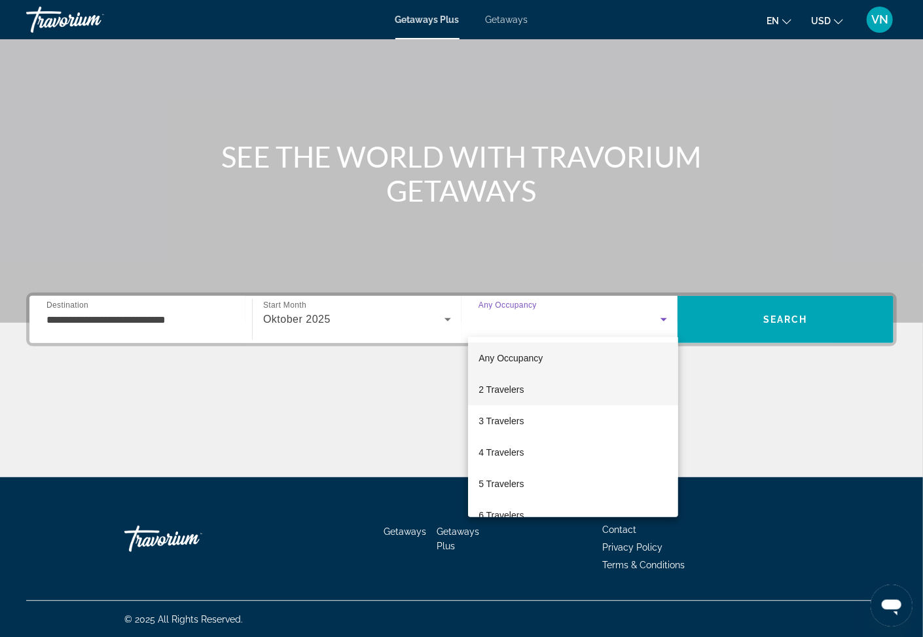
click at [502, 389] on span "2 Travelers" at bounding box center [501, 390] width 45 height 16
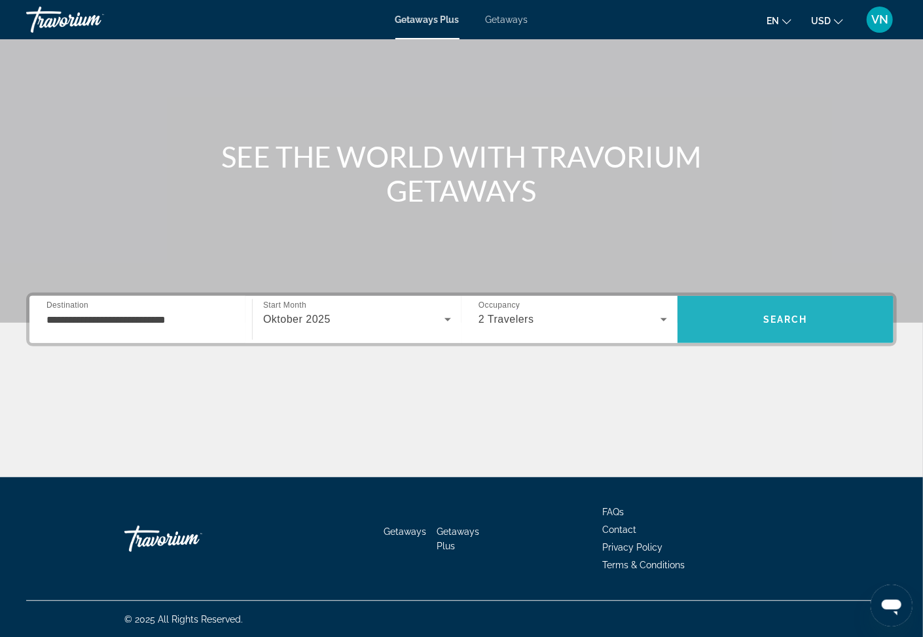
click at [744, 324] on span "Search" at bounding box center [786, 319] width 216 height 31
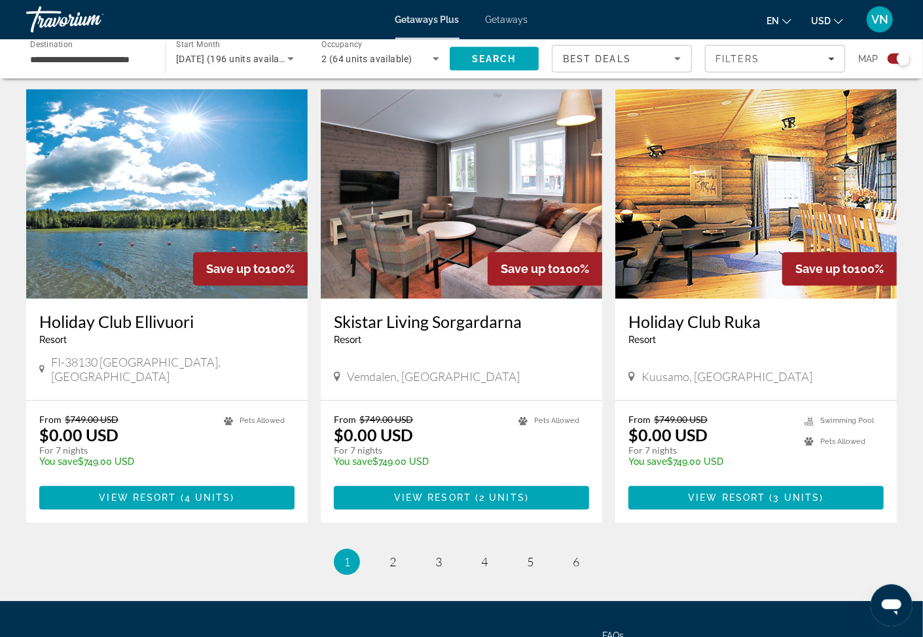
scroll to position [1895, 0]
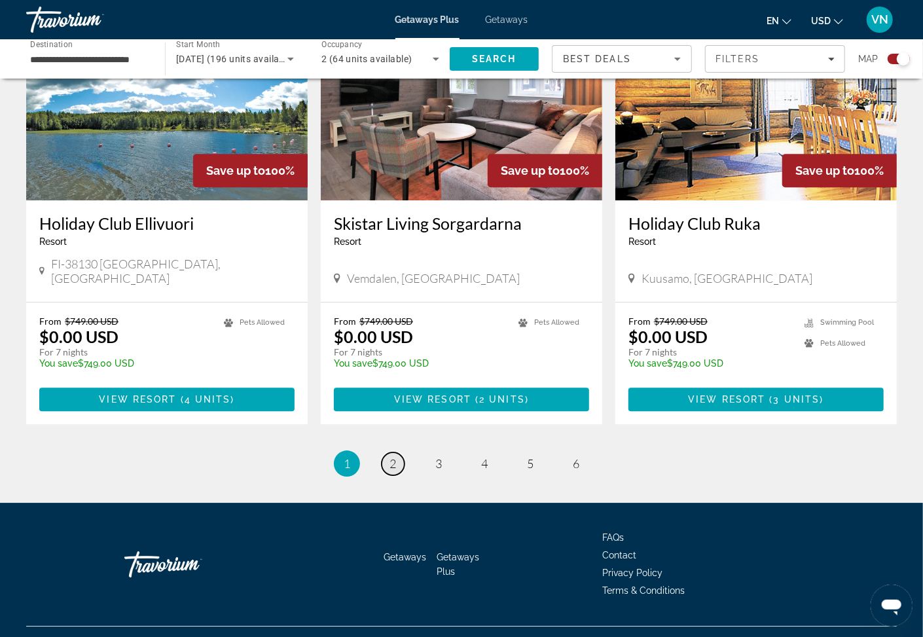
click at [392, 456] on span "2" at bounding box center [393, 463] width 7 height 14
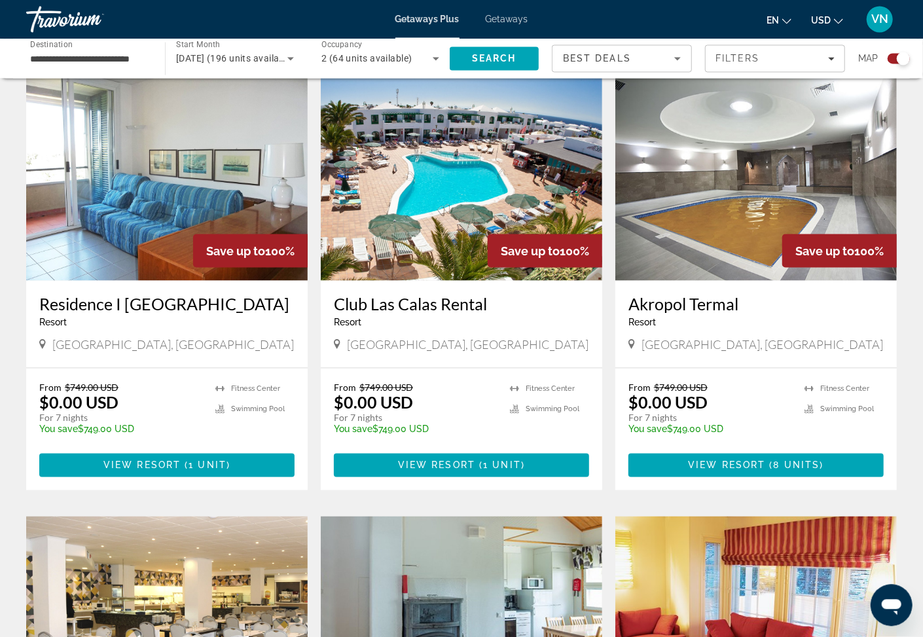
scroll to position [895, 0]
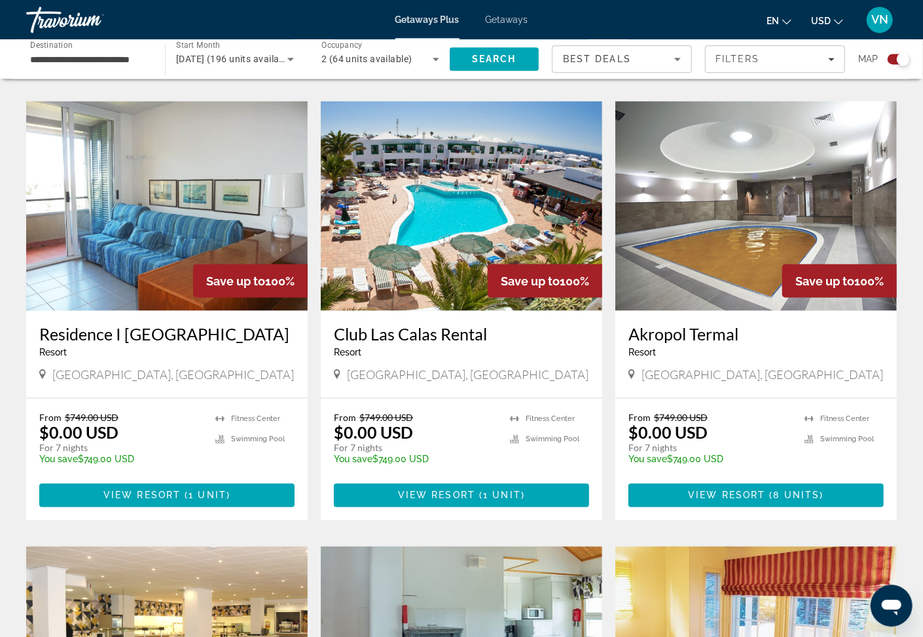
click at [419, 329] on h3 "Club Las Calas Rental" at bounding box center [461, 334] width 255 height 20
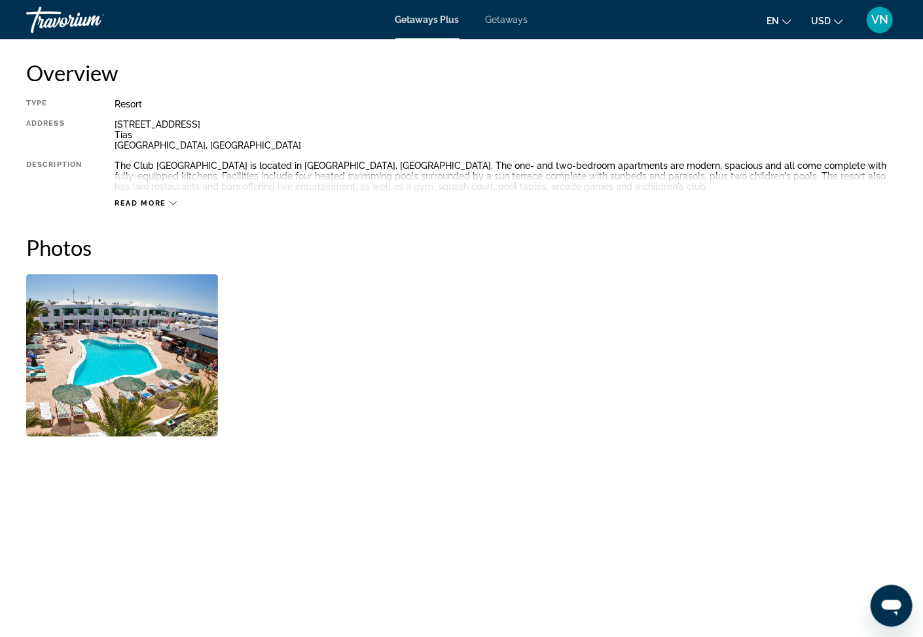
scroll to position [561, 0]
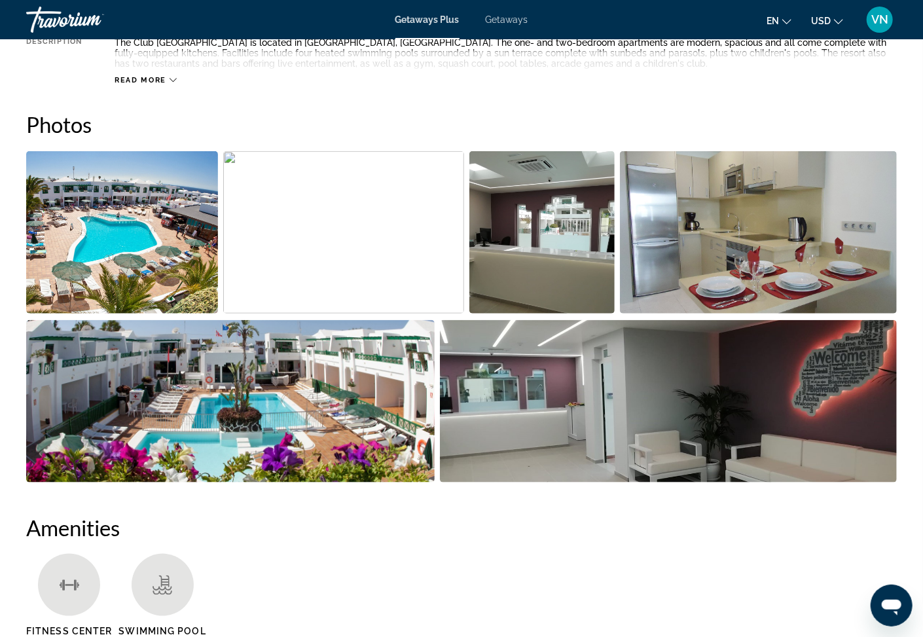
click at [294, 388] on img "Open full-screen image slider" at bounding box center [230, 401] width 409 height 162
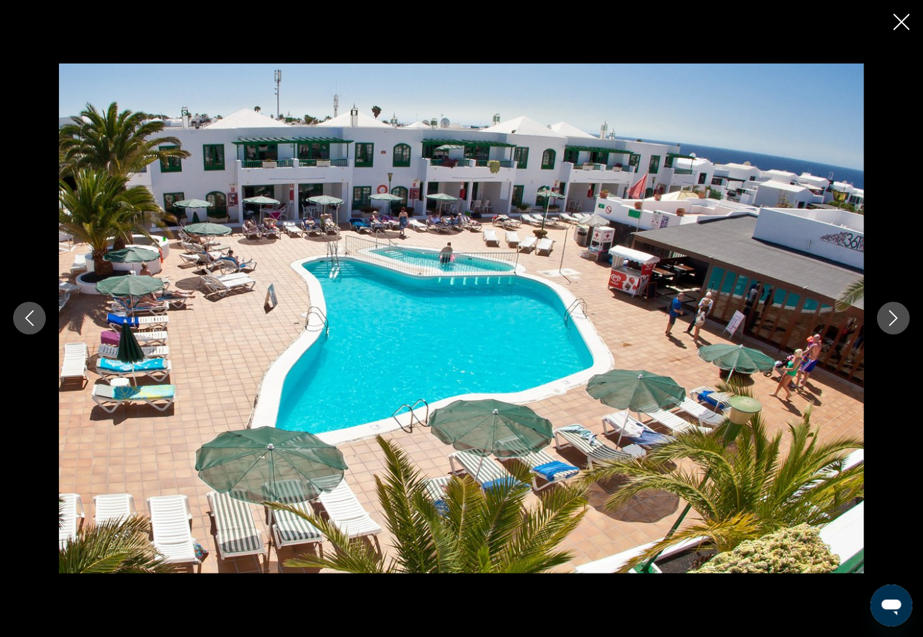
click at [891, 321] on icon "Next image" at bounding box center [894, 318] width 16 height 16
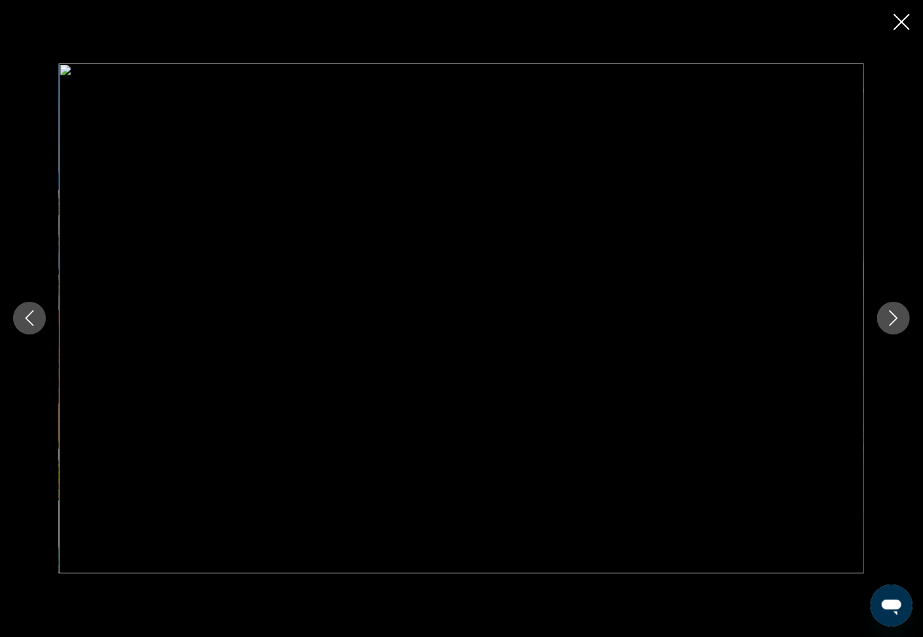
click at [891, 317] on icon "Next image" at bounding box center [894, 318] width 16 height 16
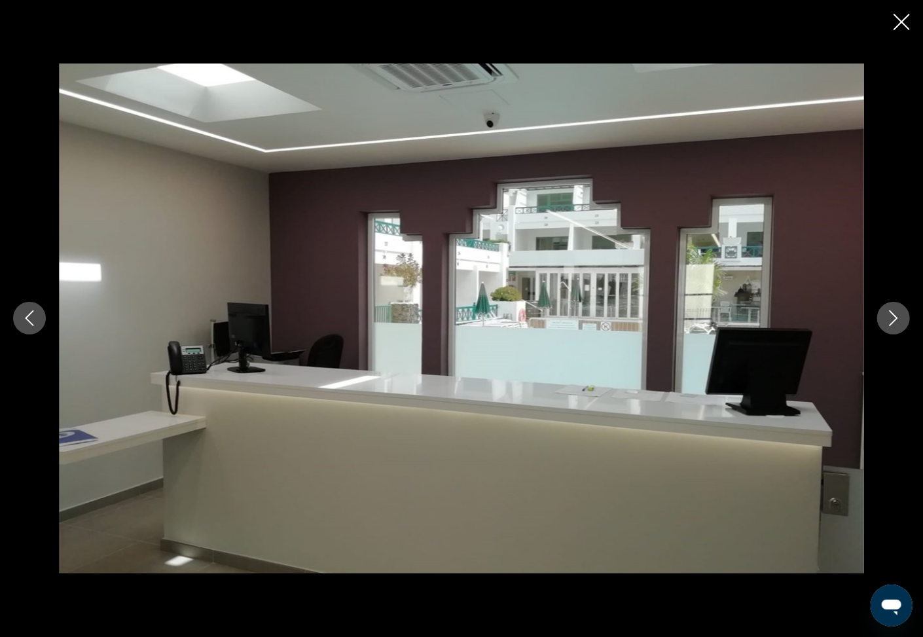
click at [891, 317] on icon "Next image" at bounding box center [894, 318] width 16 height 16
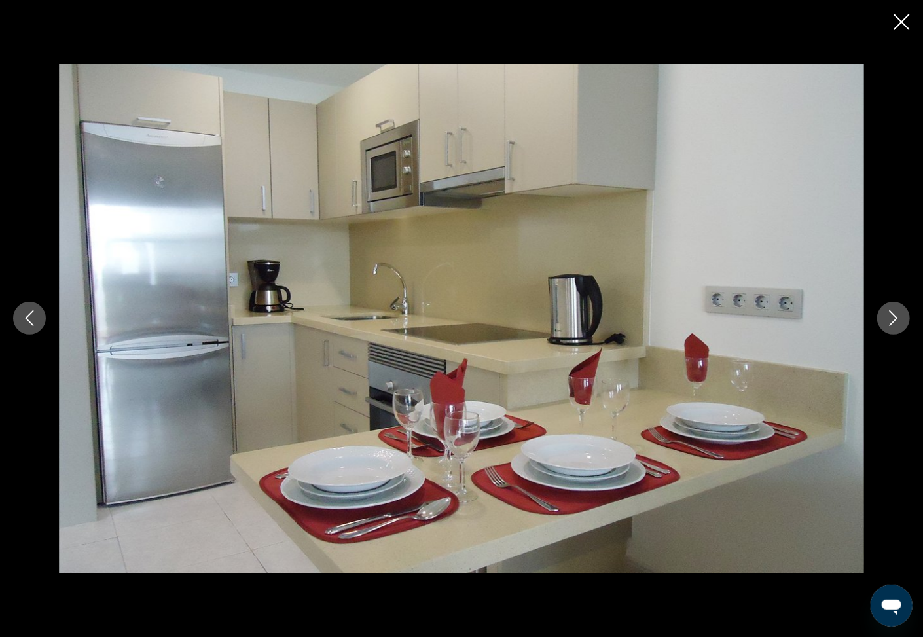
click at [891, 317] on icon "Next image" at bounding box center [894, 318] width 16 height 16
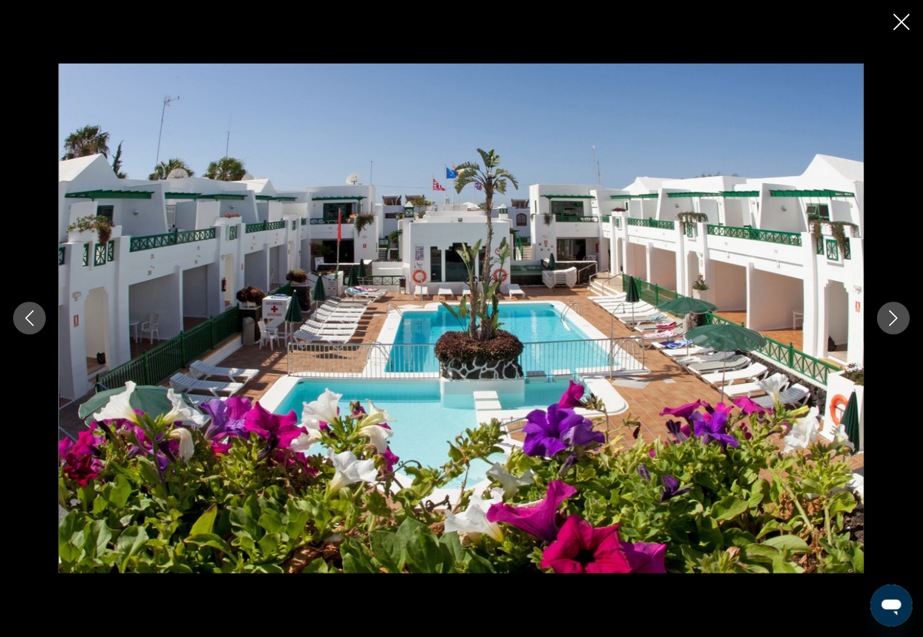
click at [891, 317] on icon "Next image" at bounding box center [894, 318] width 16 height 16
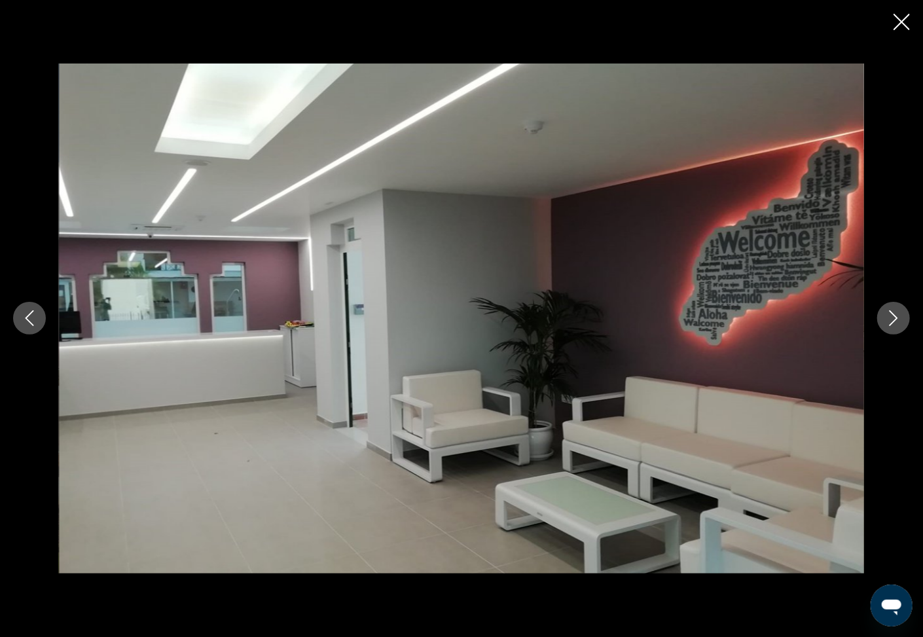
click at [891, 317] on icon "Next image" at bounding box center [894, 318] width 16 height 16
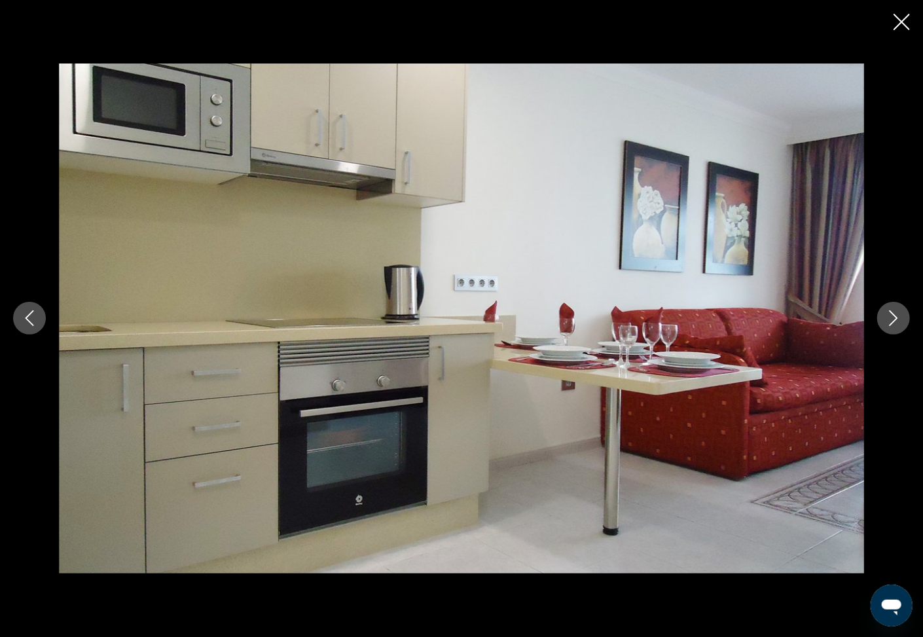
click at [891, 317] on icon "Next image" at bounding box center [894, 318] width 16 height 16
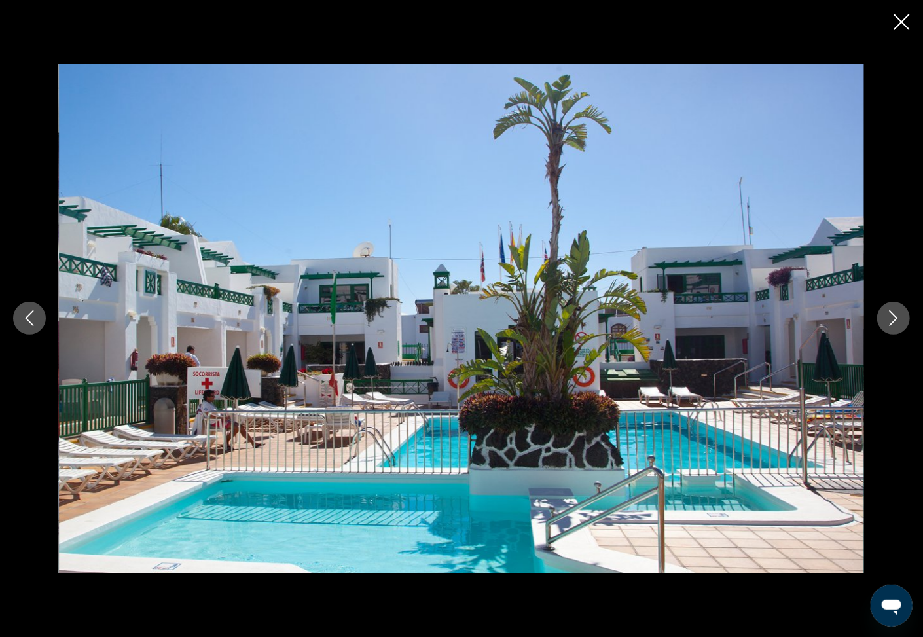
click at [891, 317] on icon "Next image" at bounding box center [894, 318] width 16 height 16
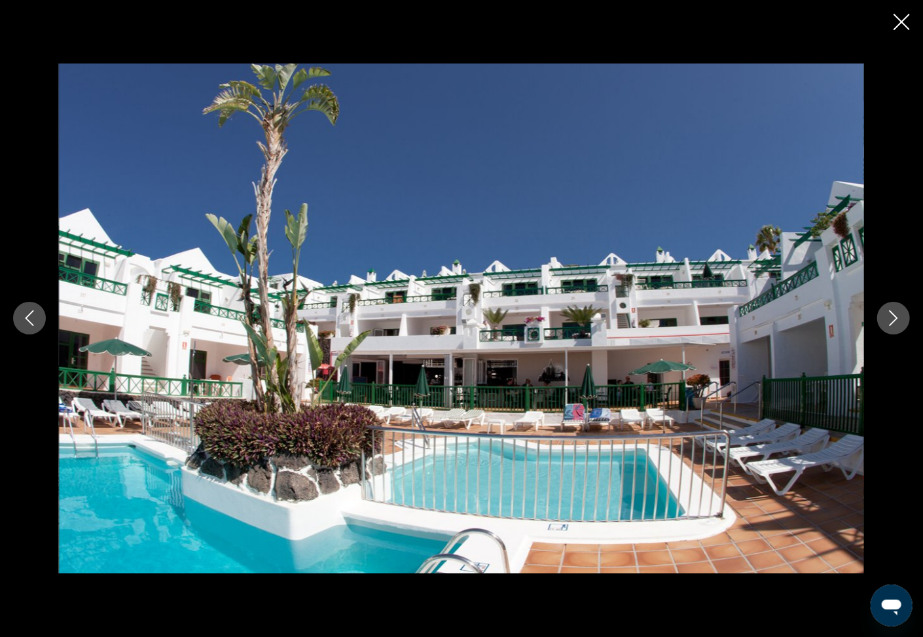
click at [891, 317] on icon "Next image" at bounding box center [894, 318] width 16 height 16
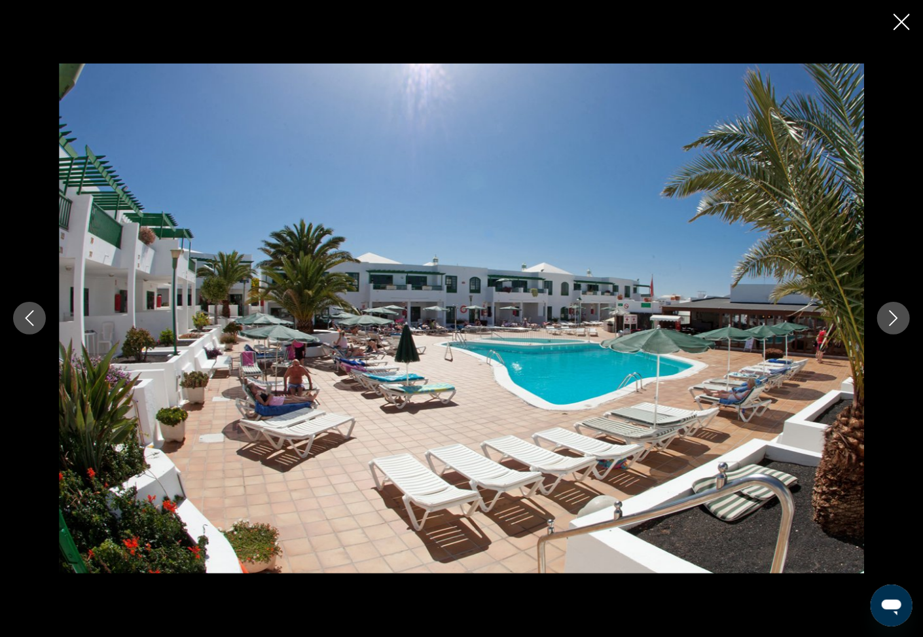
click at [891, 317] on icon "Next image" at bounding box center [894, 318] width 16 height 16
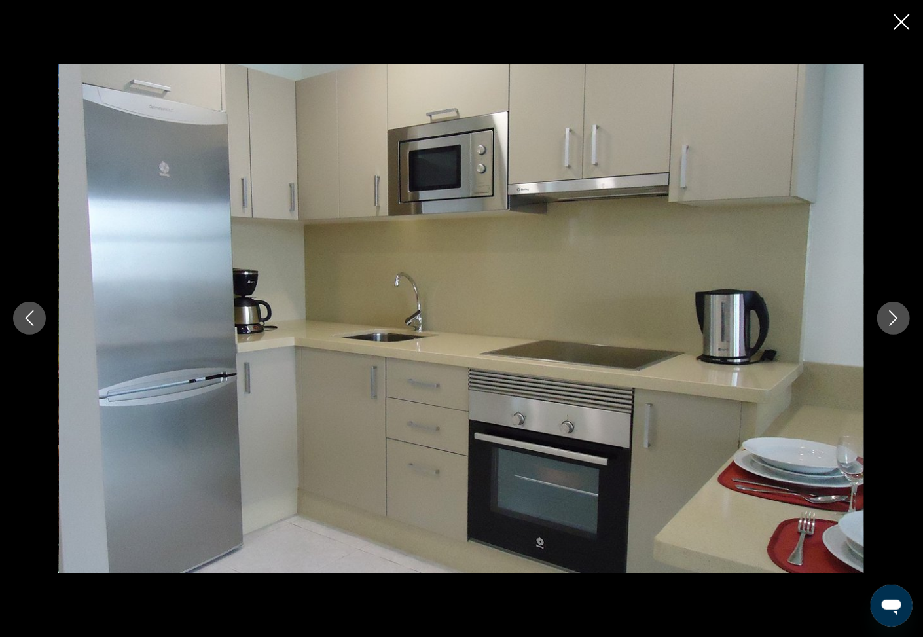
click at [891, 317] on icon "Next image" at bounding box center [894, 318] width 16 height 16
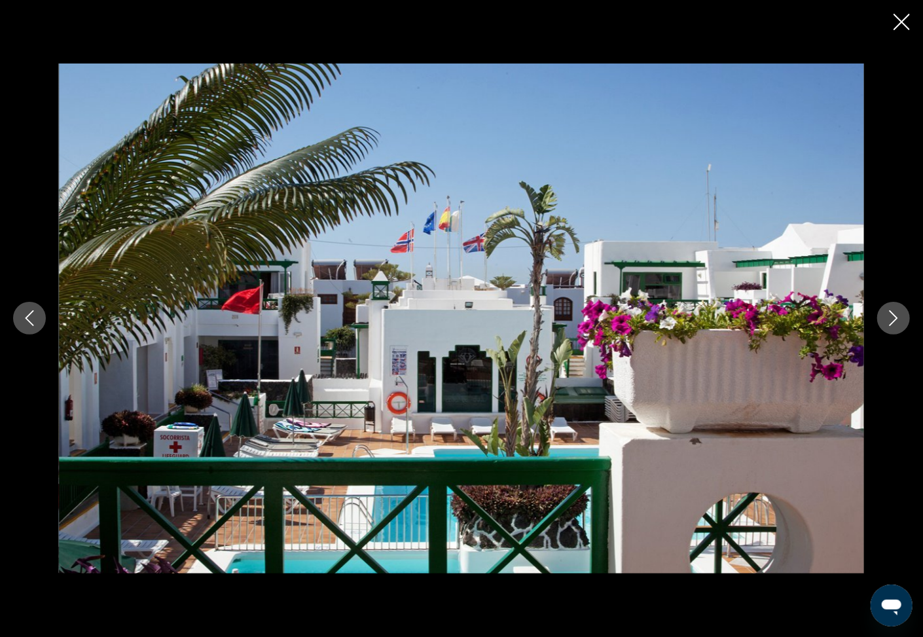
click at [891, 317] on icon "Next image" at bounding box center [894, 318] width 16 height 16
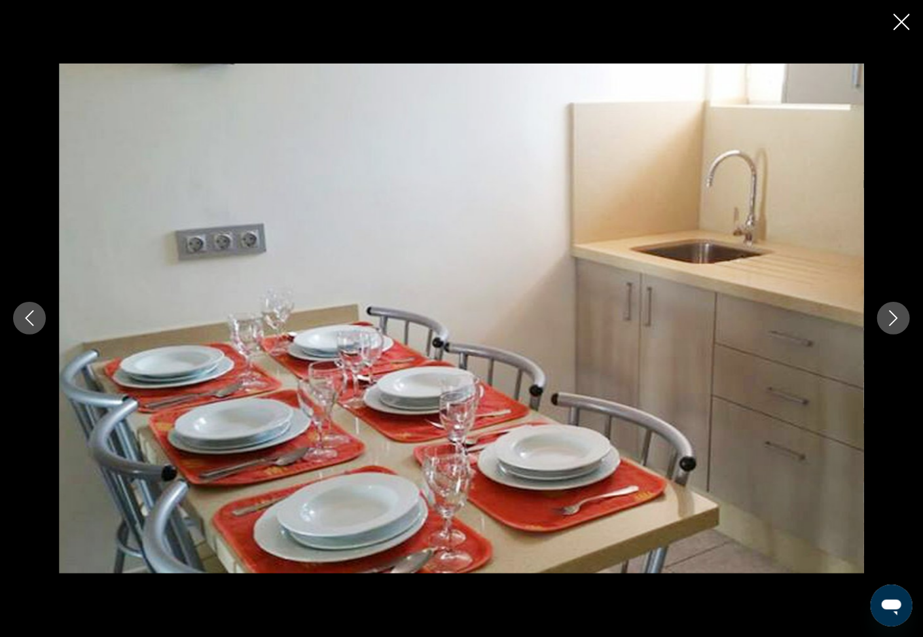
click at [891, 317] on icon "Next image" at bounding box center [894, 318] width 16 height 16
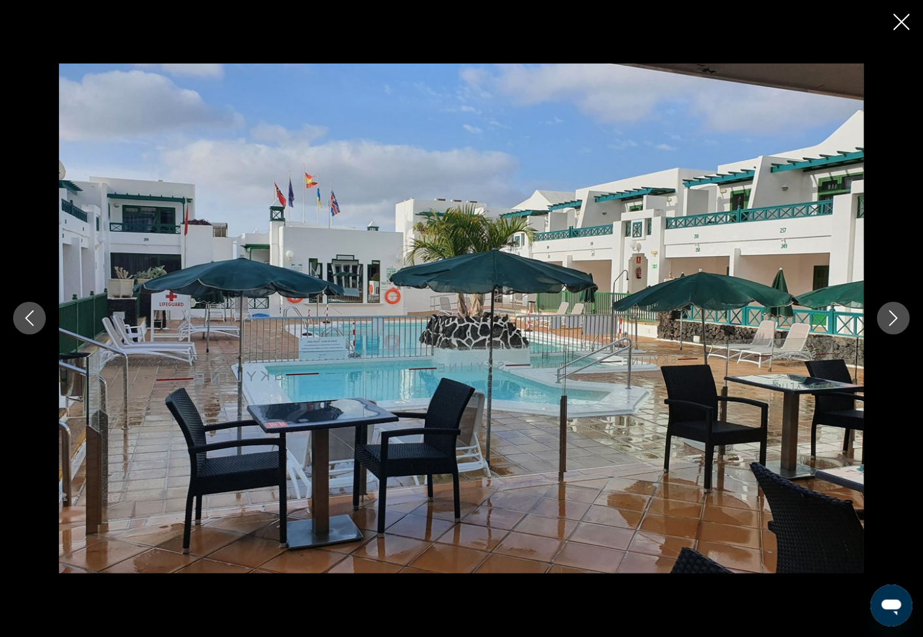
click at [891, 317] on icon "Next image" at bounding box center [894, 318] width 16 height 16
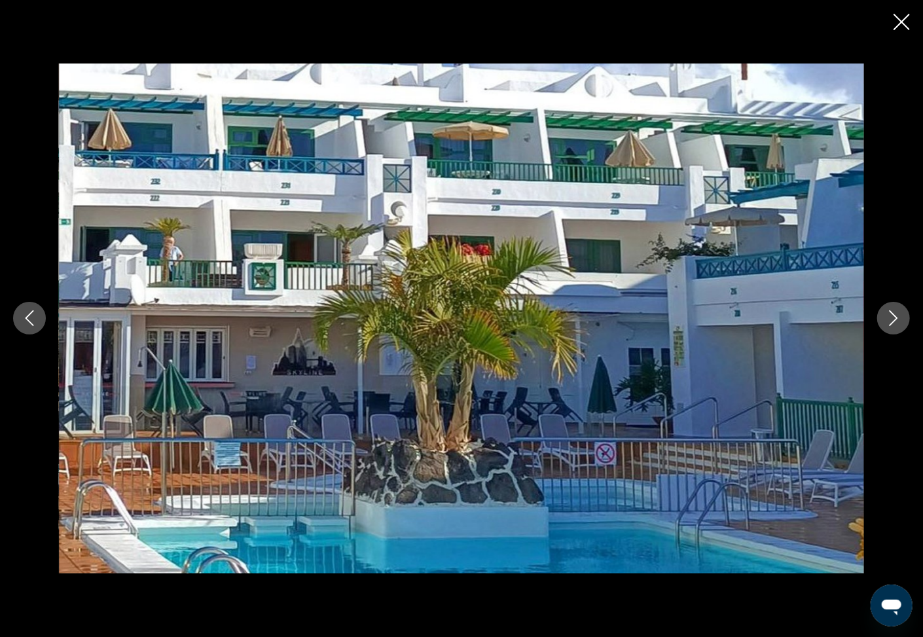
click at [891, 317] on icon "Next image" at bounding box center [894, 318] width 16 height 16
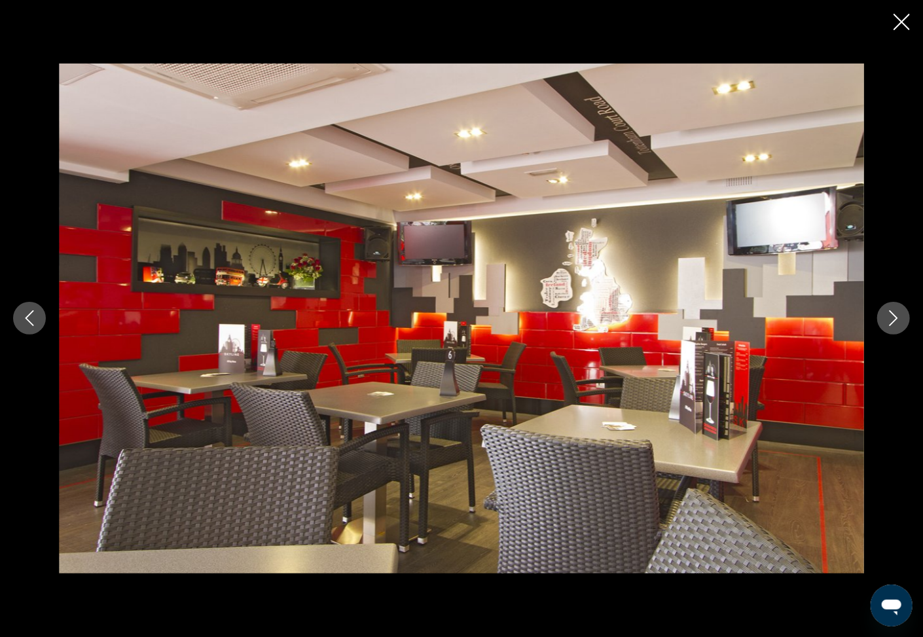
click at [891, 317] on icon "Next image" at bounding box center [894, 318] width 16 height 16
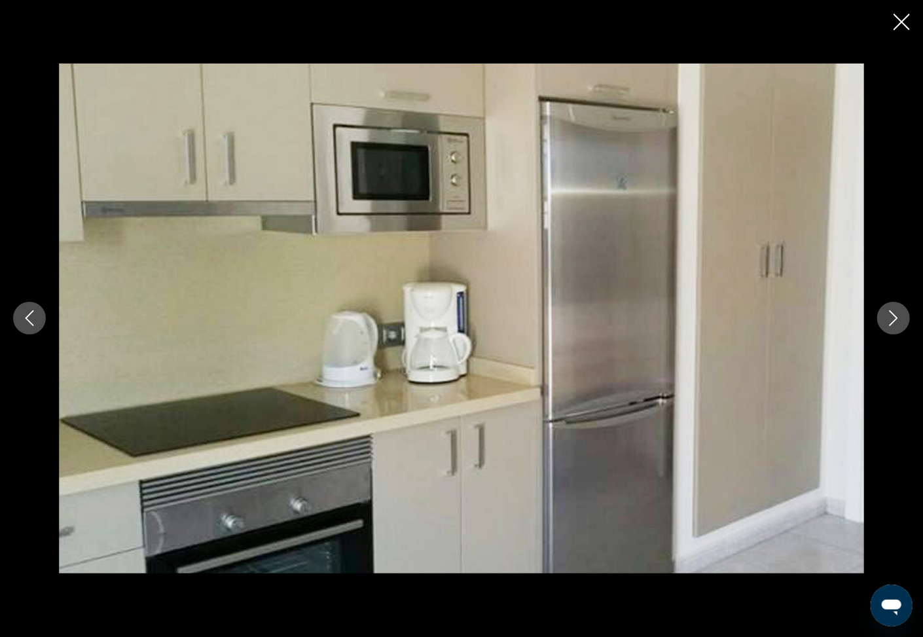
click at [891, 317] on icon "Next image" at bounding box center [894, 318] width 16 height 16
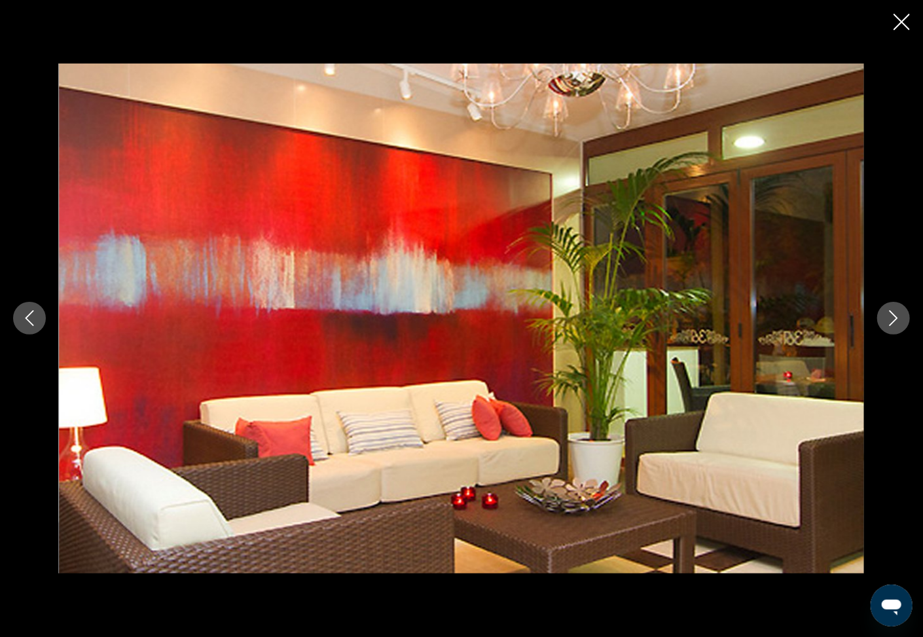
click at [891, 317] on icon "Next image" at bounding box center [894, 318] width 16 height 16
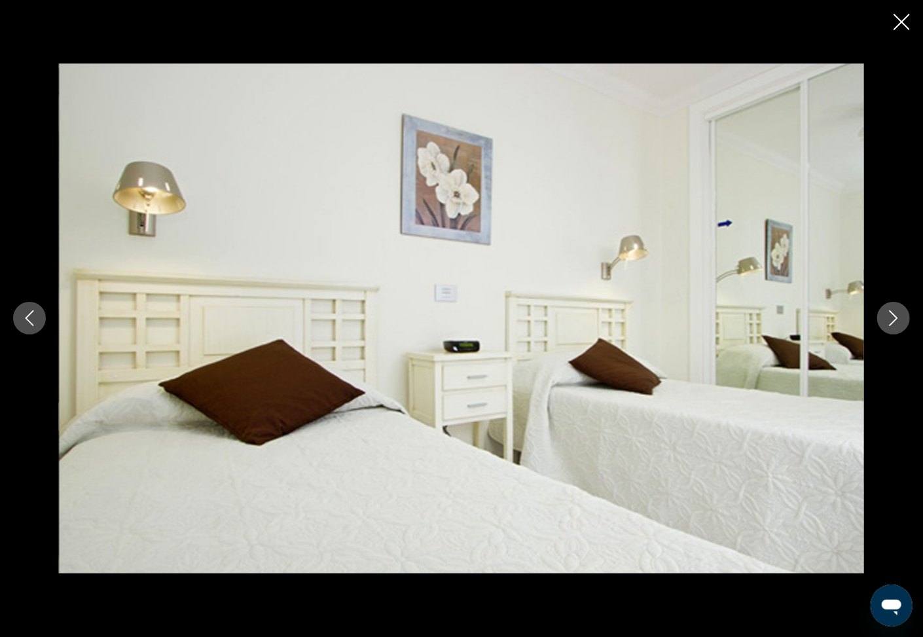
click at [891, 316] on icon "Next image" at bounding box center [894, 318] width 16 height 16
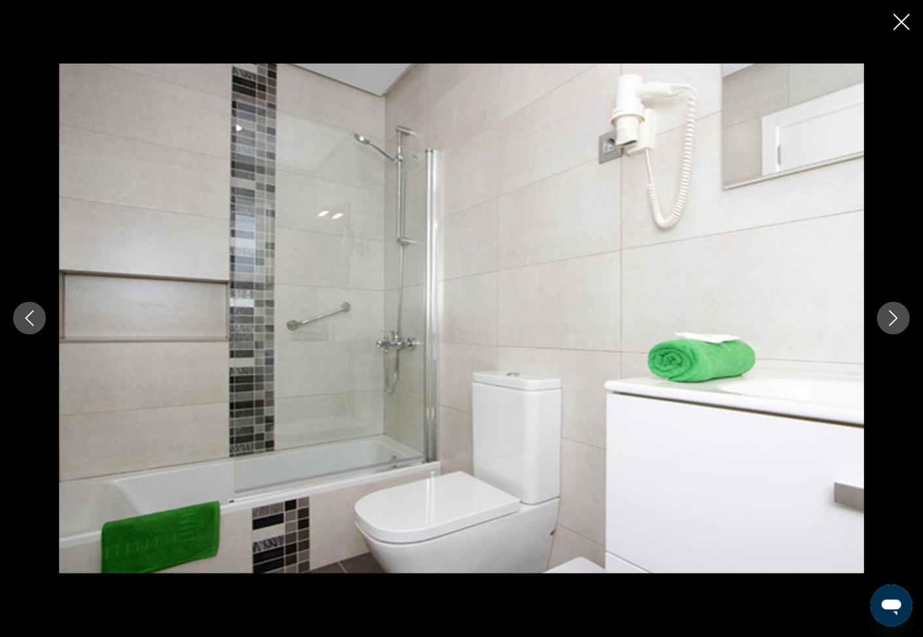
click at [891, 316] on icon "Next image" at bounding box center [894, 318] width 16 height 16
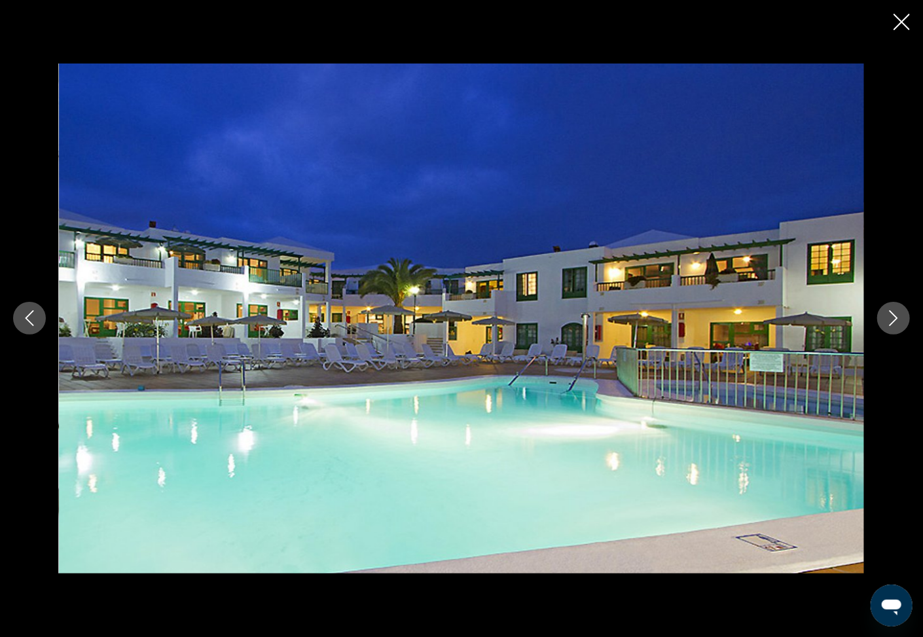
click at [891, 316] on icon "Next image" at bounding box center [894, 318] width 16 height 16
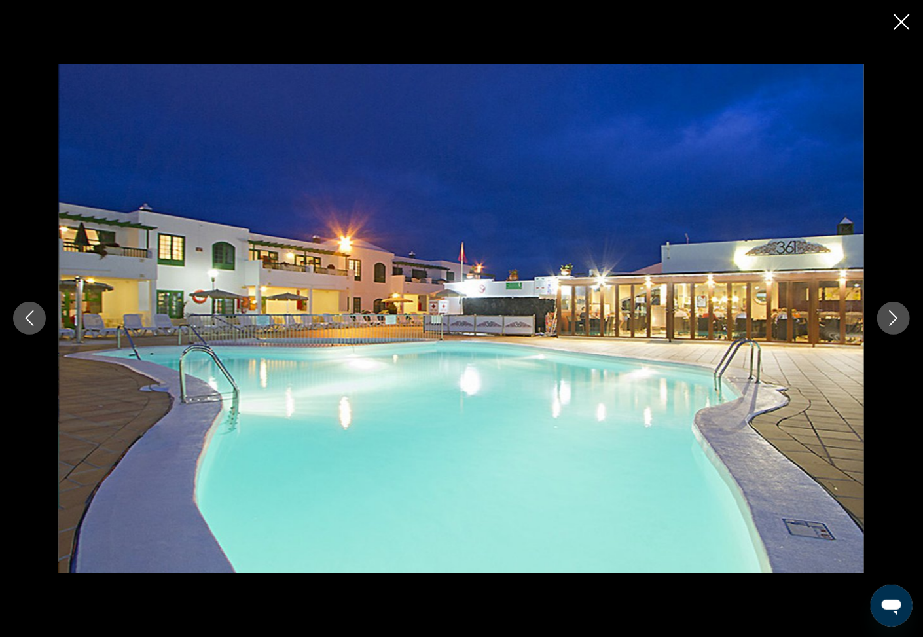
click at [891, 316] on icon "Next image" at bounding box center [894, 318] width 16 height 16
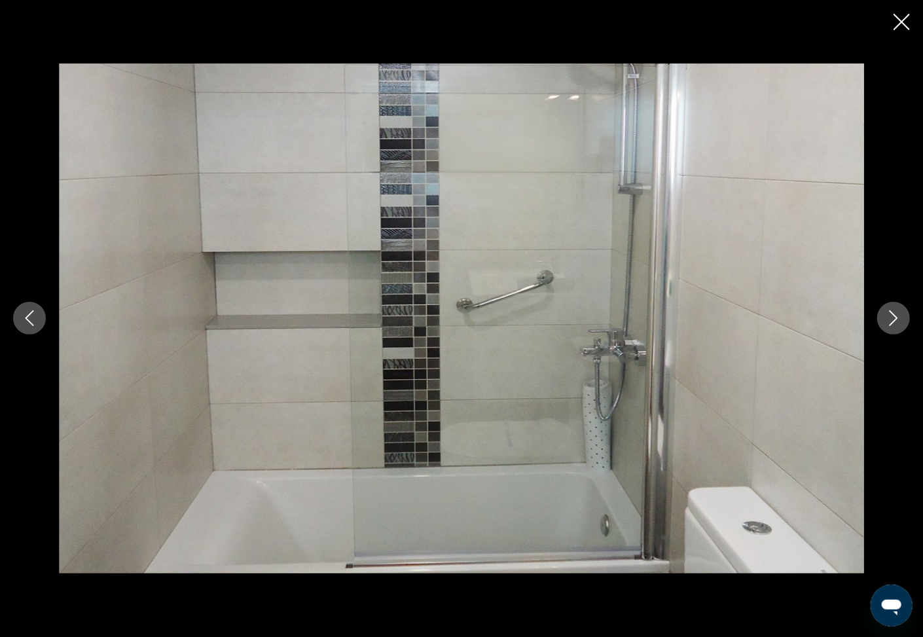
click at [891, 316] on icon "Next image" at bounding box center [894, 318] width 16 height 16
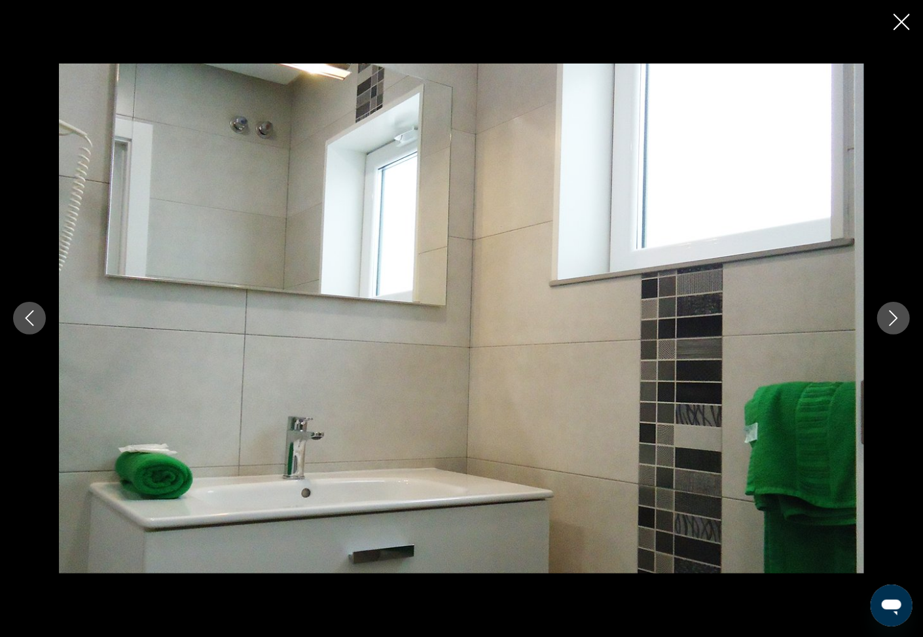
click at [891, 316] on icon "Next image" at bounding box center [894, 318] width 16 height 16
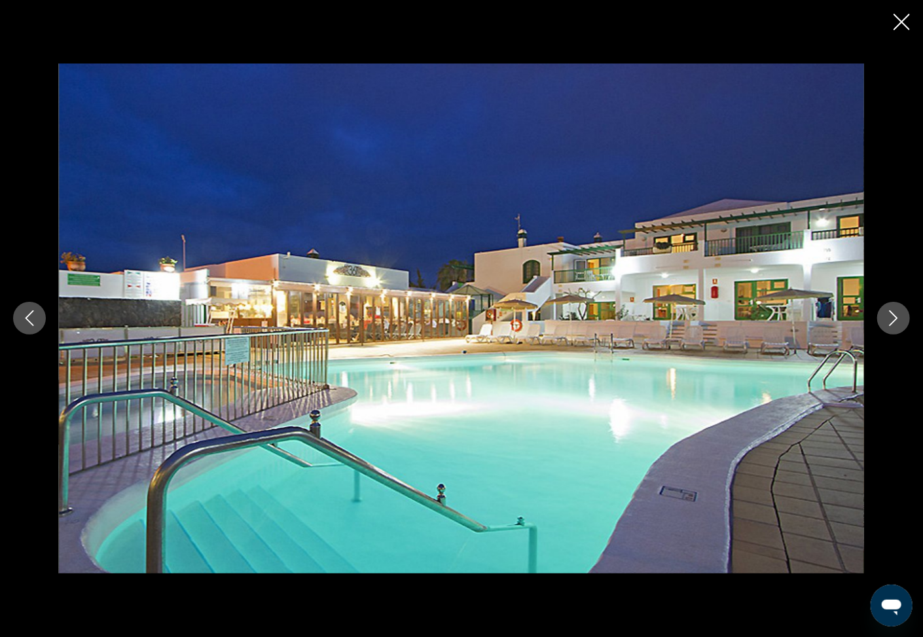
click at [891, 316] on icon "Next image" at bounding box center [894, 318] width 16 height 16
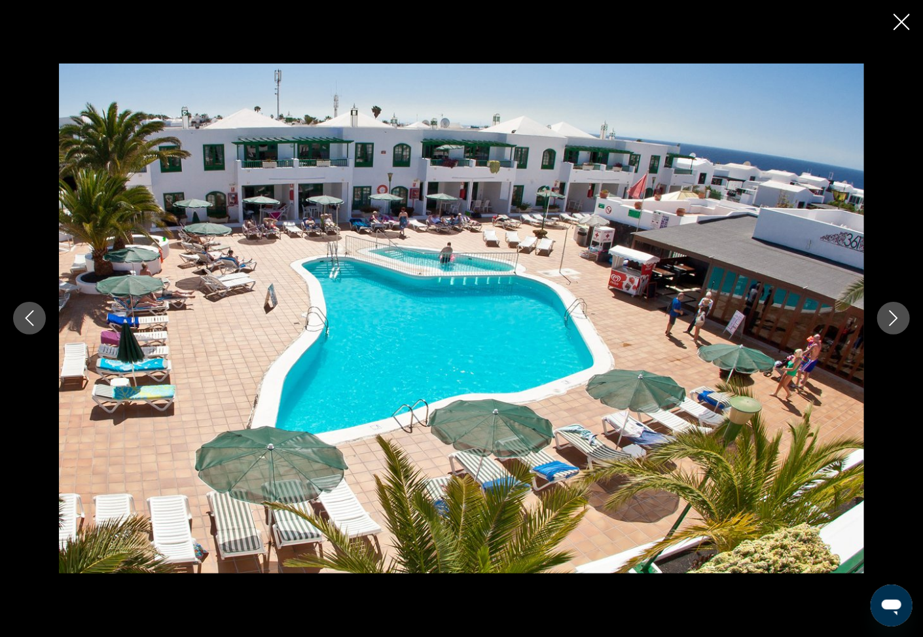
click at [891, 316] on icon "Next image" at bounding box center [894, 318] width 16 height 16
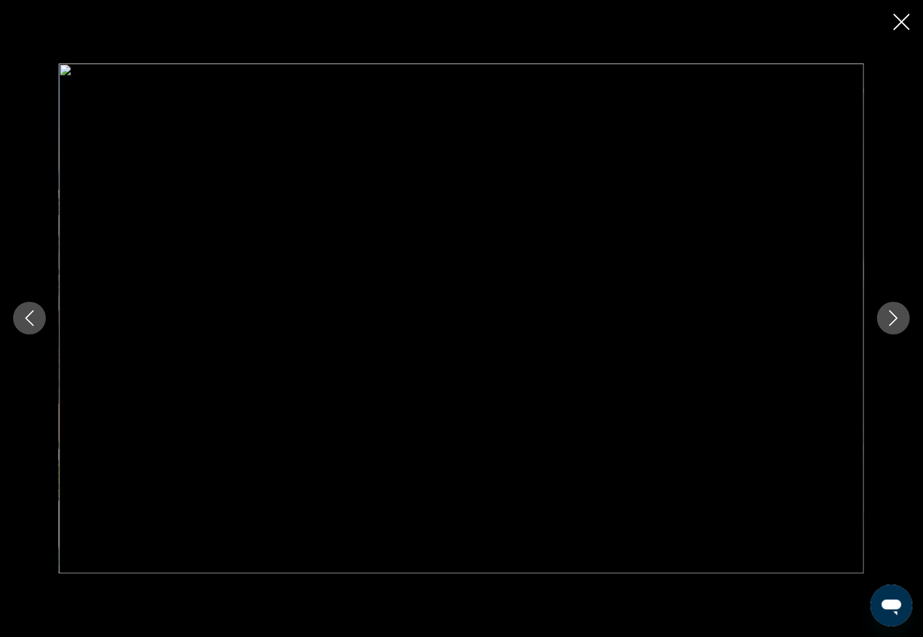
click at [891, 316] on icon "Next image" at bounding box center [894, 318] width 16 height 16
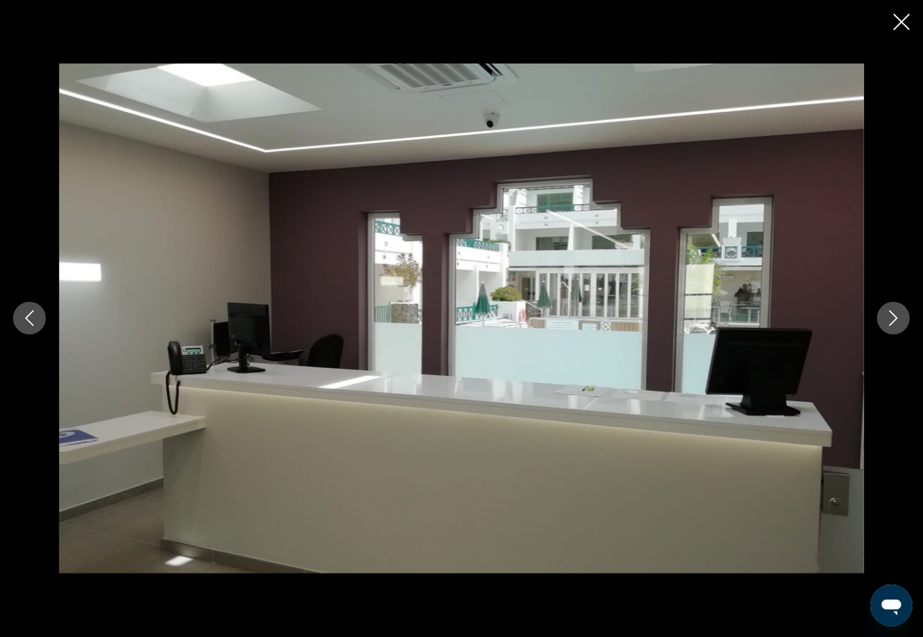
click at [901, 26] on icon "Close slideshow" at bounding box center [902, 22] width 16 height 16
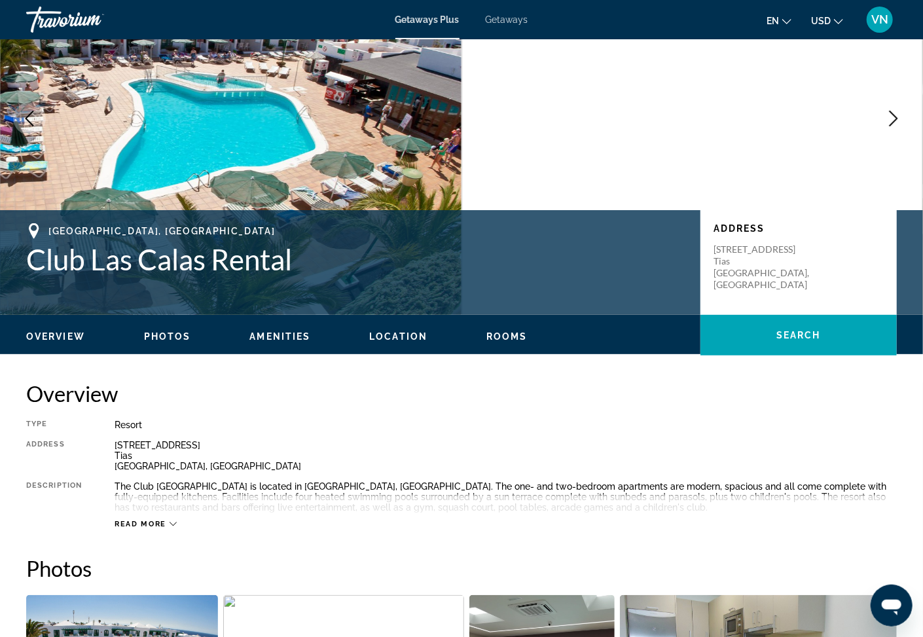
scroll to position [117, 0]
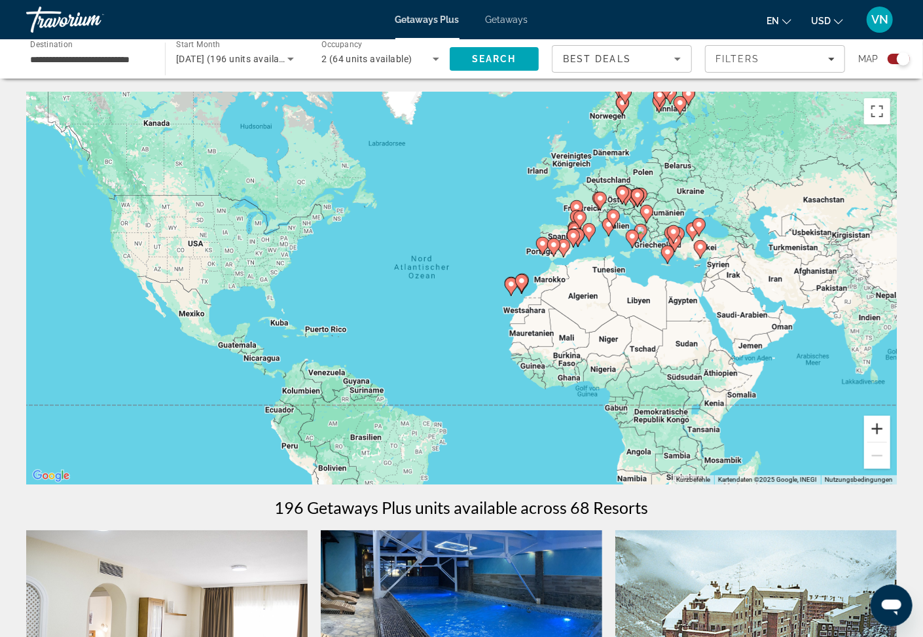
click at [877, 426] on button "Vergrößern" at bounding box center [878, 429] width 26 height 26
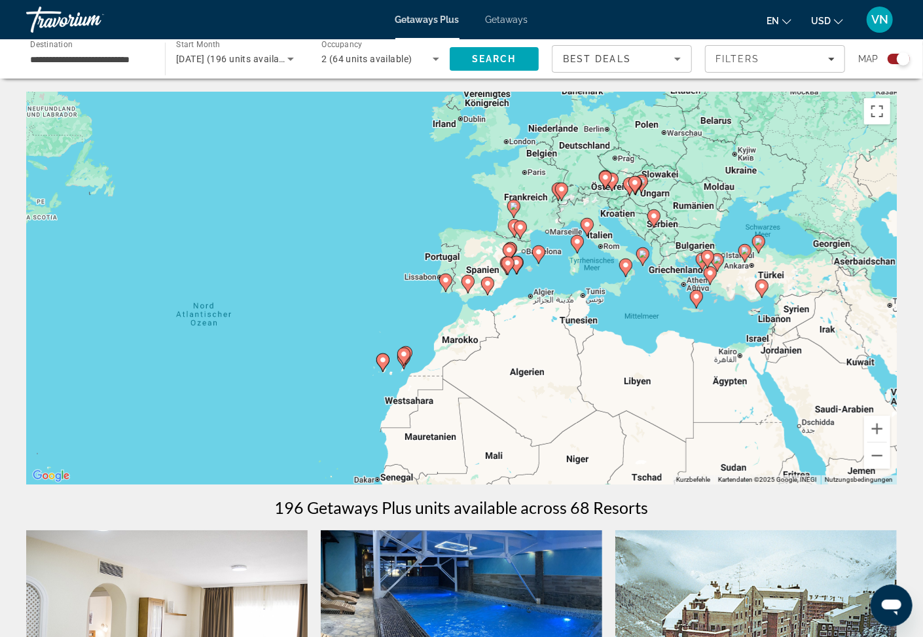
drag, startPoint x: 734, startPoint y: 334, endPoint x: 548, endPoint y: 407, distance: 200.6
click at [548, 407] on div "Um den Modus zum Ziehen mit der Tastatur zu aktivieren, drückst du Alt + Eingab…" at bounding box center [461, 288] width 871 height 393
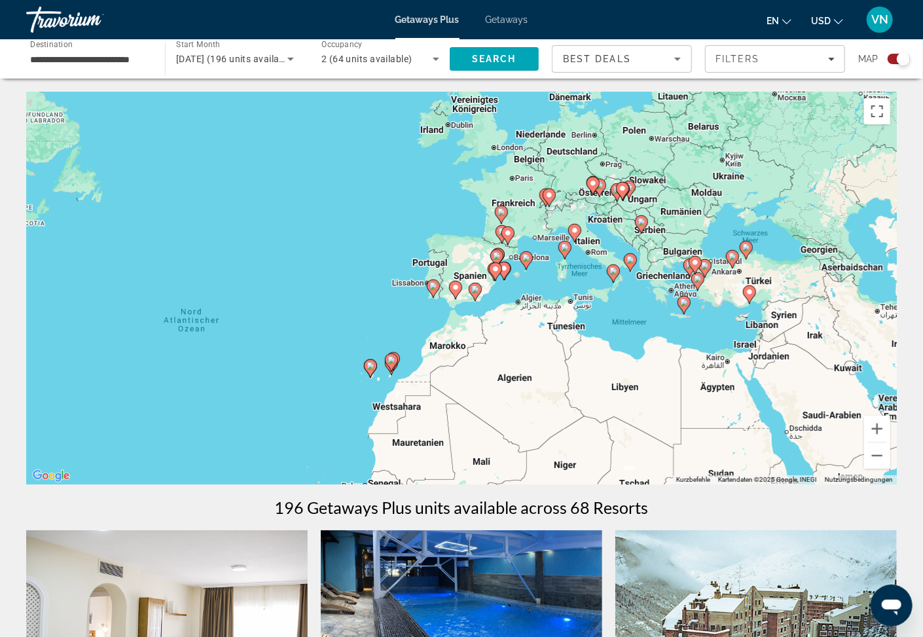
click at [673, 281] on div "Um den Modus zum Ziehen mit der Tastatur zu aktivieren, drückst du Alt + Eingab…" at bounding box center [461, 288] width 871 height 393
click at [696, 282] on image "Main content" at bounding box center [698, 279] width 8 height 8
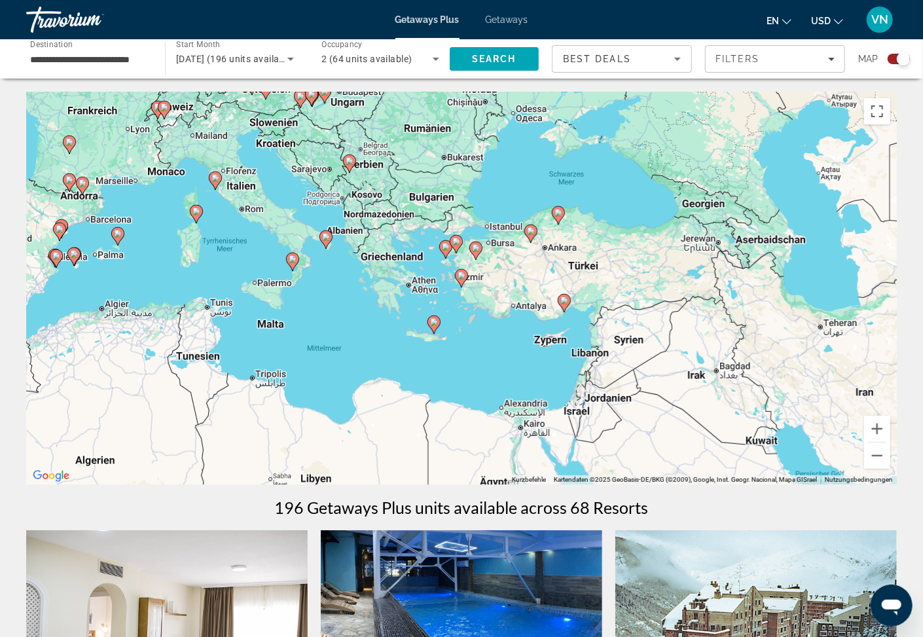
click at [435, 324] on image "Main content" at bounding box center [434, 322] width 8 height 8
type input "**********"
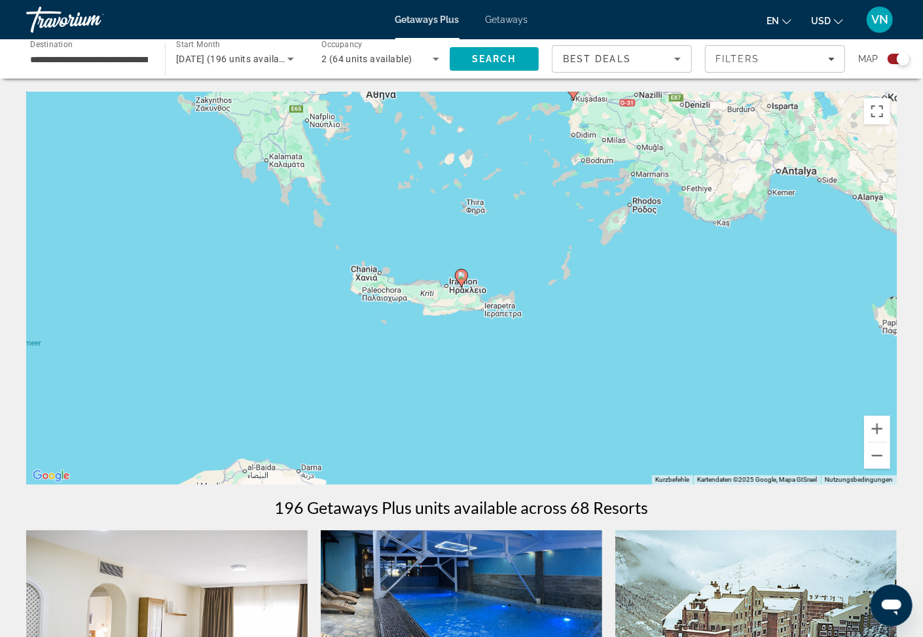
click at [465, 283] on gmp-advanced-marker "Main content" at bounding box center [461, 279] width 13 height 20
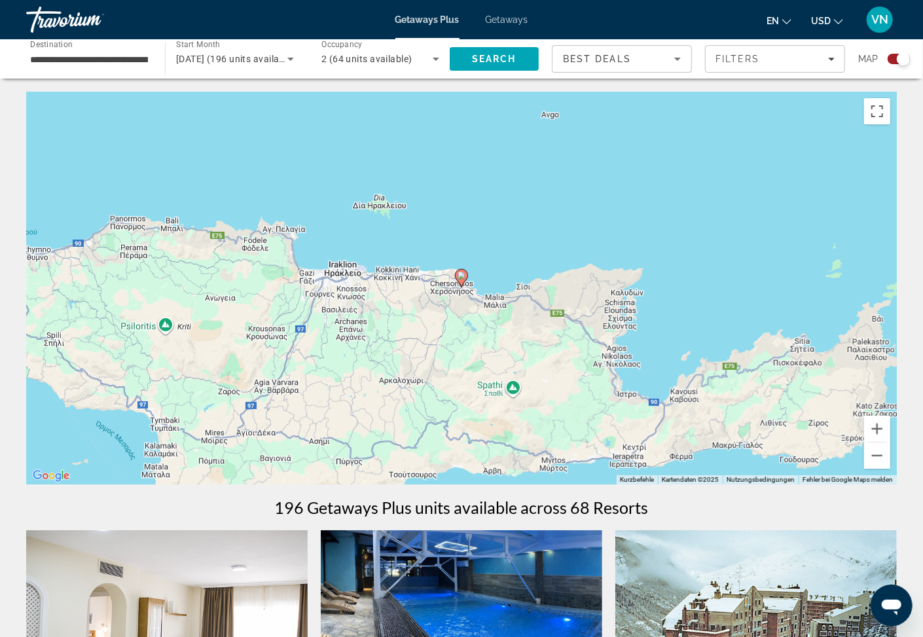
click at [464, 284] on icon "Main content" at bounding box center [461, 278] width 13 height 18
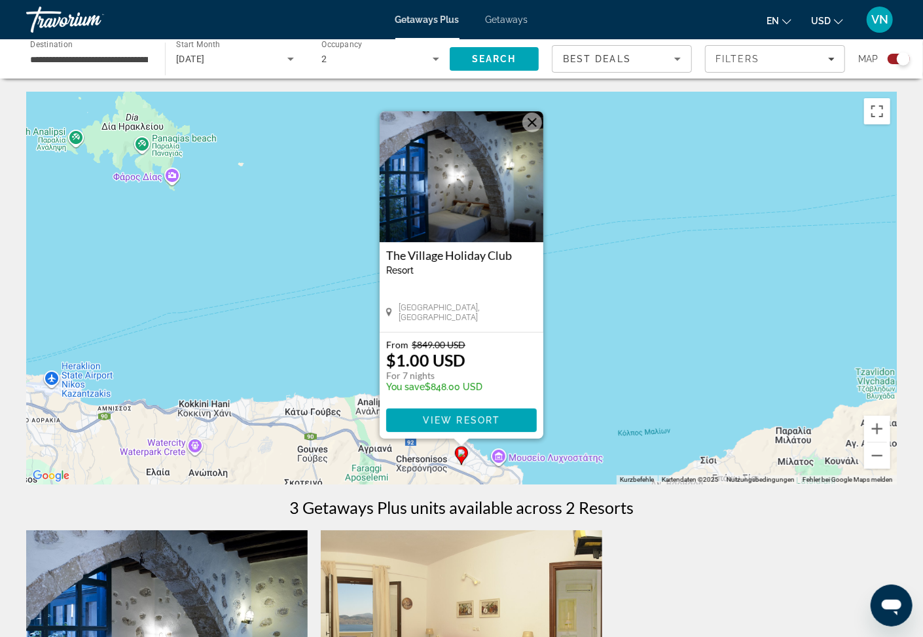
click at [525, 120] on button "Schließen" at bounding box center [533, 123] width 20 height 20
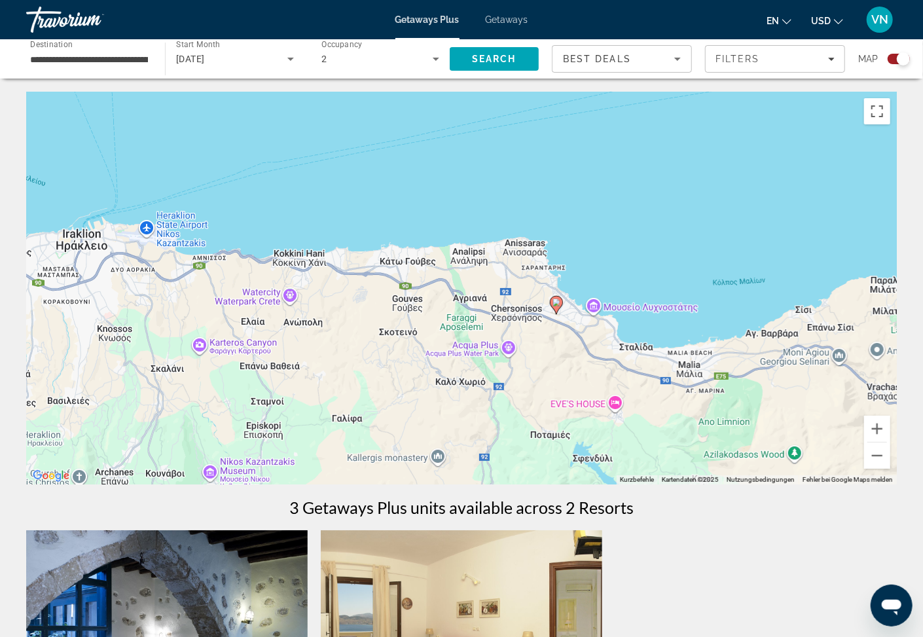
drag, startPoint x: 508, startPoint y: 384, endPoint x: 602, endPoint y: 231, distance: 180.5
click at [602, 231] on div "Um den Modus zum Ziehen mit der Tastatur zu aktivieren, drückst du Alt + Eingab…" at bounding box center [461, 288] width 871 height 393
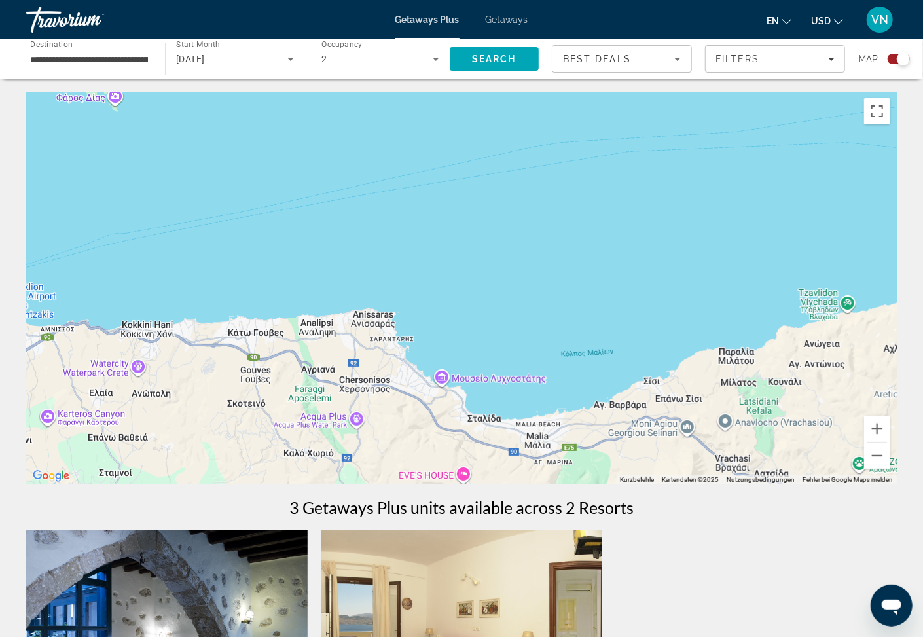
drag, startPoint x: 518, startPoint y: 339, endPoint x: 431, endPoint y: 176, distance: 184.9
click at [427, 182] on div "Main content" at bounding box center [461, 288] width 871 height 393
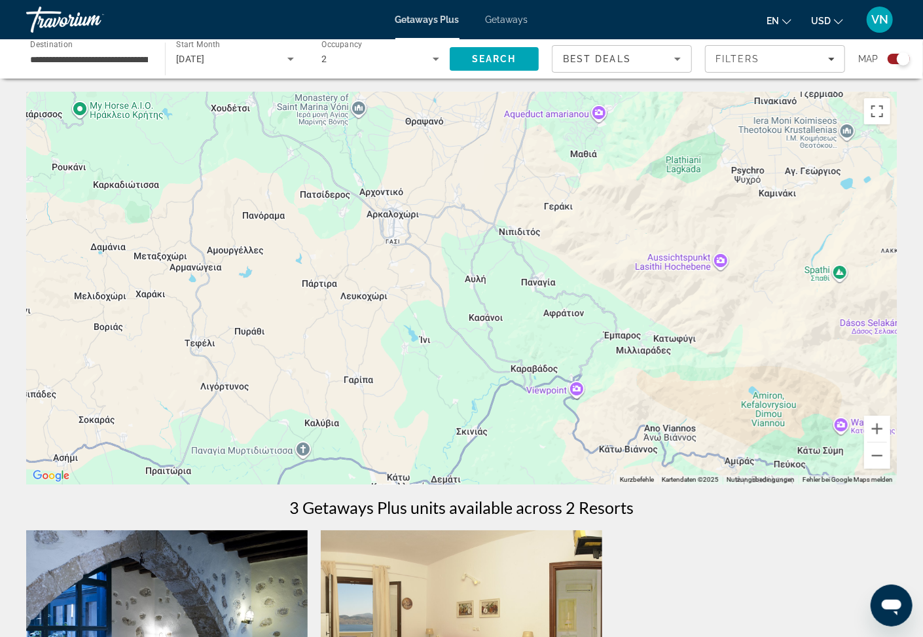
drag, startPoint x: 412, startPoint y: 309, endPoint x: 390, endPoint y: 83, distance: 227.0
click at [390, 92] on div "Main content" at bounding box center [461, 288] width 871 height 393
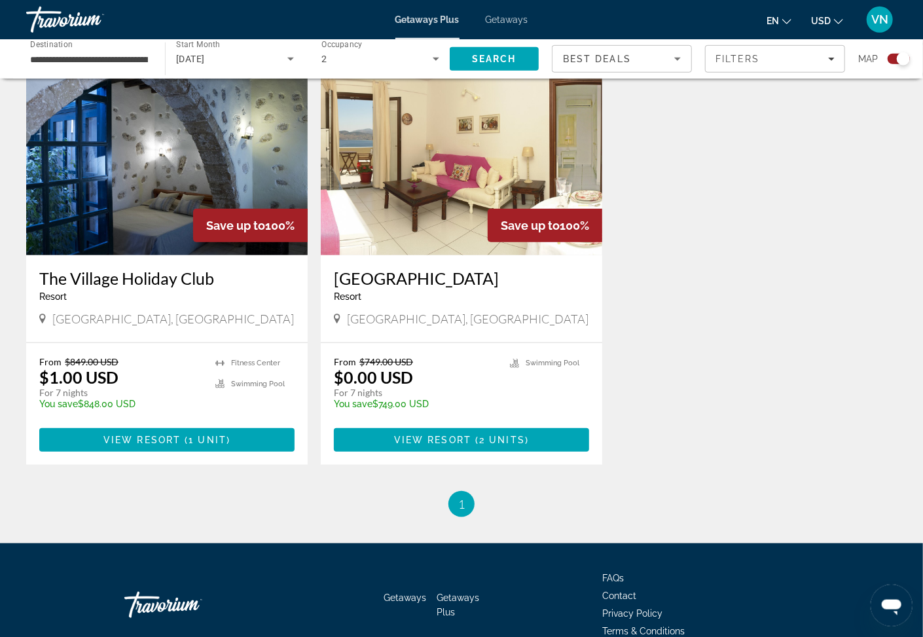
scroll to position [491, 0]
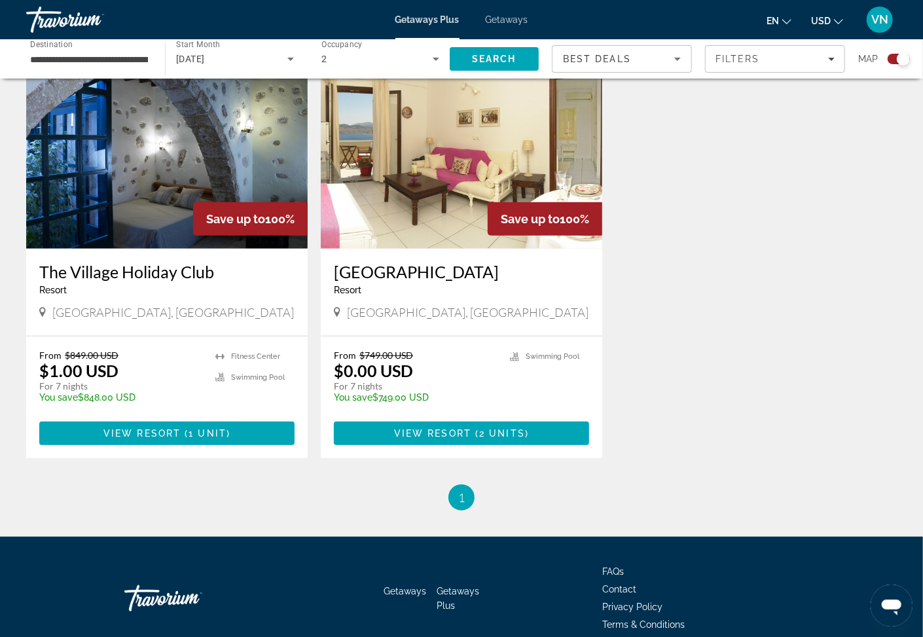
click at [168, 269] on h3 "The Village Holiday Club" at bounding box center [166, 272] width 255 height 20
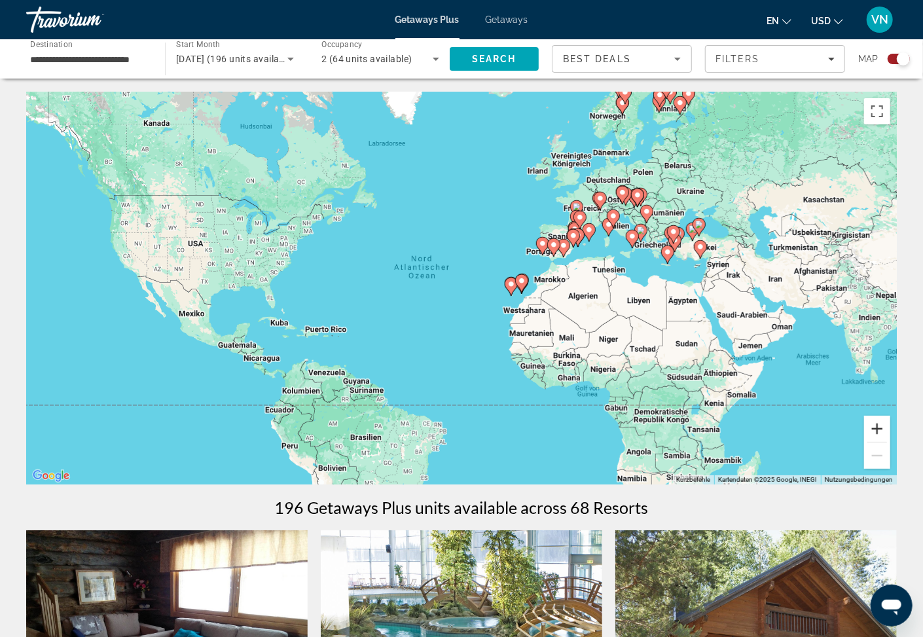
click at [876, 424] on button "Vergrößern" at bounding box center [878, 429] width 26 height 26
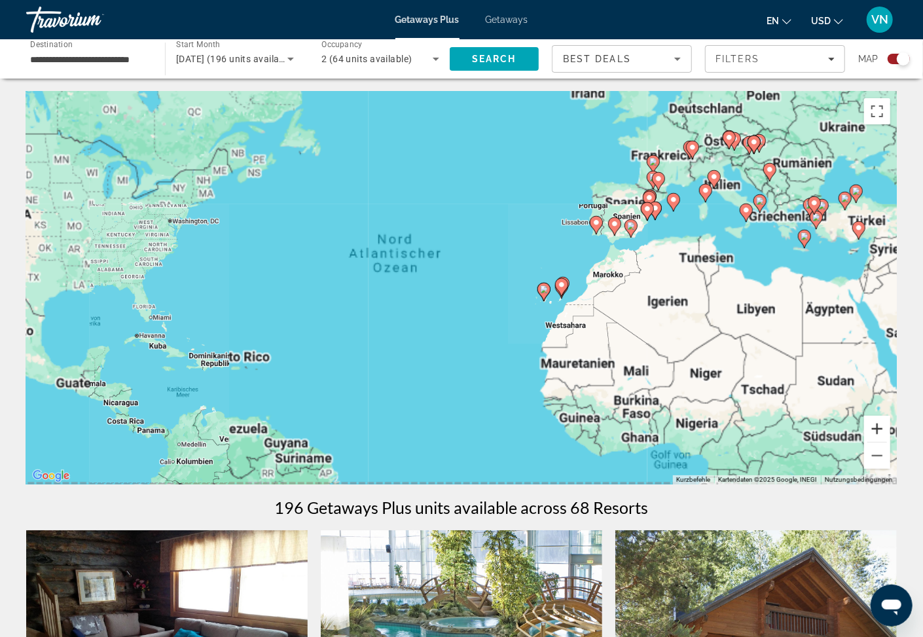
click at [876, 424] on button "Vergrößern" at bounding box center [878, 429] width 26 height 26
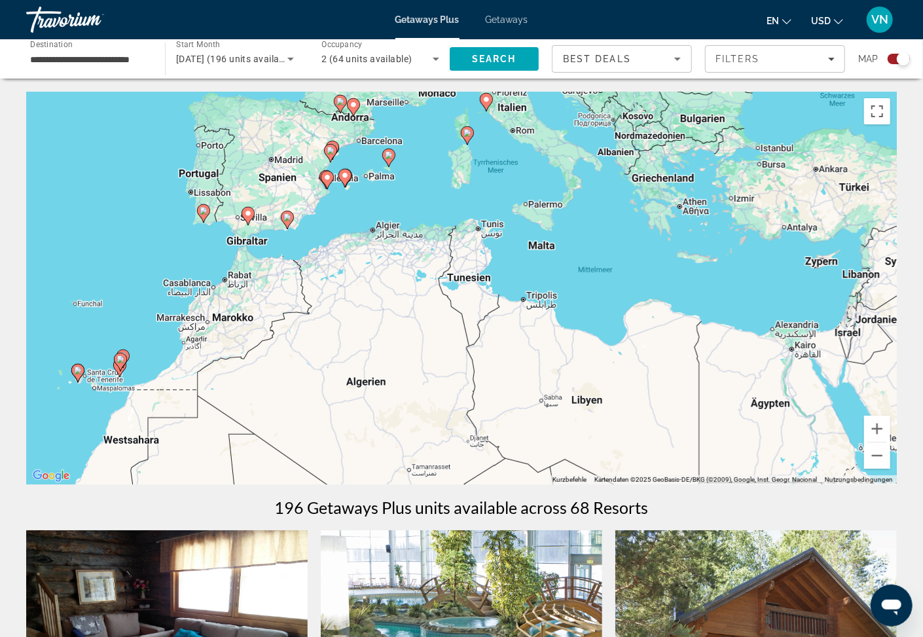
drag, startPoint x: 864, startPoint y: 400, endPoint x: 247, endPoint y: 465, distance: 620.3
click at [247, 465] on div "Um den Modus zum Ziehen mit der Tastatur zu aktivieren, drückst du Alt + Eingab…" at bounding box center [461, 288] width 871 height 393
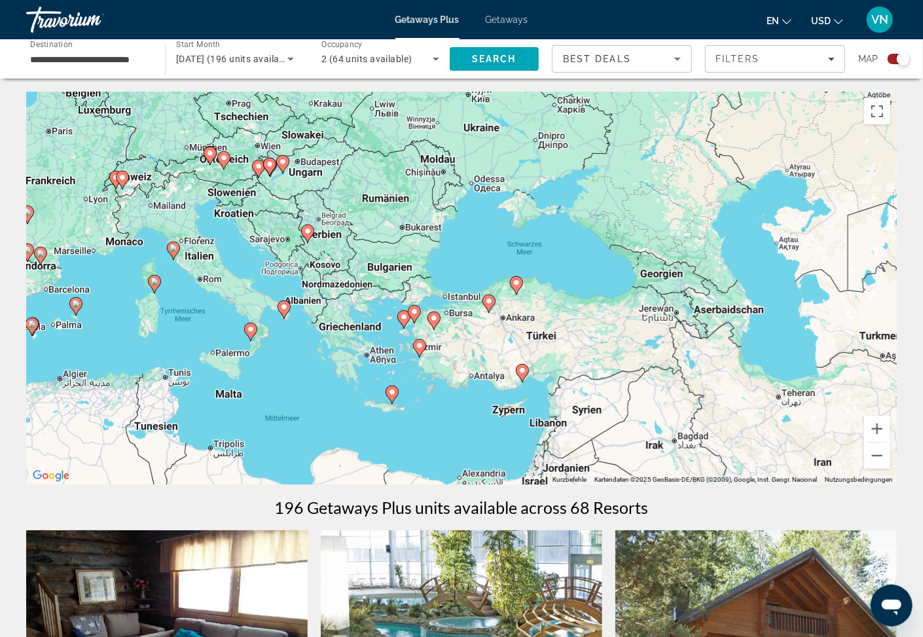
drag, startPoint x: 466, startPoint y: 295, endPoint x: 229, endPoint y: 445, distance: 280.3
click at [229, 445] on div "Um den Modus zum Ziehen mit der Tastatur zu aktivieren, drückst du Alt + Eingab…" at bounding box center [461, 288] width 871 height 393
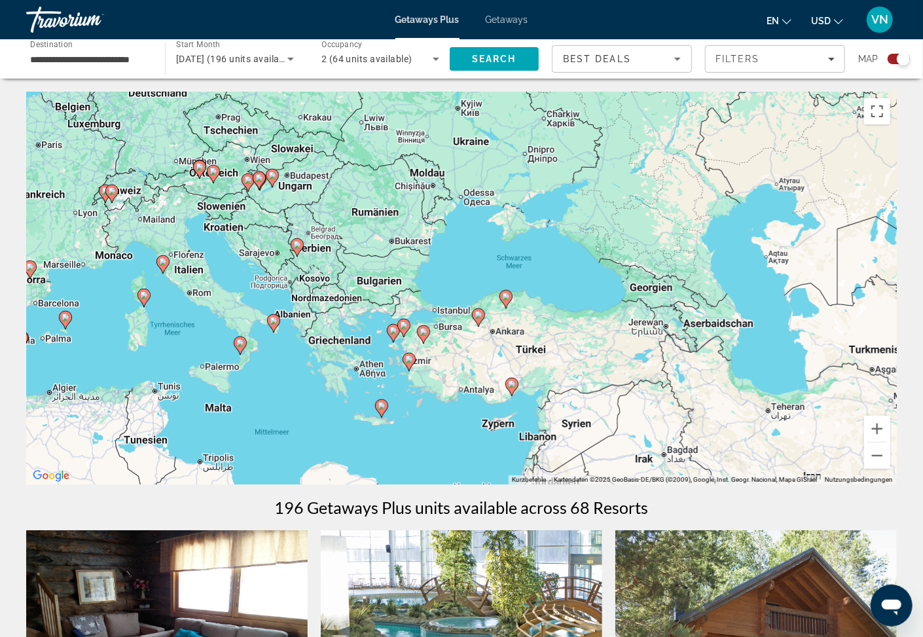
click at [146, 297] on image "Main content" at bounding box center [144, 295] width 8 height 8
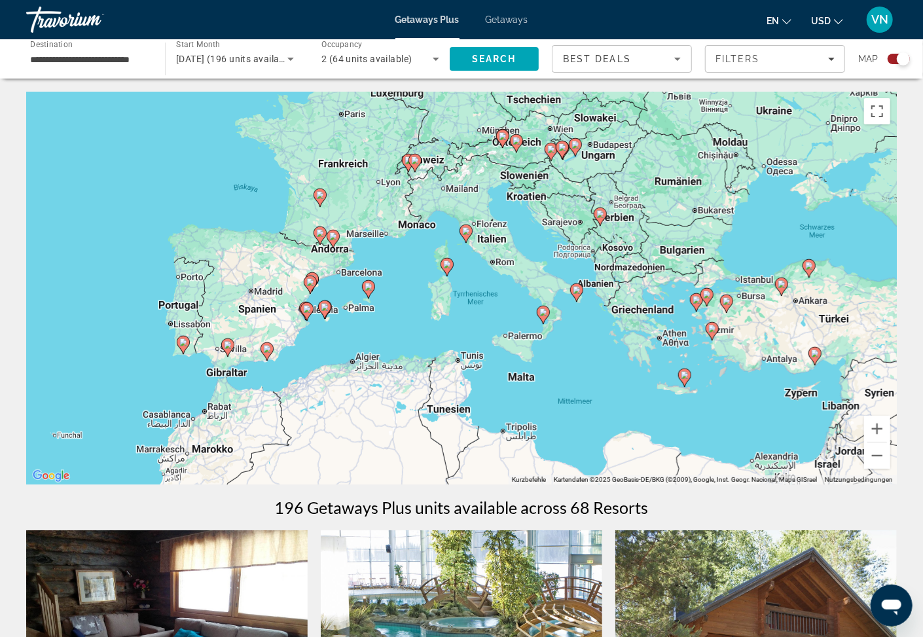
drag, startPoint x: 365, startPoint y: 344, endPoint x: 334, endPoint y: 326, distance: 36.7
click at [345, 329] on div "Um den Modus zum Ziehen mit der Tastatur zu aktivieren, drückst du Alt + Eingab…" at bounding box center [461, 288] width 871 height 393
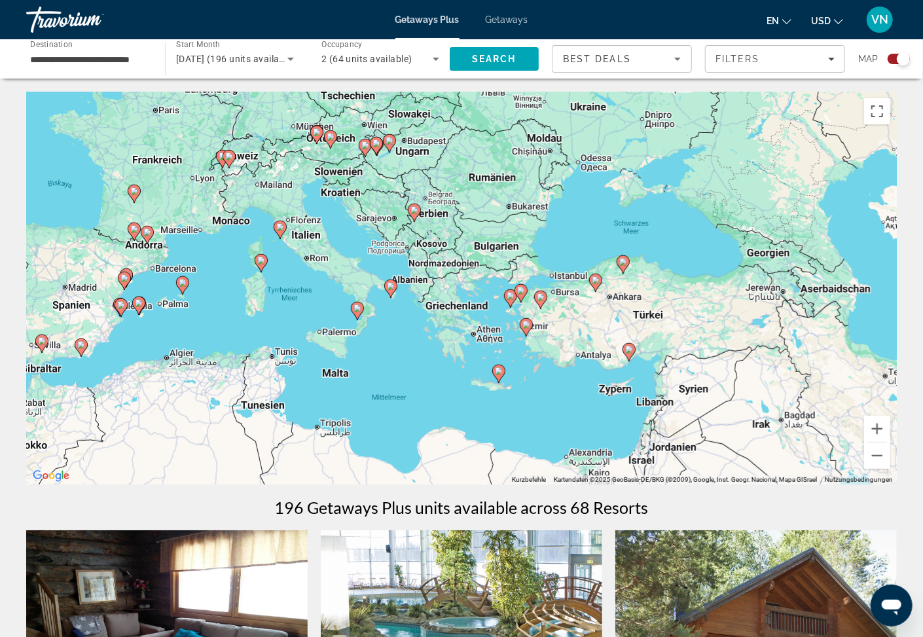
drag, startPoint x: 369, startPoint y: 337, endPoint x: 198, endPoint y: 336, distance: 170.9
click at [198, 336] on div "Um den Modus zum Ziehen mit der Tastatur zu aktivieren, drückst du Alt + Eingab…" at bounding box center [461, 288] width 871 height 393
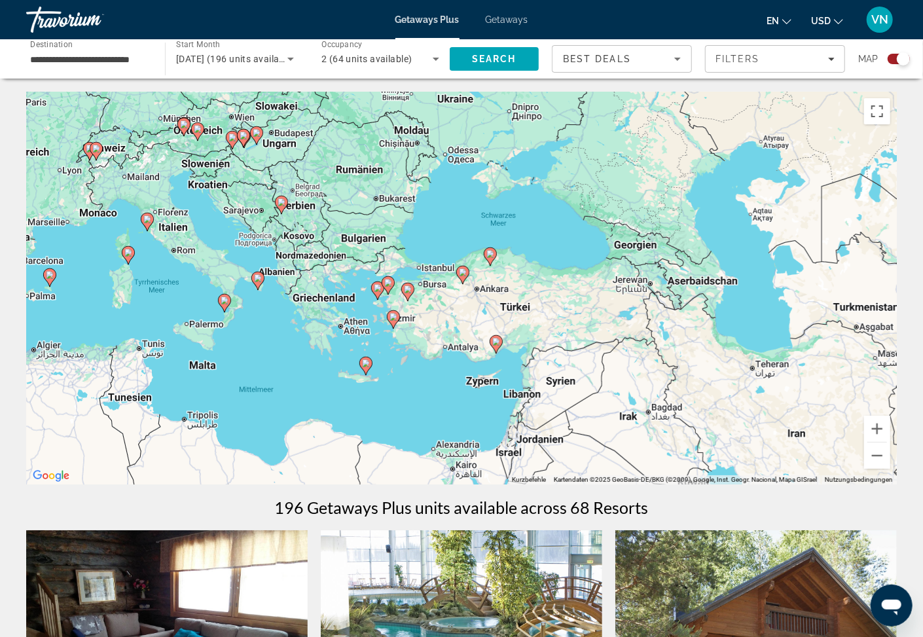
drag, startPoint x: 332, startPoint y: 356, endPoint x: 191, endPoint y: 344, distance: 141.9
click at [191, 344] on div "Um den Modus zum Ziehen mit der Tastatur zu aktivieren, drückst du Alt + Eingab…" at bounding box center [461, 288] width 871 height 393
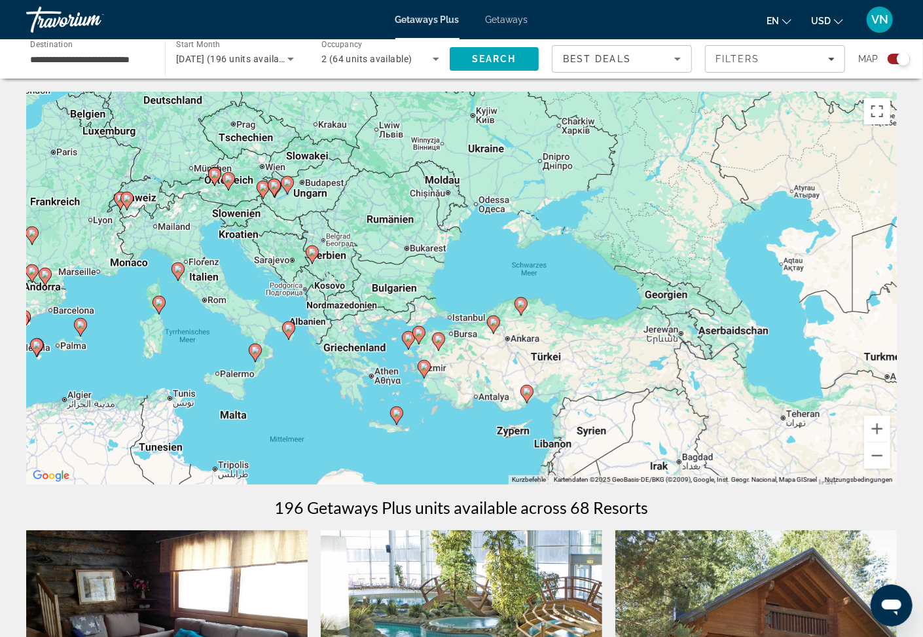
drag, startPoint x: 313, startPoint y: 350, endPoint x: 358, endPoint y: 405, distance: 70.8
click at [358, 405] on div "Um den Modus zum Ziehen mit der Tastatur zu aktivieren, drückst du Alt + Eingab…" at bounding box center [461, 288] width 871 height 393
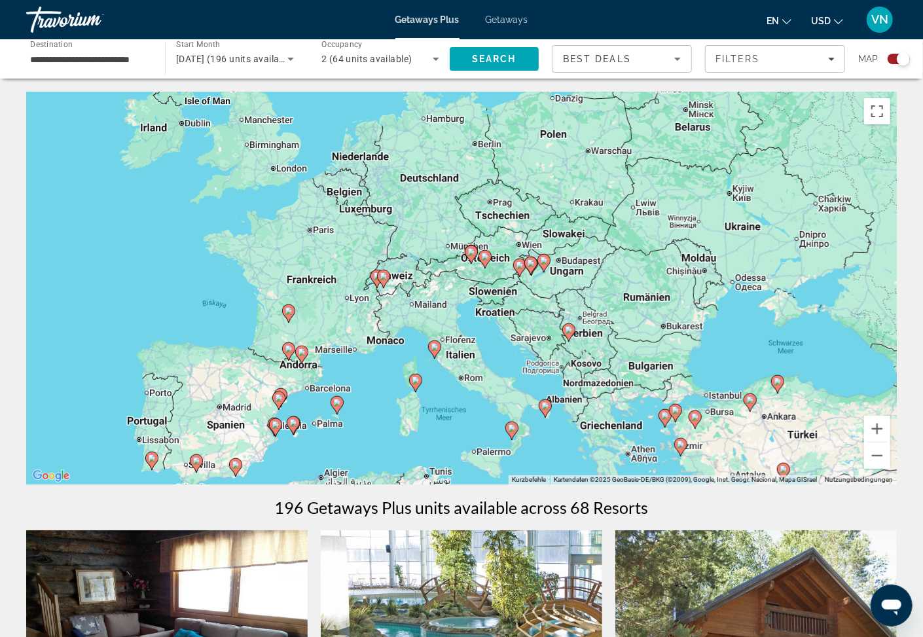
drag, startPoint x: 259, startPoint y: 334, endPoint x: 512, endPoint y: 409, distance: 263.8
click at [512, 409] on div "Um den Modus zum Ziehen mit der Tastatur zu aktivieren, drückst du Alt + Eingab…" at bounding box center [461, 288] width 871 height 393
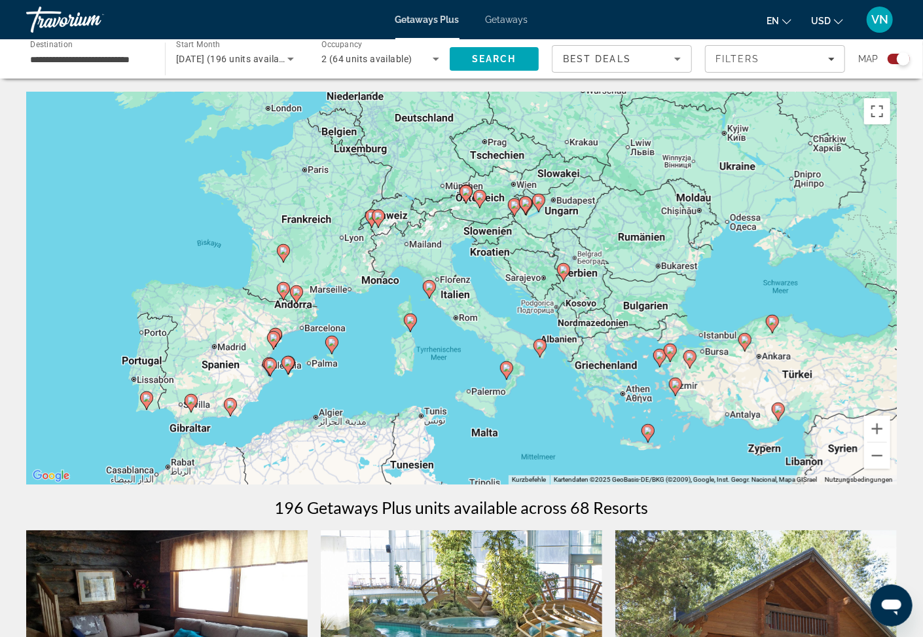
drag, startPoint x: 382, startPoint y: 401, endPoint x: 377, endPoint y: 331, distance: 69.7
click at [377, 332] on div "Um den Modus zum Ziehen mit der Tastatur zu aktivieren, drückst du Alt + Eingab…" at bounding box center [461, 288] width 871 height 393
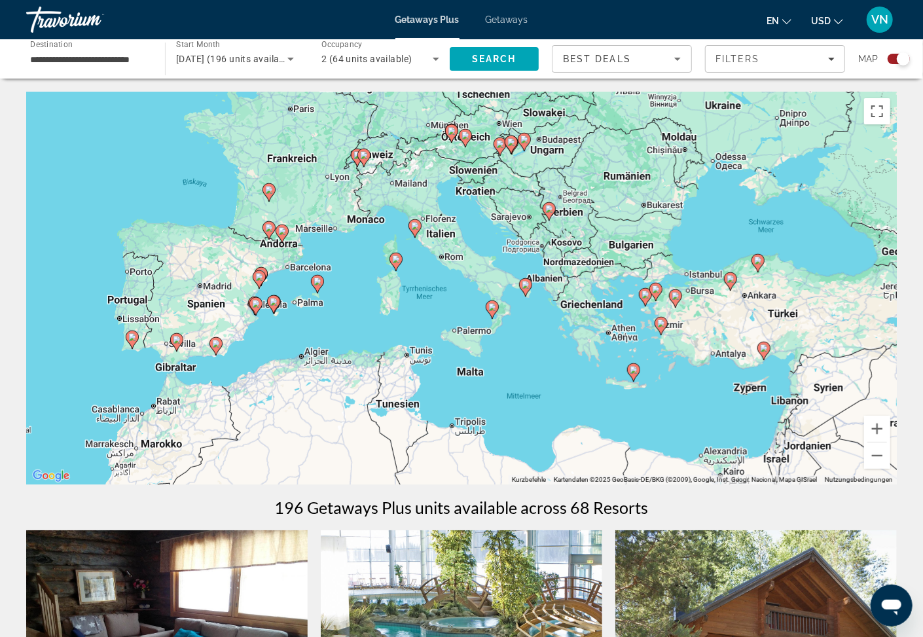
drag, startPoint x: 379, startPoint y: 379, endPoint x: 361, endPoint y: 317, distance: 64.1
click at [361, 317] on div "Um den Modus zum Ziehen mit der Tastatur zu aktivieren, drückst du Alt + Eingab…" at bounding box center [461, 288] width 871 height 393
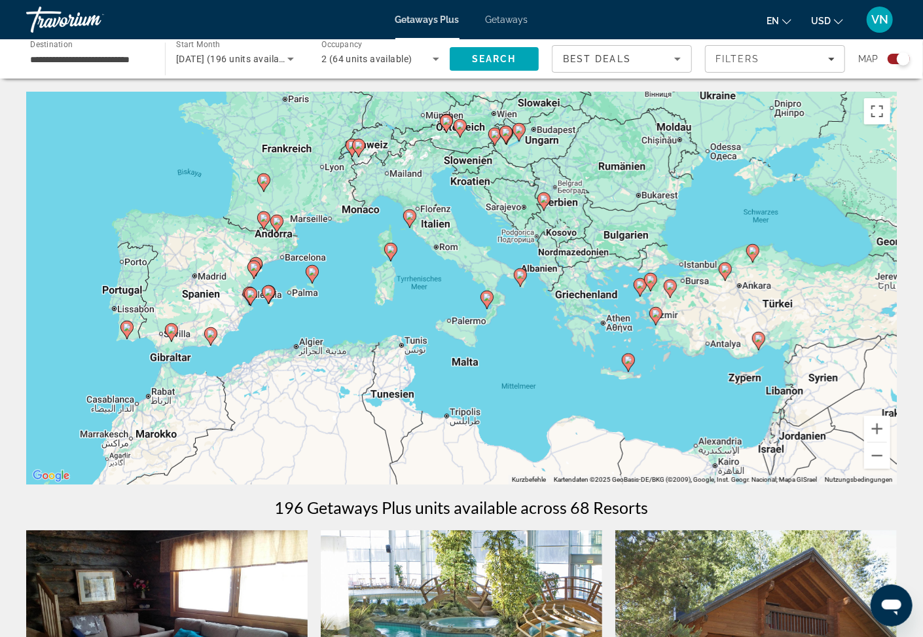
click at [212, 335] on image "Main content" at bounding box center [211, 334] width 8 height 8
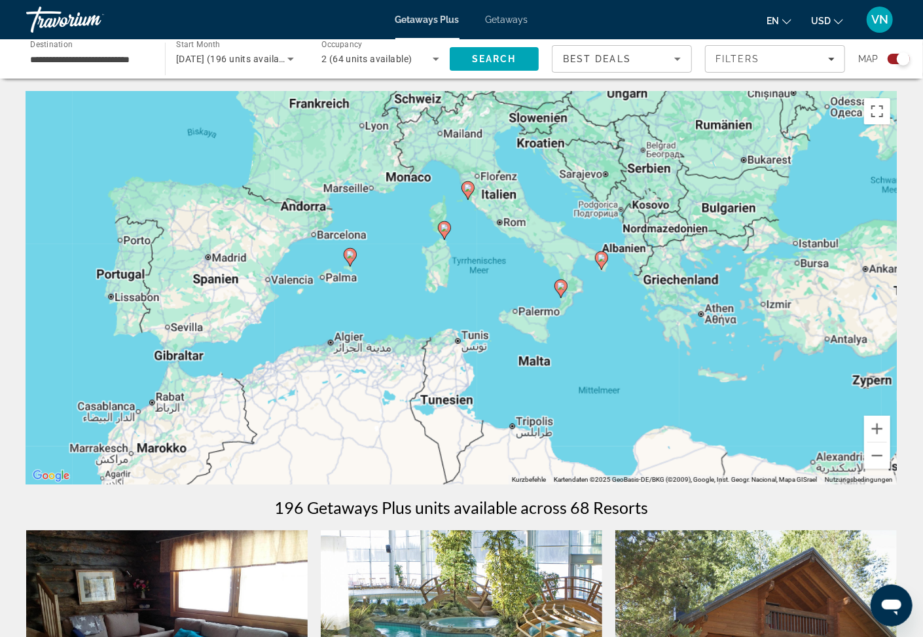
type input "**********"
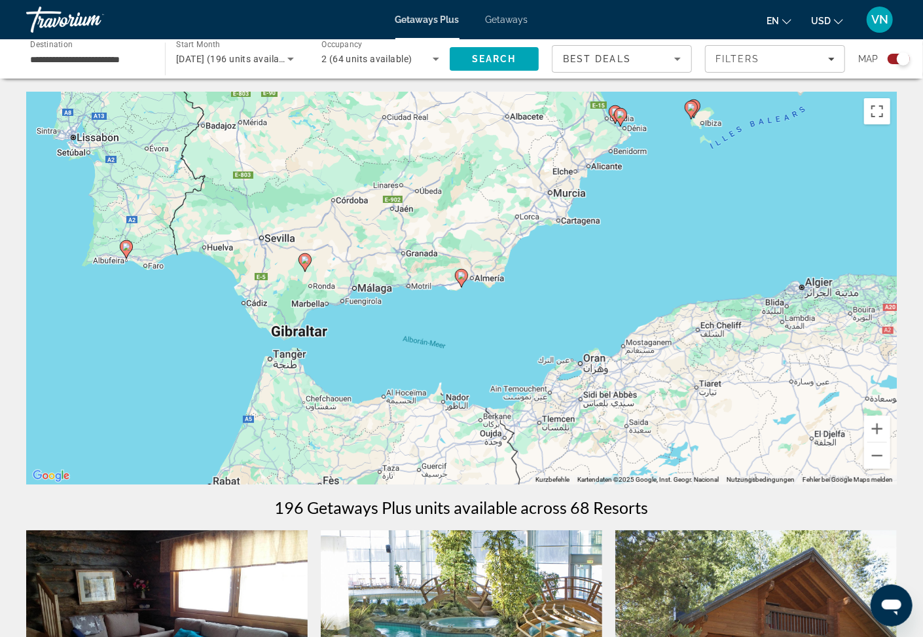
click at [462, 283] on icon "Main content" at bounding box center [462, 278] width 12 height 17
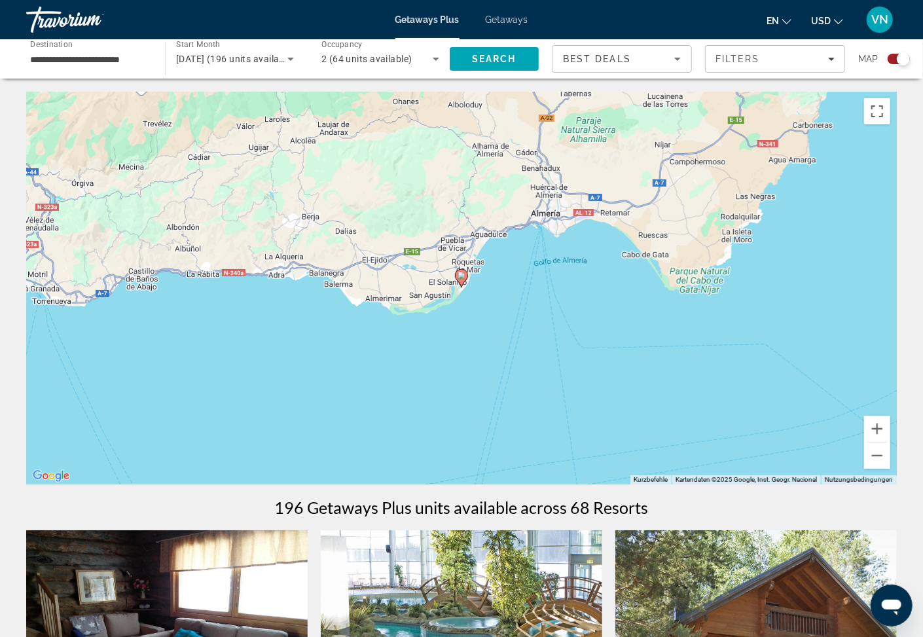
click at [462, 280] on icon "Main content" at bounding box center [462, 278] width 12 height 17
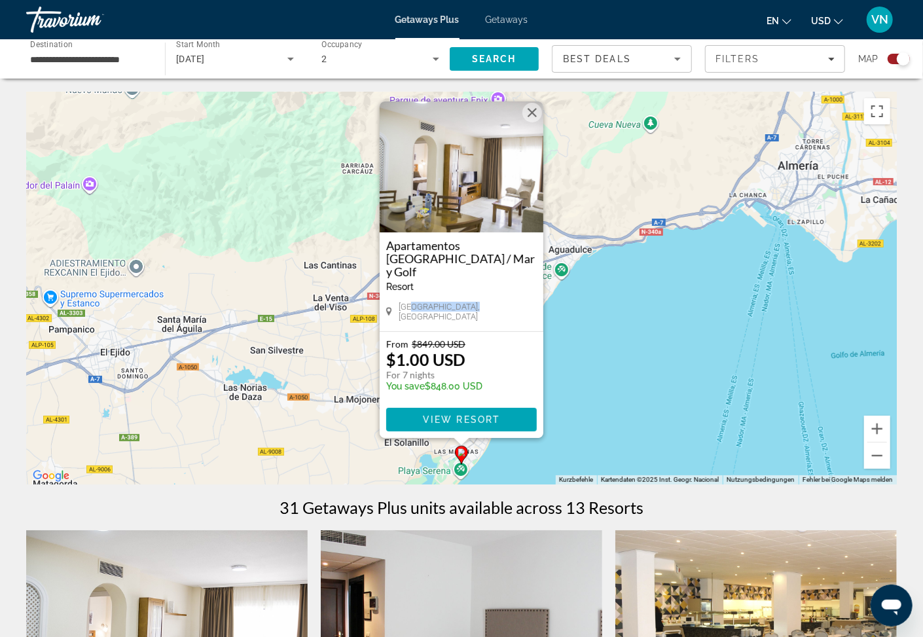
drag, startPoint x: 470, startPoint y: 331, endPoint x: 432, endPoint y: 328, distance: 38.1
click at [419, 330] on div "Apartamentos Fenix Beach / Mar y Golf Resort - This is an adults only resort Ro…" at bounding box center [462, 270] width 164 height 337
click at [434, 258] on h3 "Apartamentos Fenix Beach / Mar y Golf" at bounding box center [461, 258] width 151 height 39
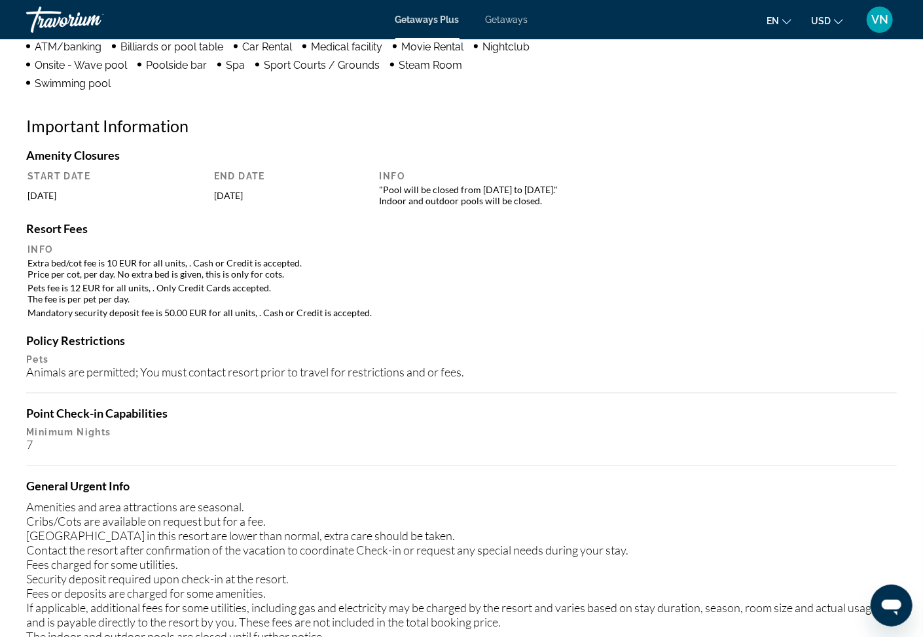
scroll to position [751, 0]
